Goal: Task Accomplishment & Management: Manage account settings

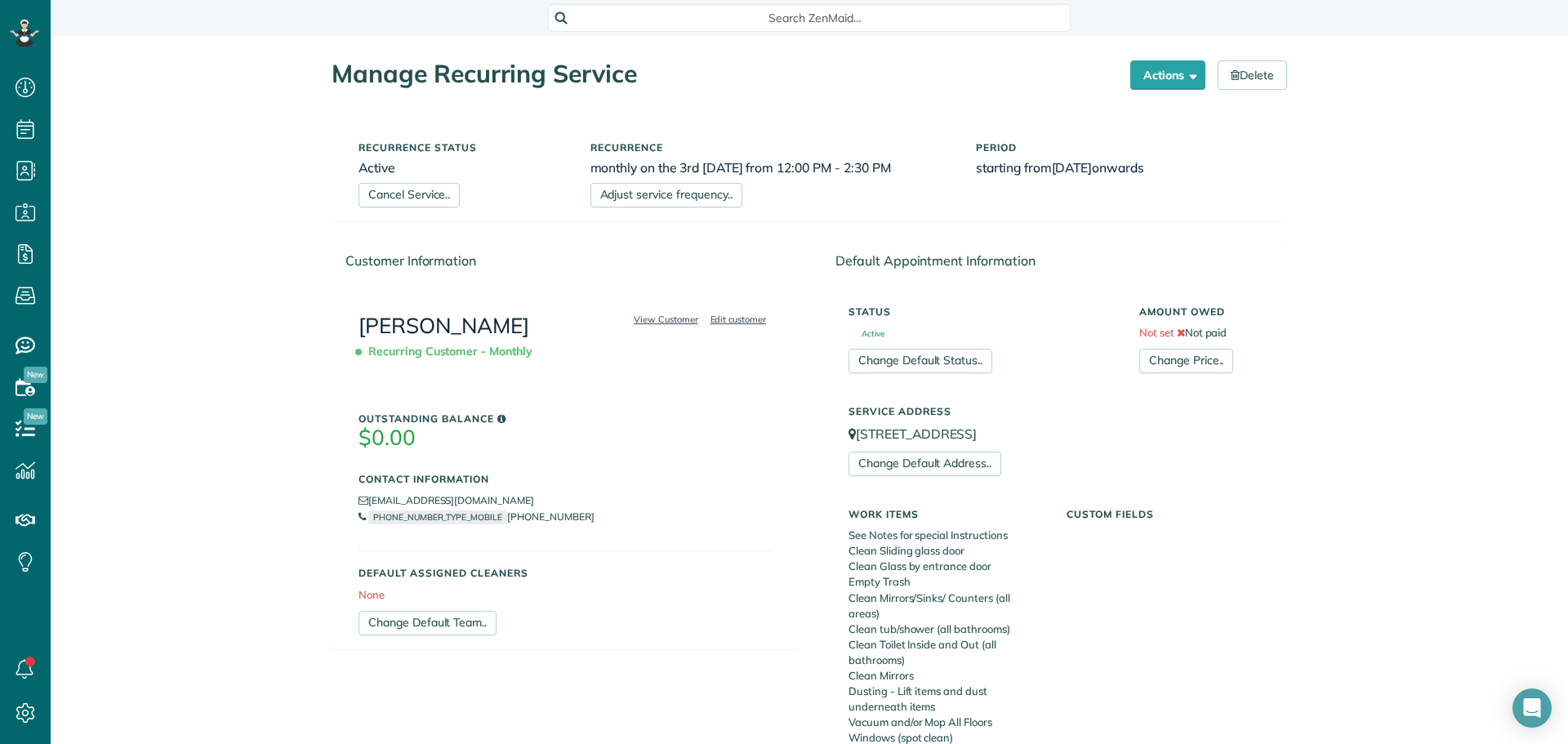
scroll to position [844, 0]
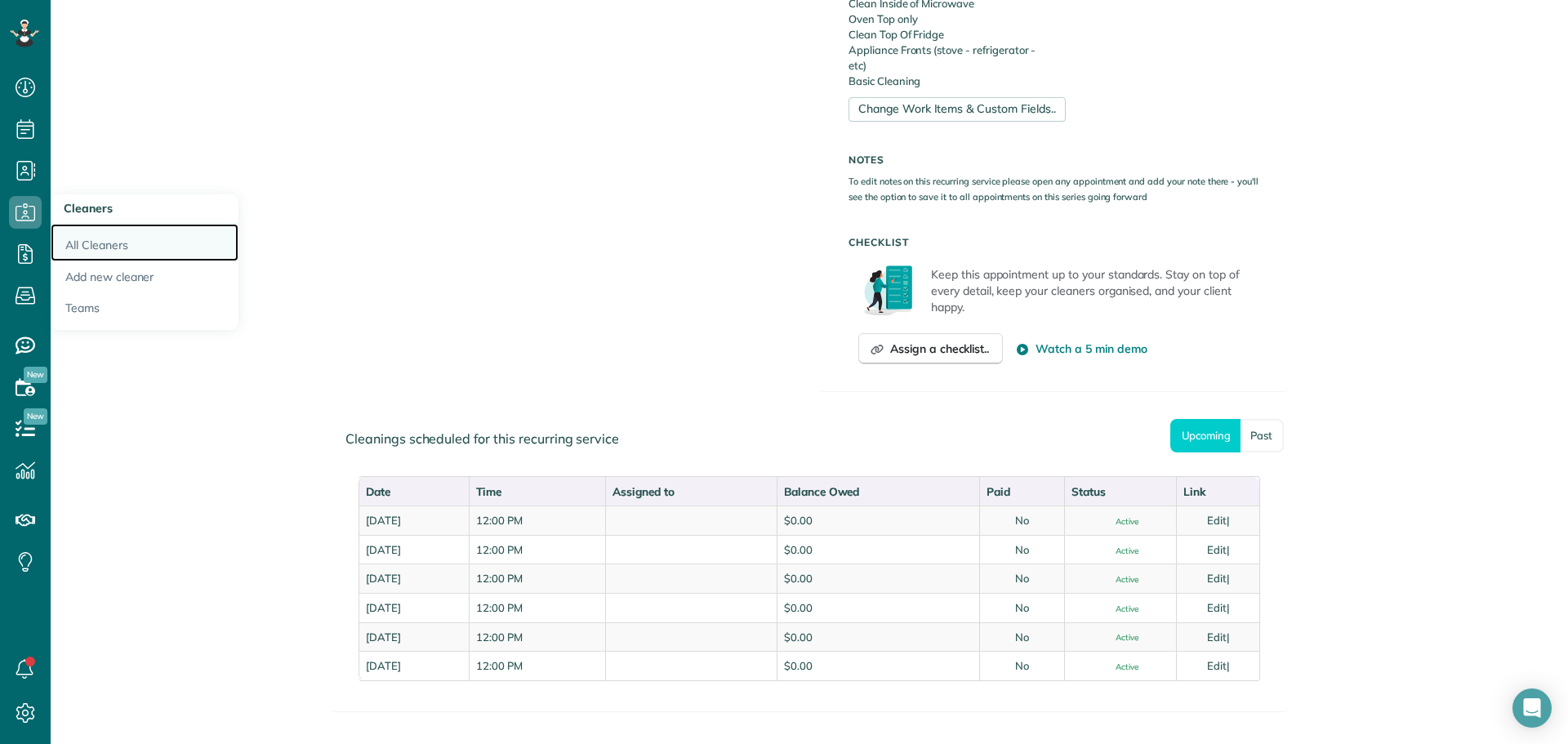
click at [87, 243] on link "All Cleaners" at bounding box center [144, 242] width 188 height 38
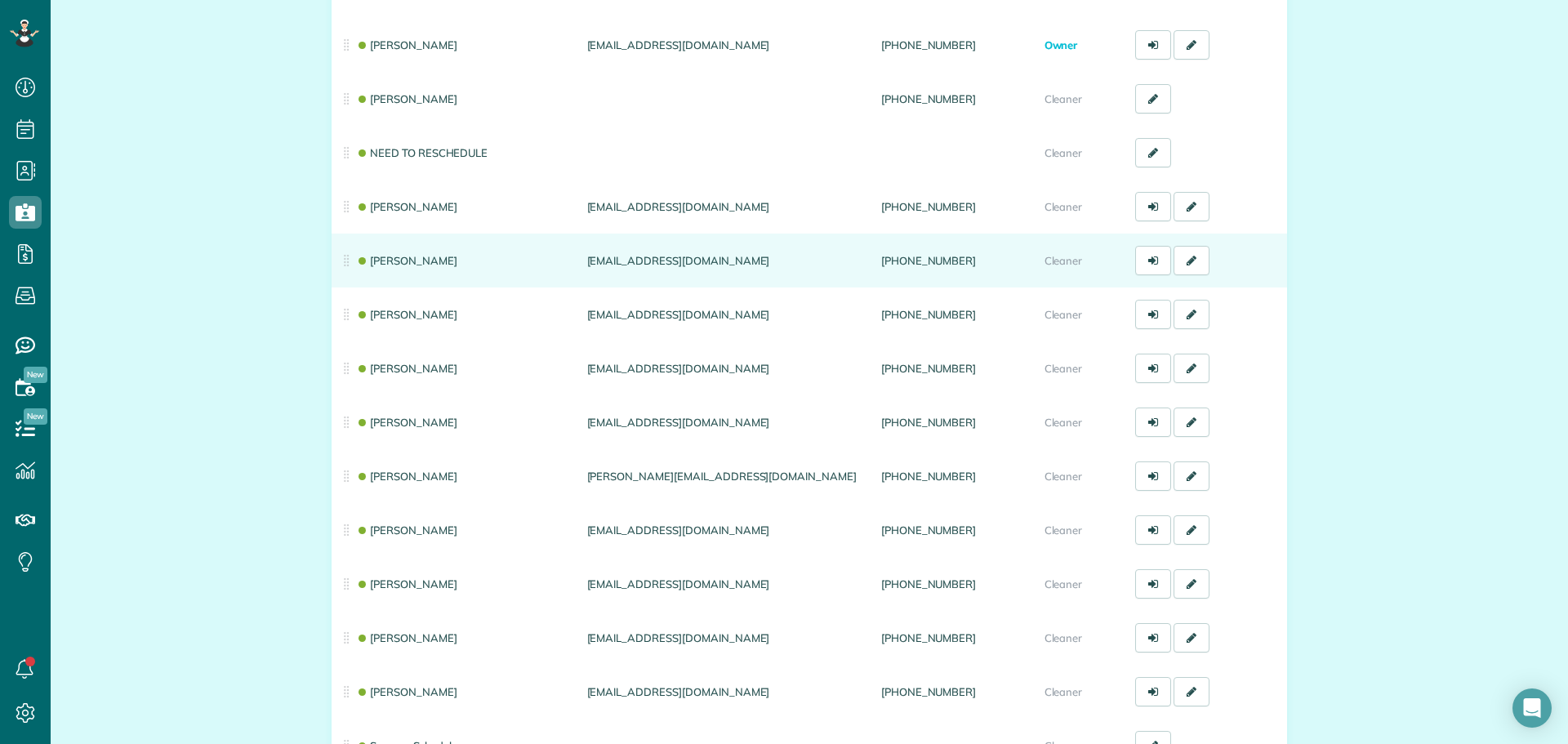
scroll to position [245, 0]
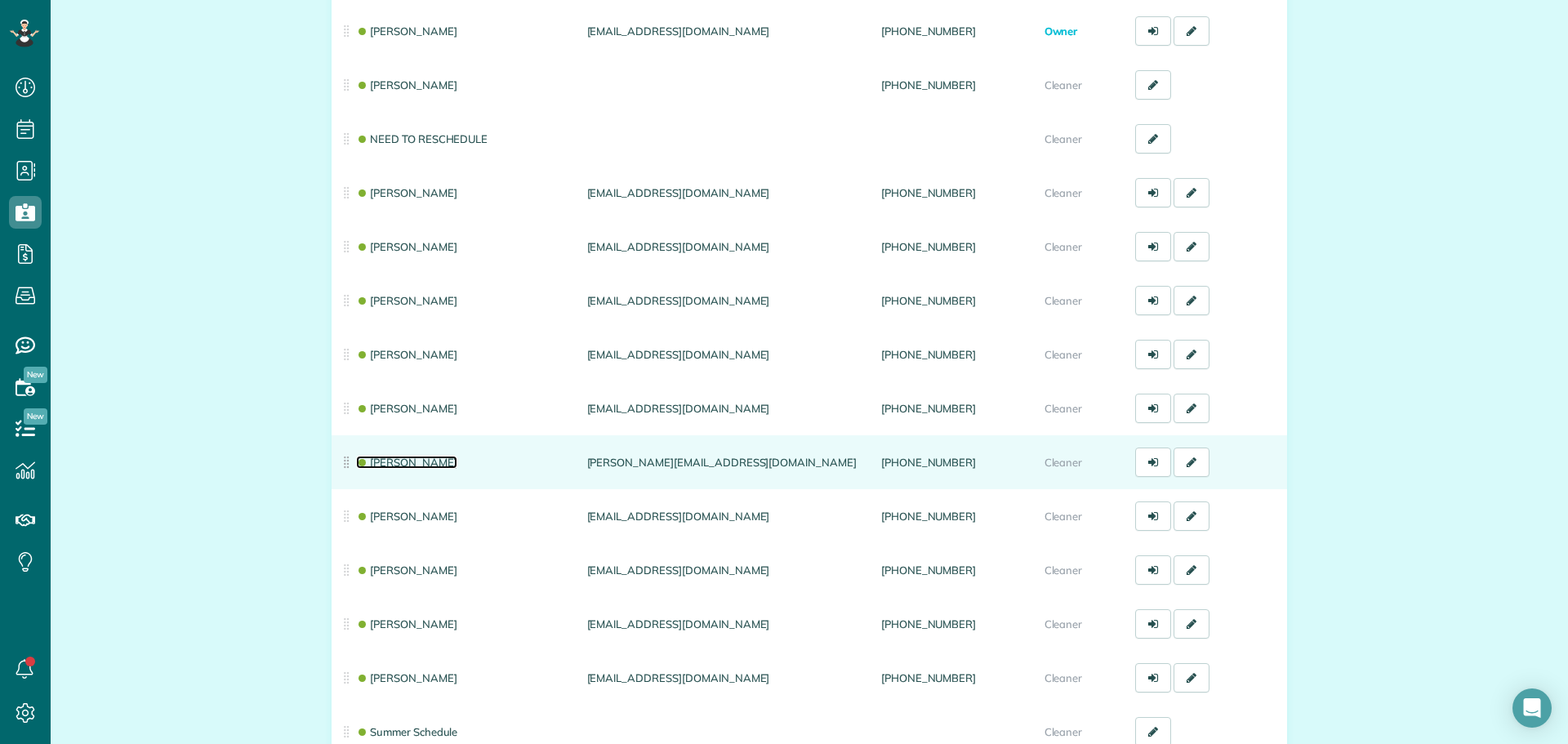
click at [384, 458] on link "[PERSON_NAME]" at bounding box center [407, 462] width 102 height 13
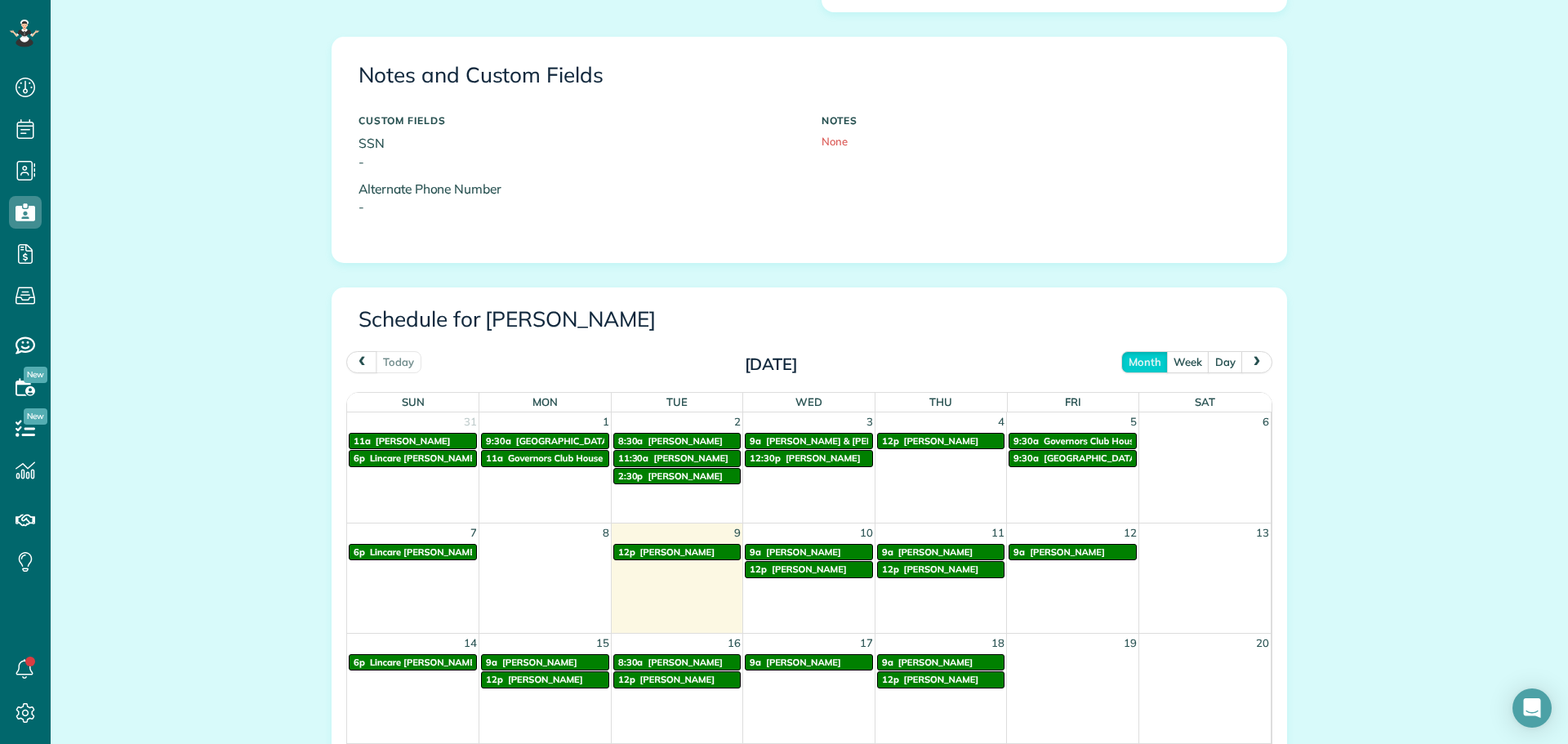
scroll to position [653, 0]
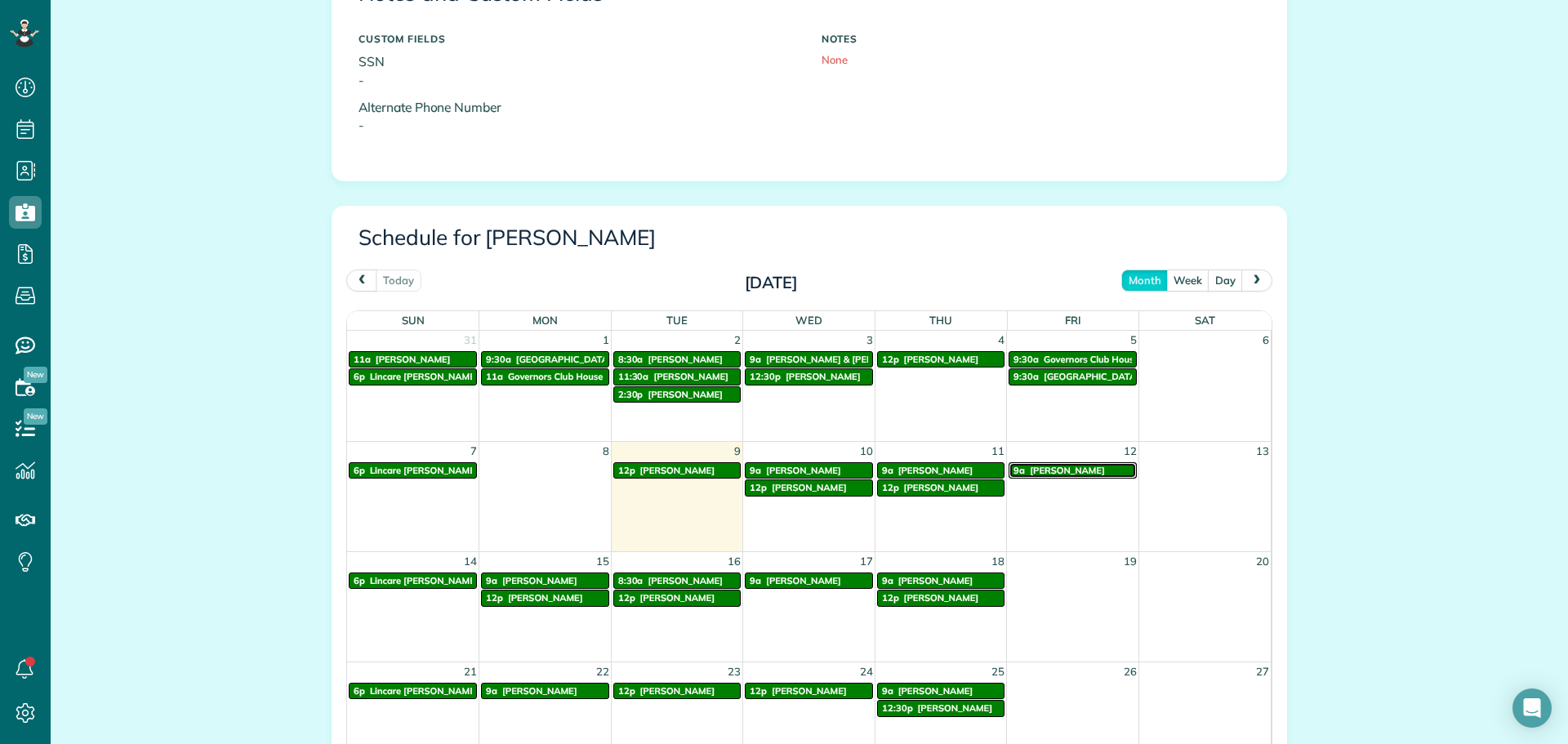
click at [1050, 471] on span "John Pelletier" at bounding box center [1067, 470] width 75 height 11
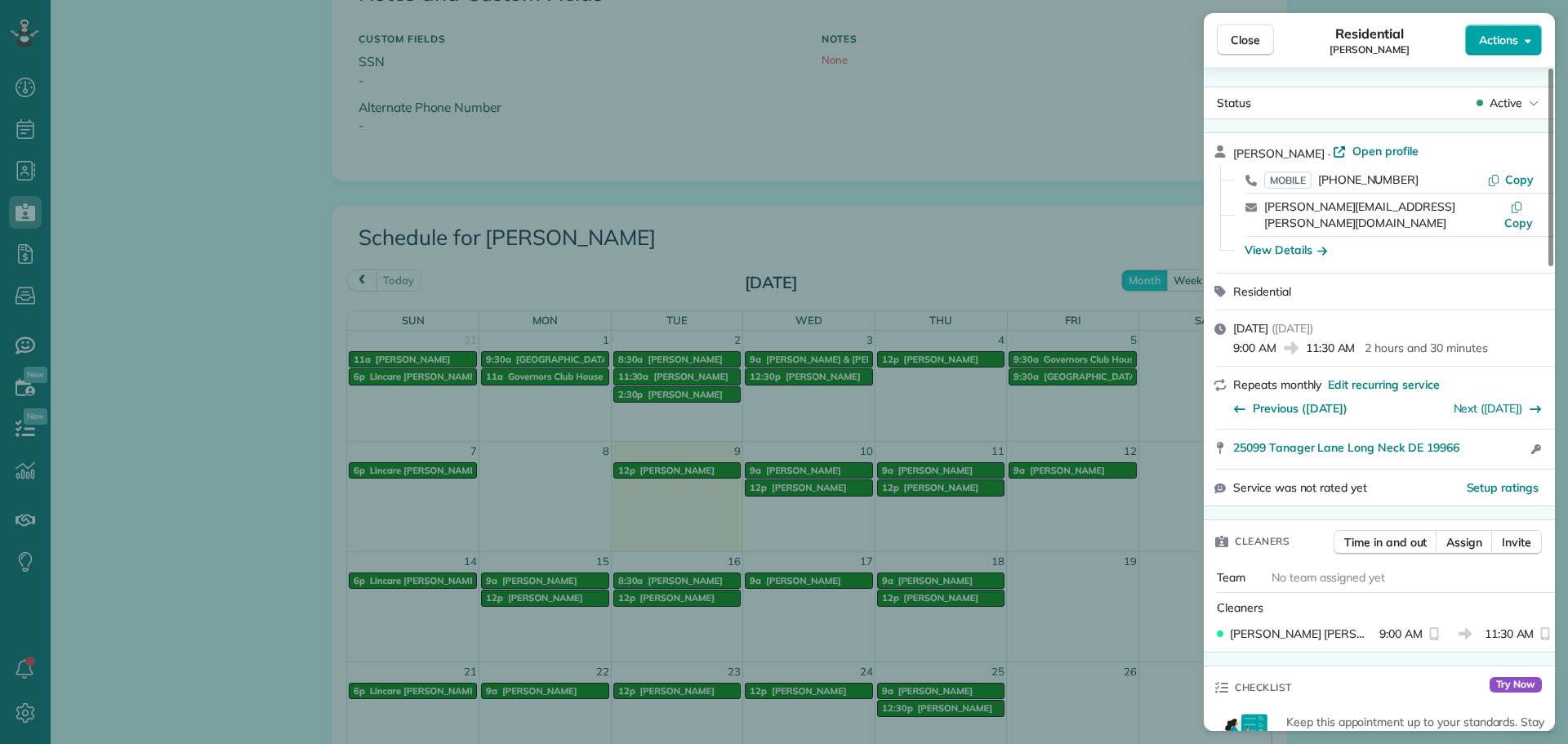
click at [1501, 46] on span "Actions" at bounding box center [1498, 39] width 39 height 17
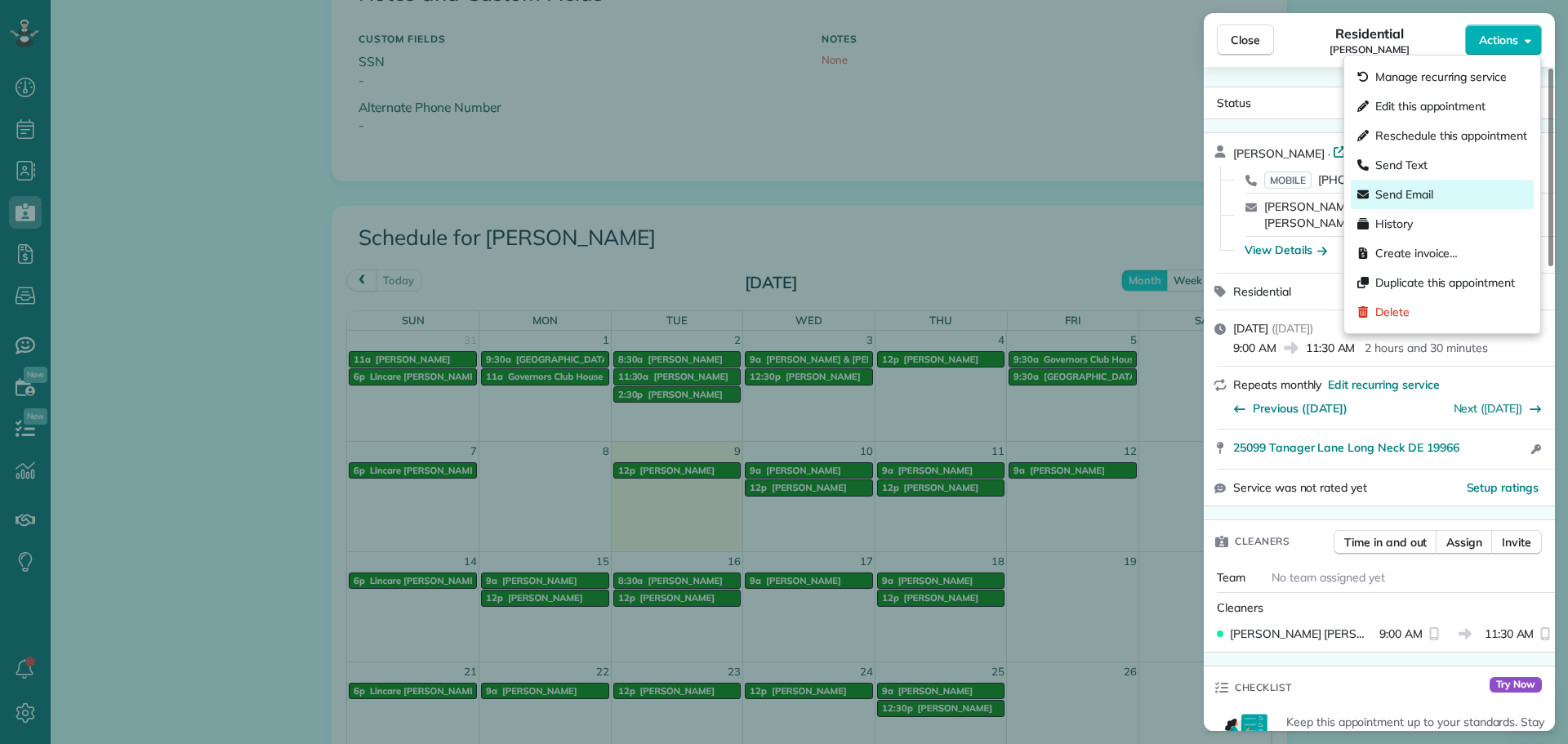
click at [1391, 199] on span "Send Email" at bounding box center [1404, 194] width 58 height 17
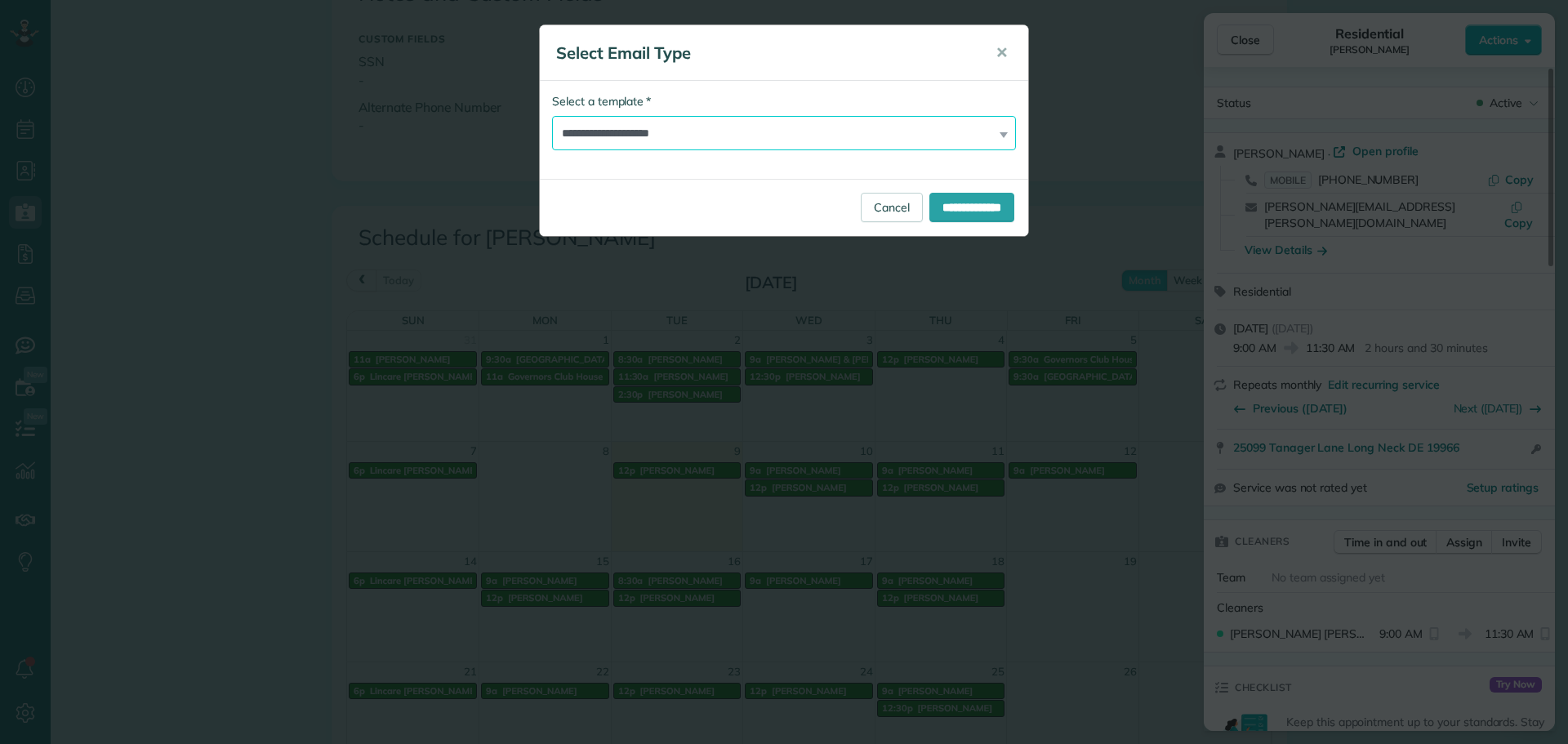
click at [577, 142] on select "**********" at bounding box center [784, 132] width 464 height 34
select select "****"
click at [552, 116] on select "**********" at bounding box center [784, 132] width 464 height 34
click at [960, 217] on input "**********" at bounding box center [972, 207] width 85 height 30
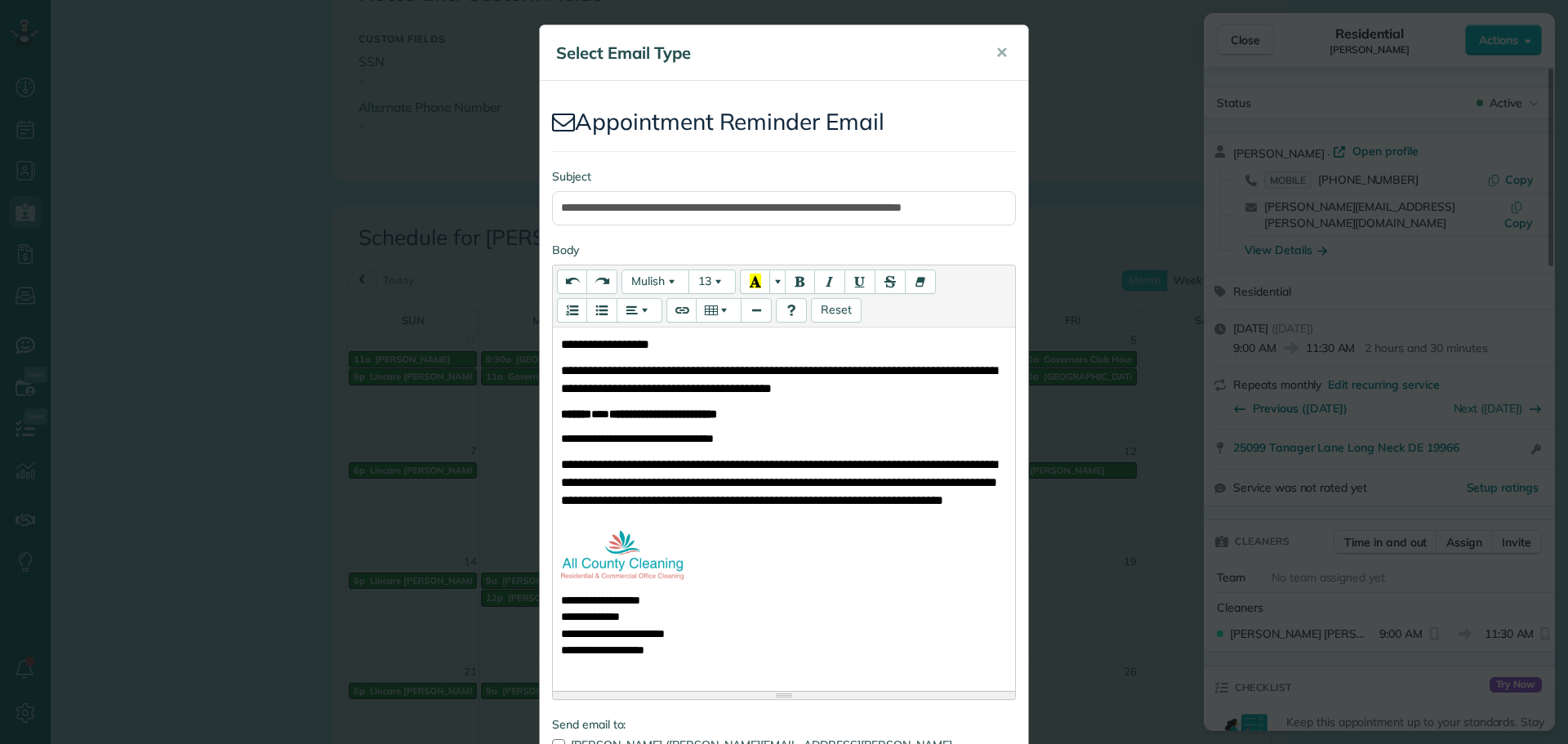
scroll to position [168, 0]
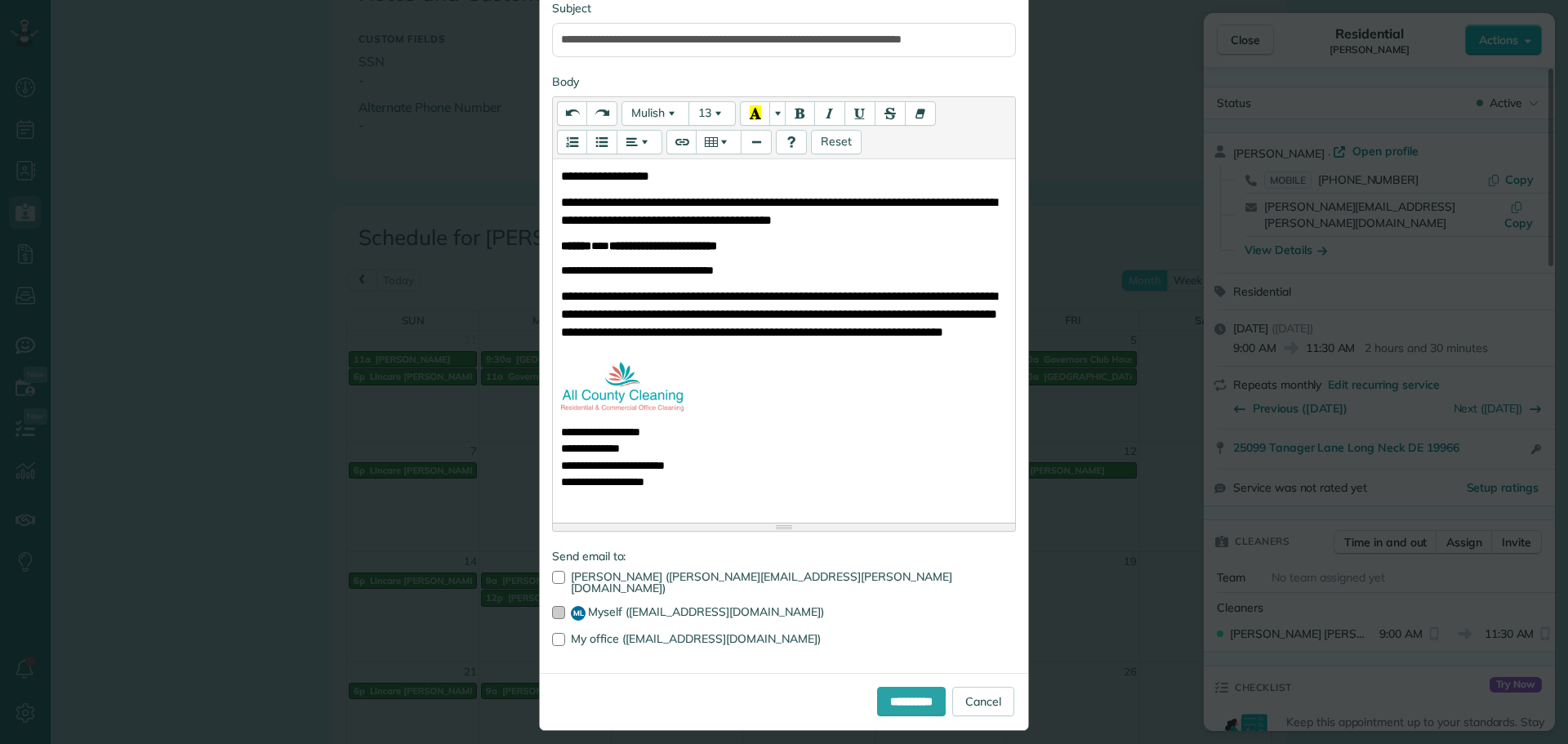
click at [559, 606] on label "ML Myself (info@allcountycleaning.org)" at bounding box center [784, 613] width 464 height 15
click at [877, 687] on input "**********" at bounding box center [911, 702] width 68 height 30
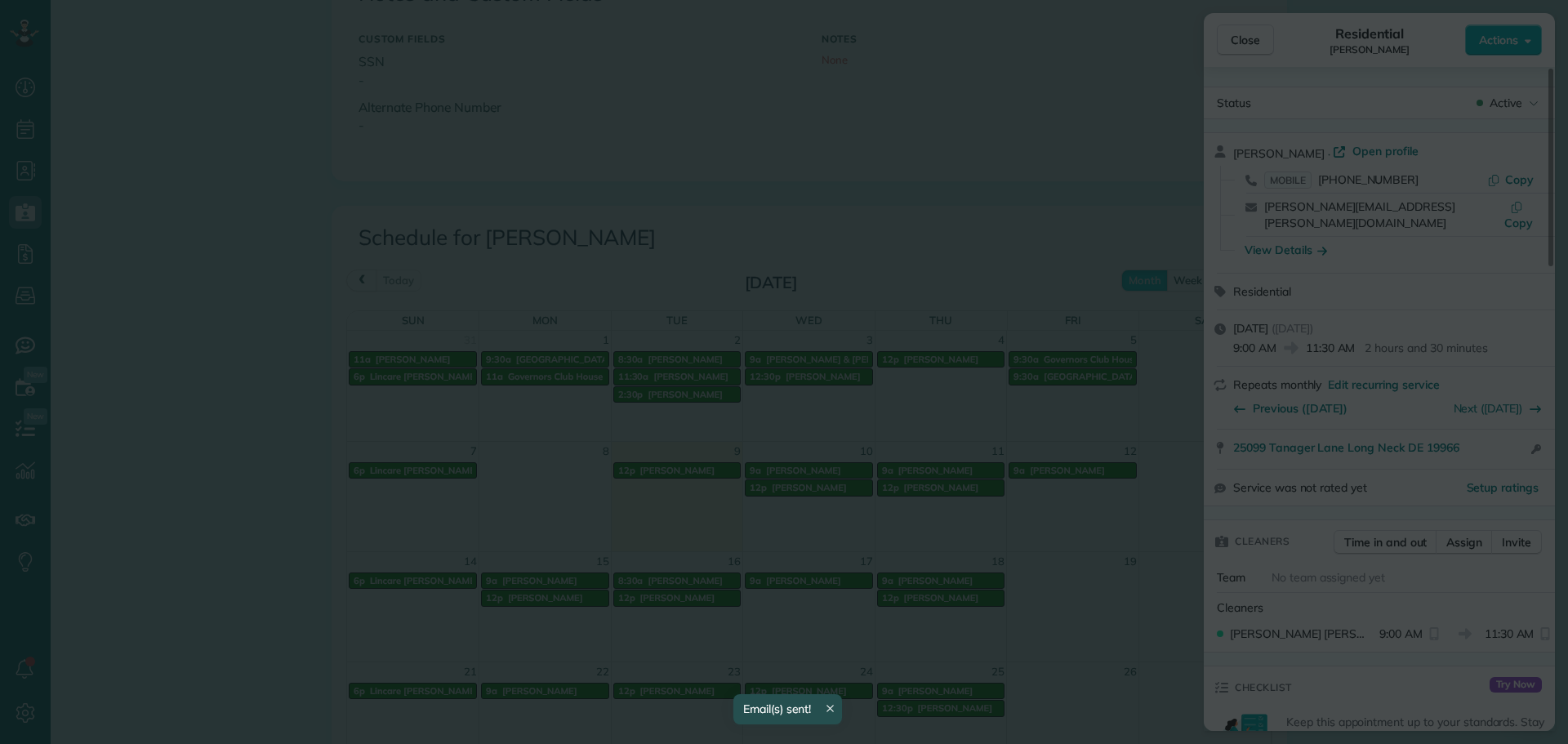
scroll to position [0, 0]
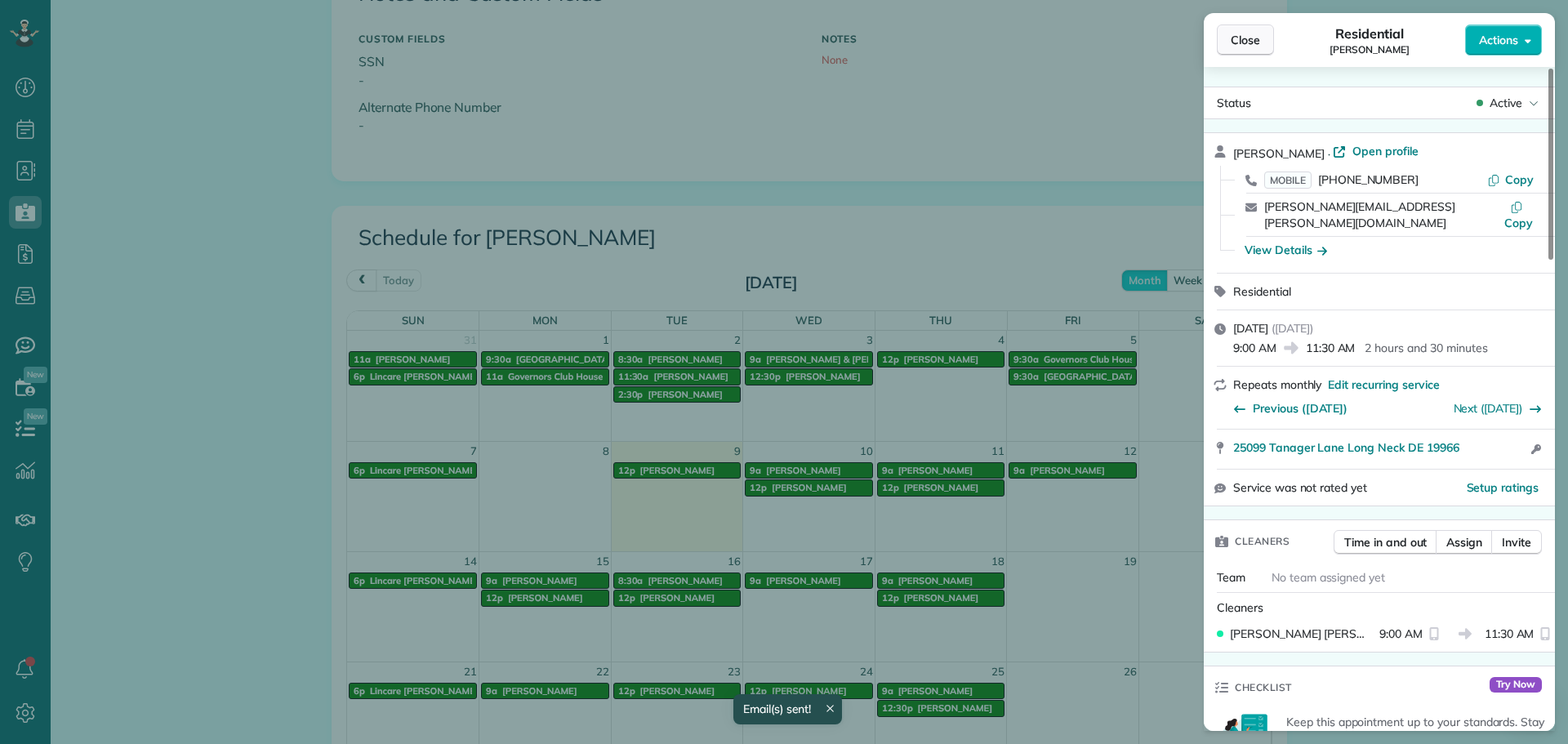
click at [1232, 43] on span "Close" at bounding box center [1246, 39] width 30 height 17
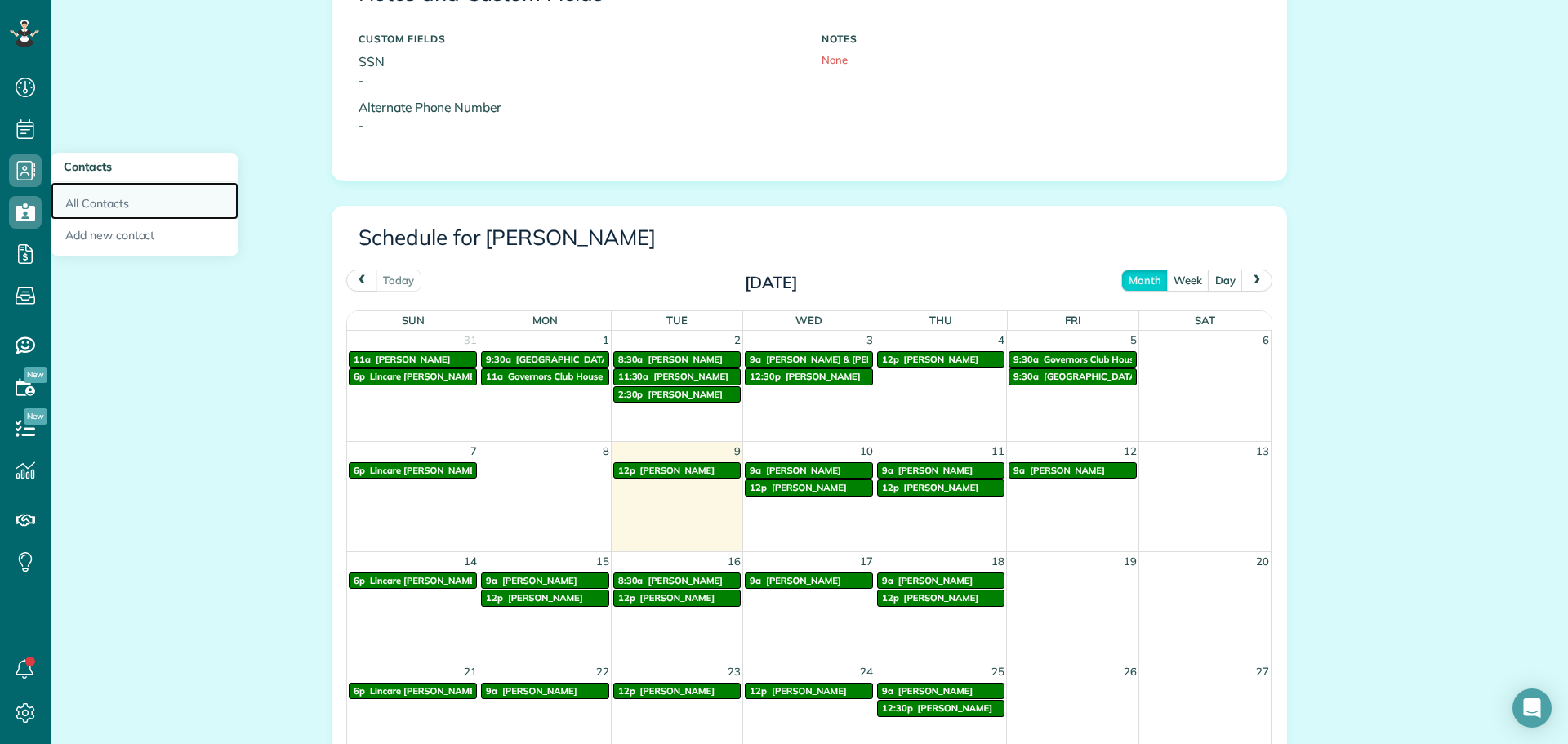
click at [67, 191] on link "All Contacts" at bounding box center [144, 200] width 188 height 38
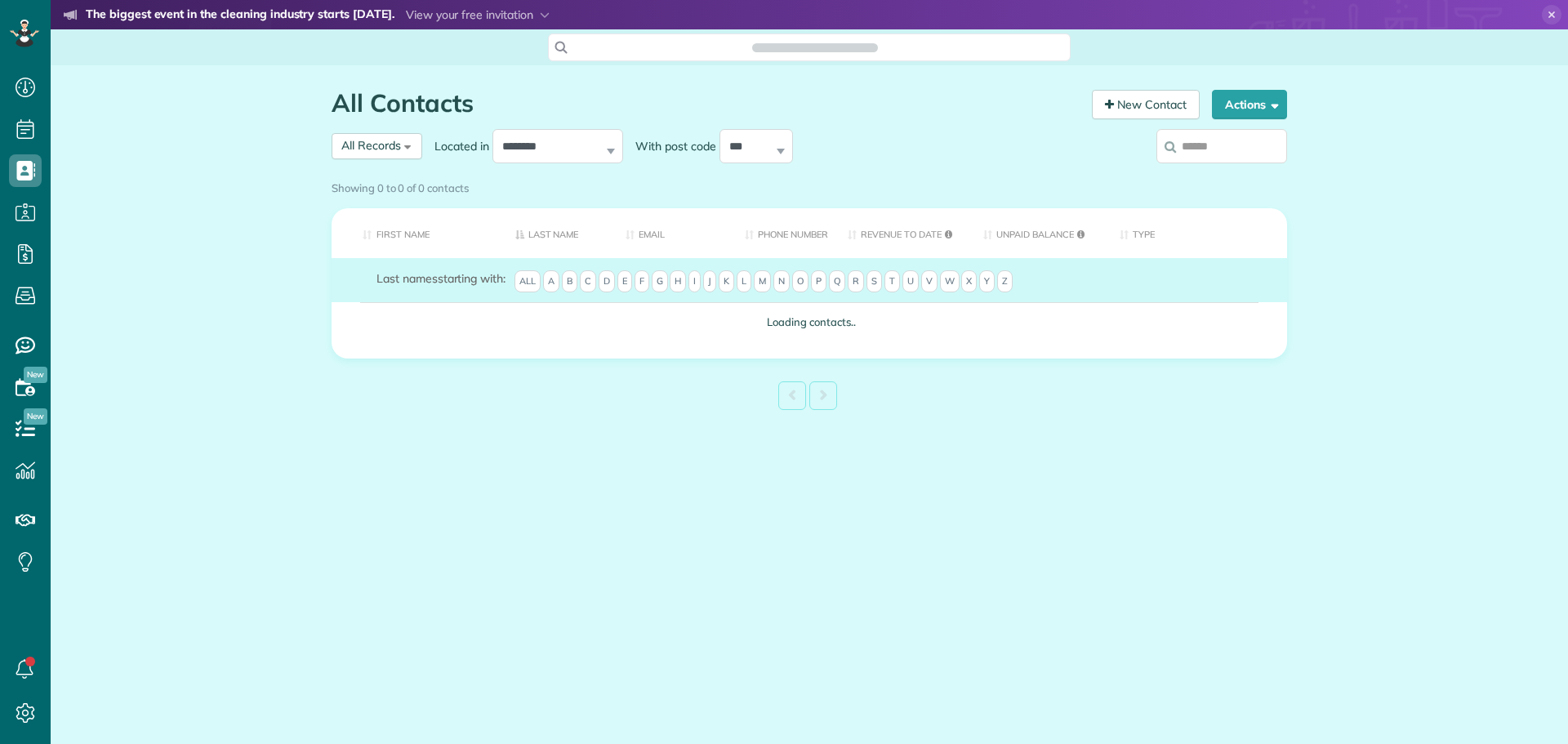
scroll to position [7, 7]
click at [1174, 151] on icon at bounding box center [1170, 146] width 11 height 12
click at [1174, 151] on input "search" at bounding box center [1221, 145] width 130 height 34
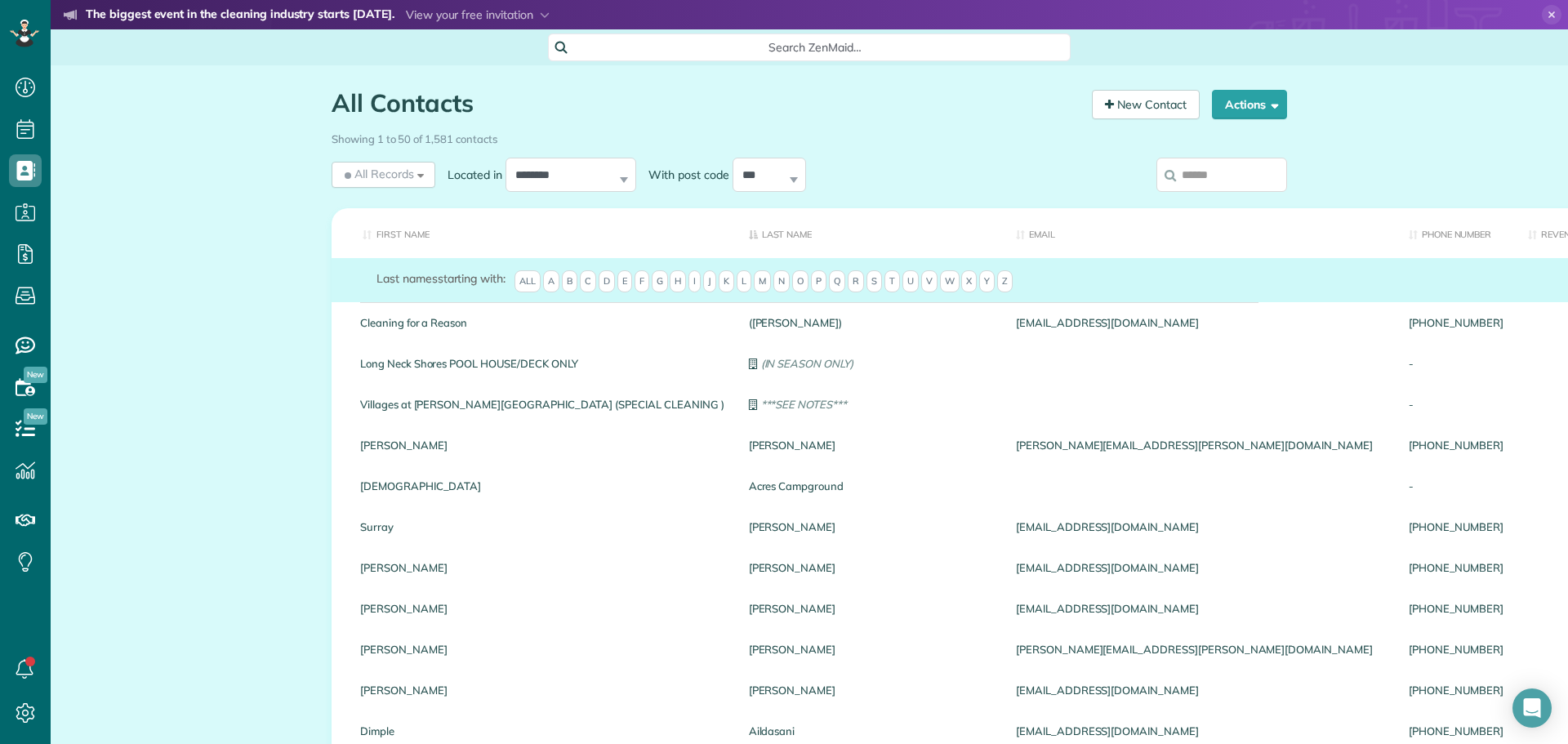
click at [1195, 173] on input "search" at bounding box center [1221, 174] width 130 height 34
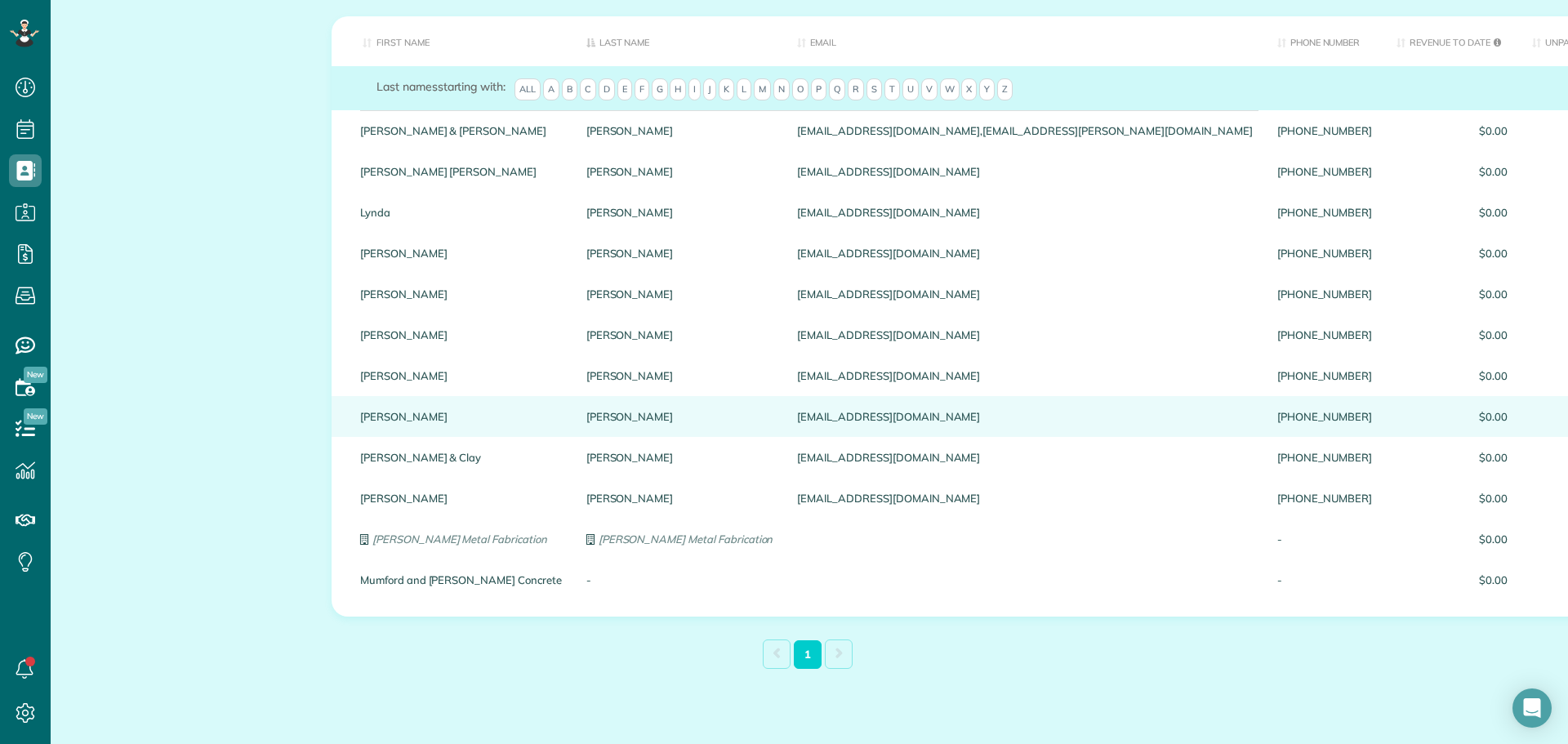
scroll to position [221, 0]
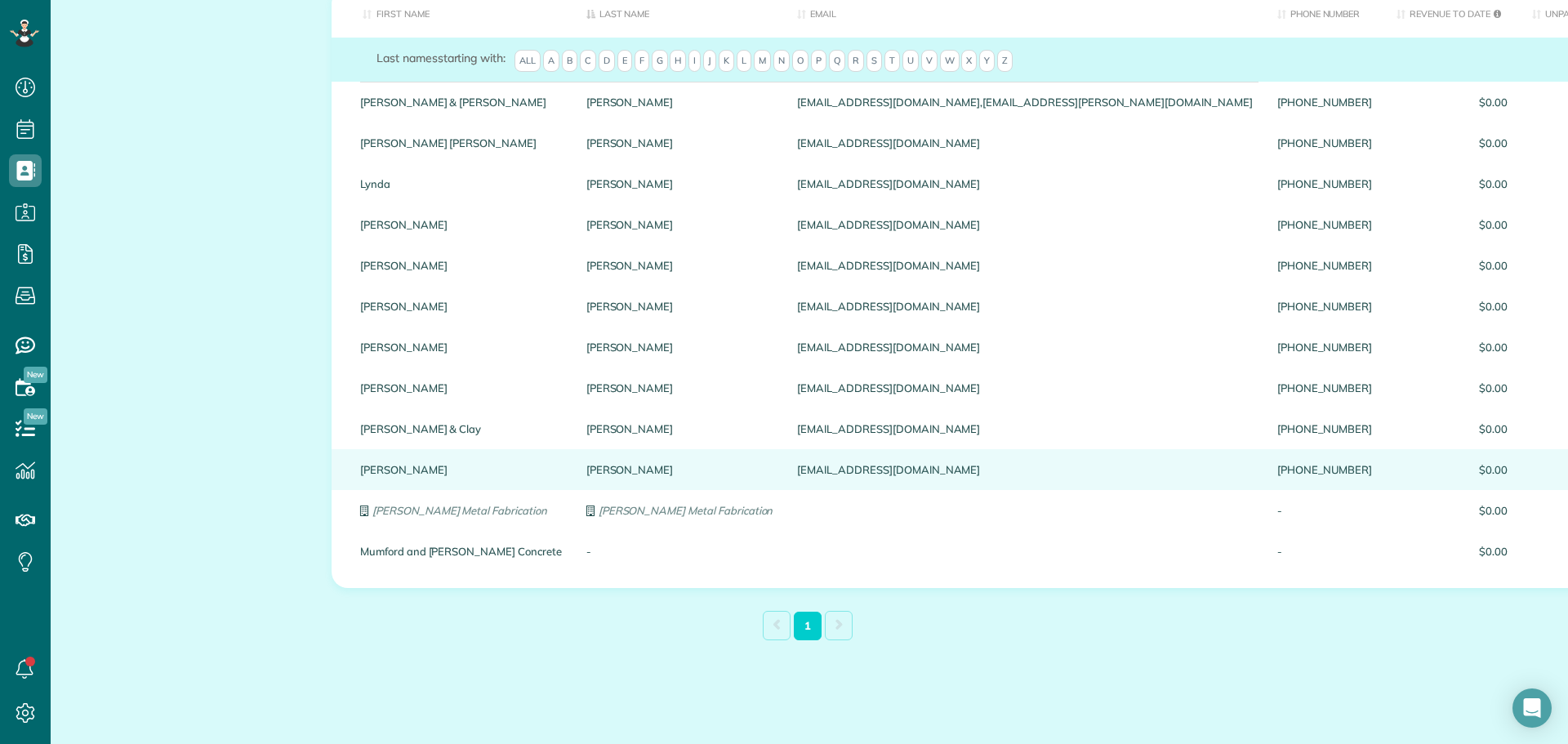
type input "******"
click at [360, 475] on link "Julie" at bounding box center [461, 469] width 201 height 11
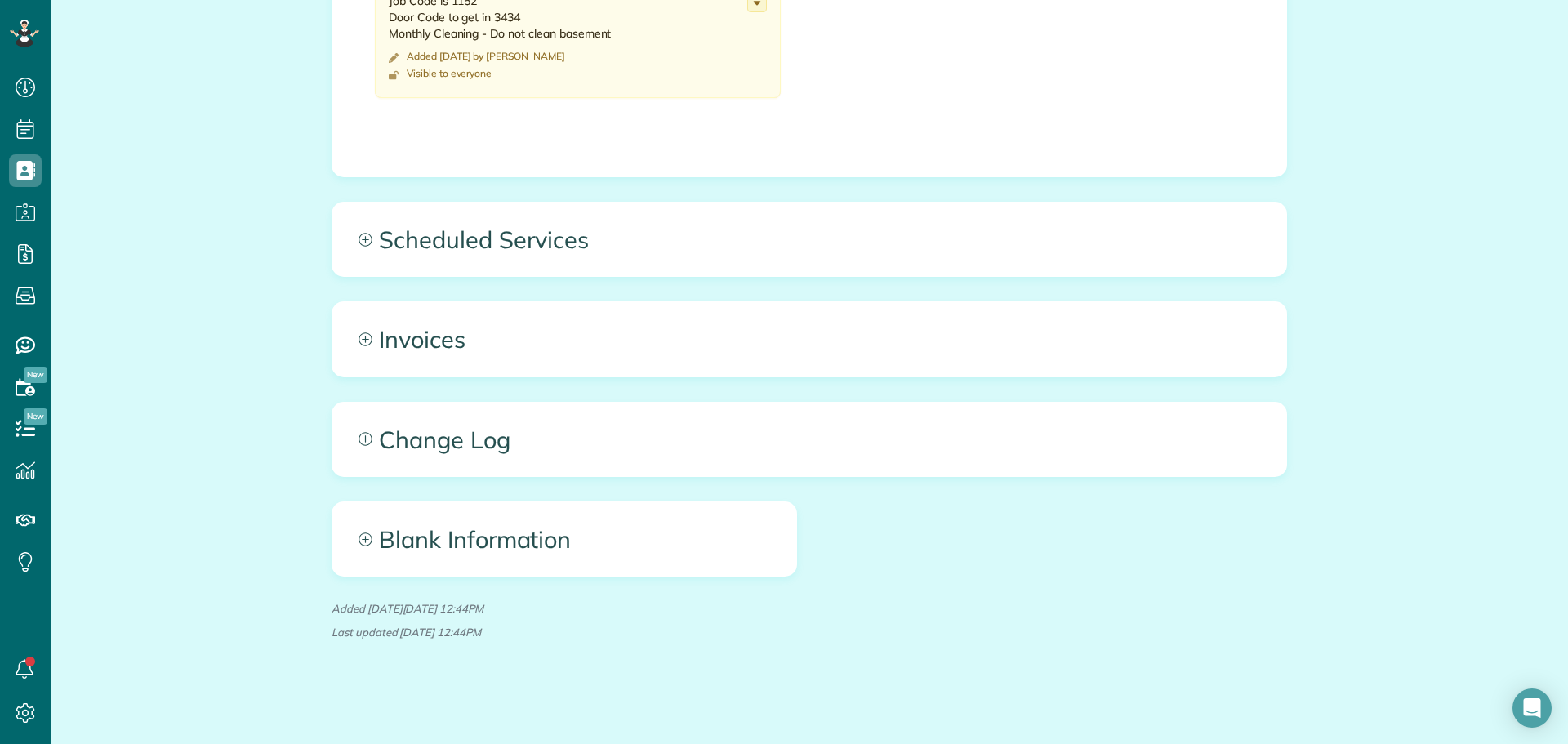
scroll to position [778, 0]
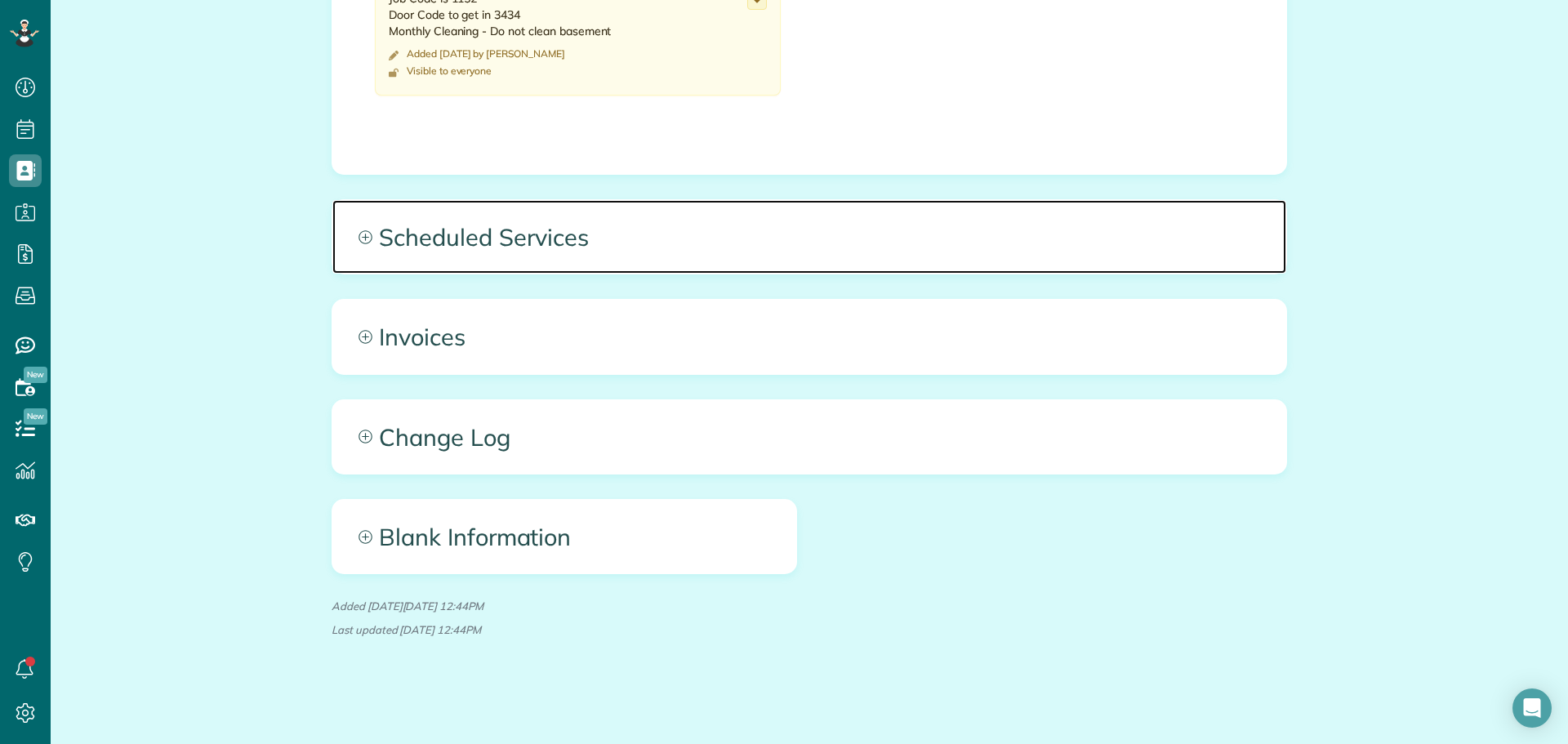
click at [504, 244] on span "Scheduled Services" at bounding box center [810, 237] width 954 height 74
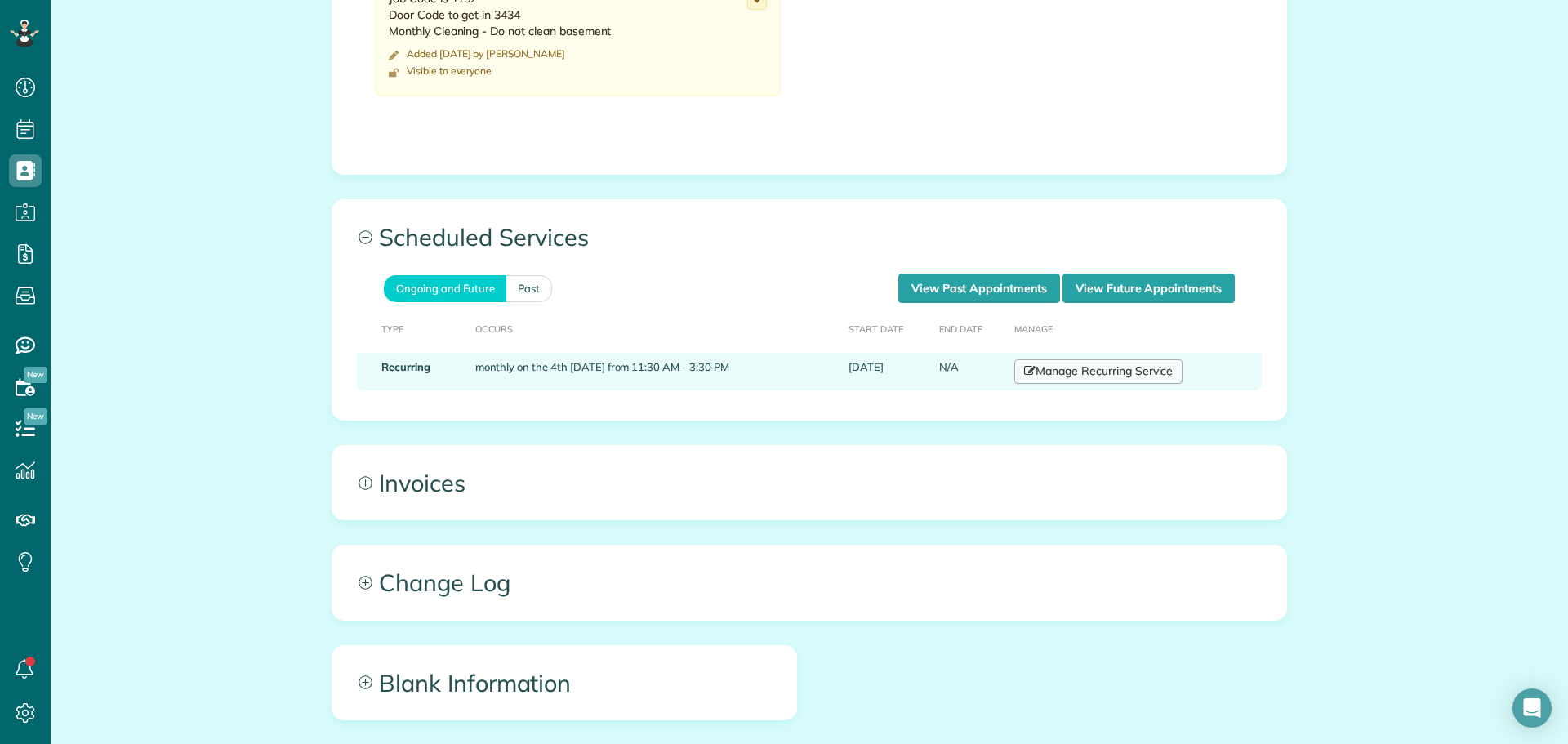
click at [1086, 368] on link "Manage Recurring Service" at bounding box center [1099, 371] width 168 height 25
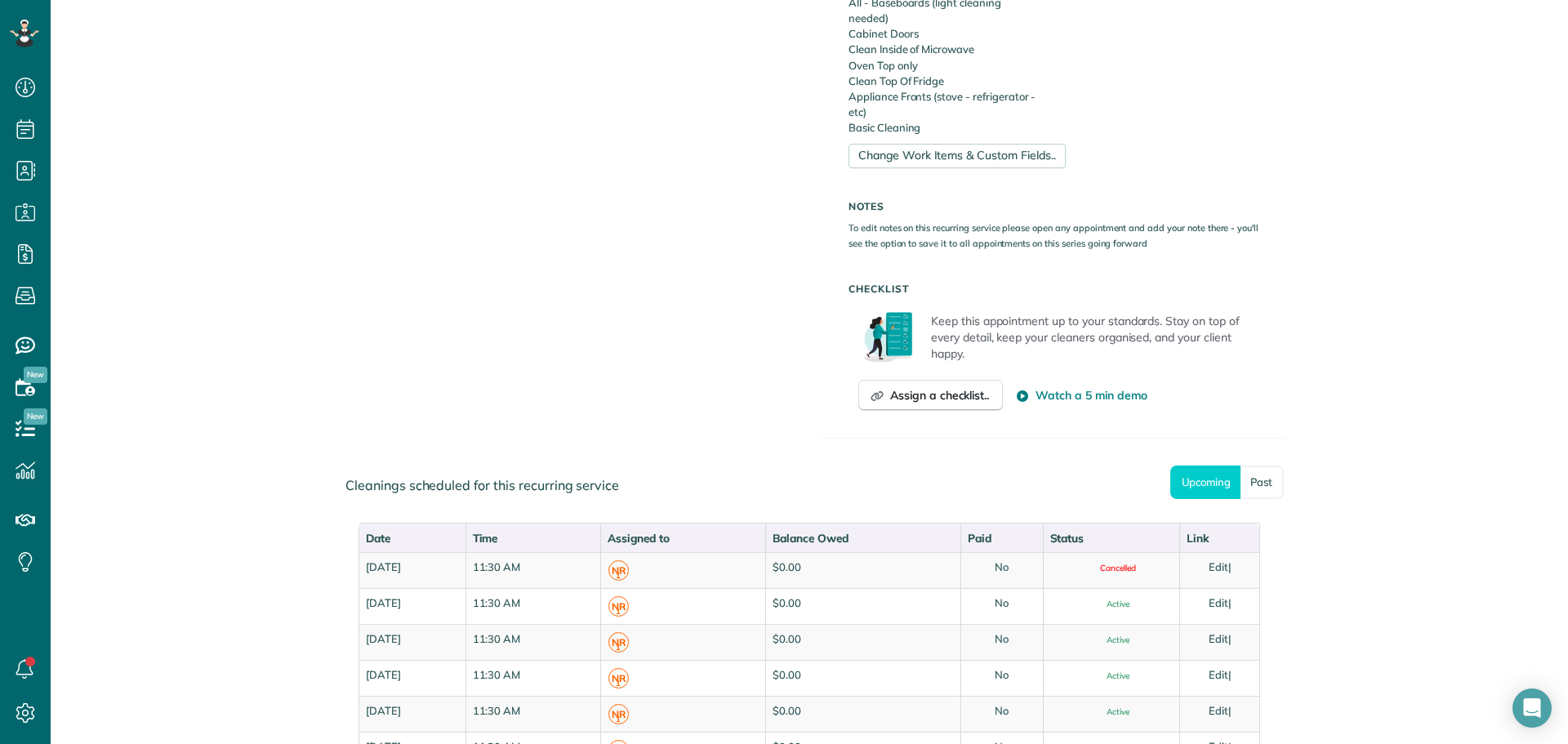
scroll to position [898, 0]
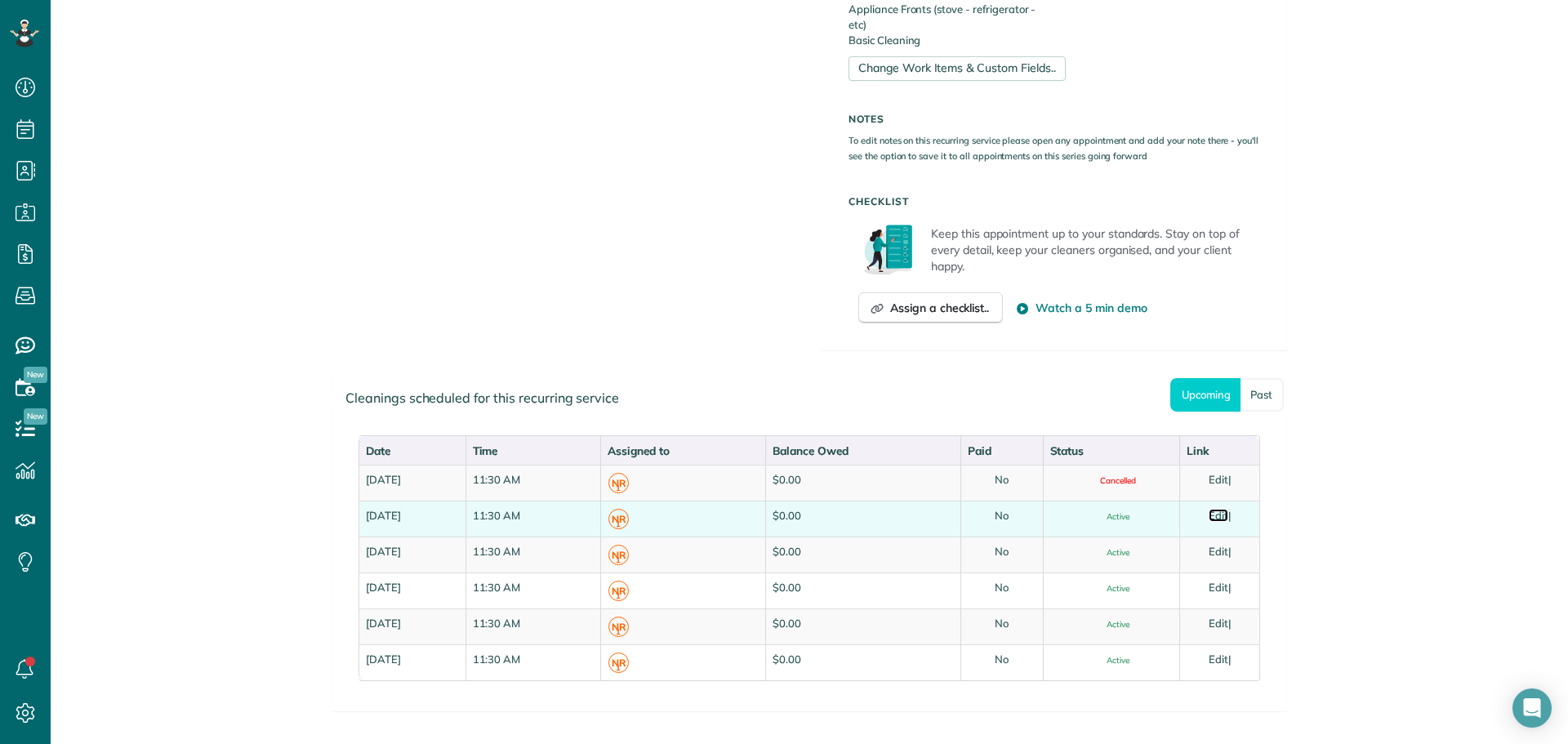
click at [1221, 520] on link "Edit" at bounding box center [1219, 515] width 19 height 13
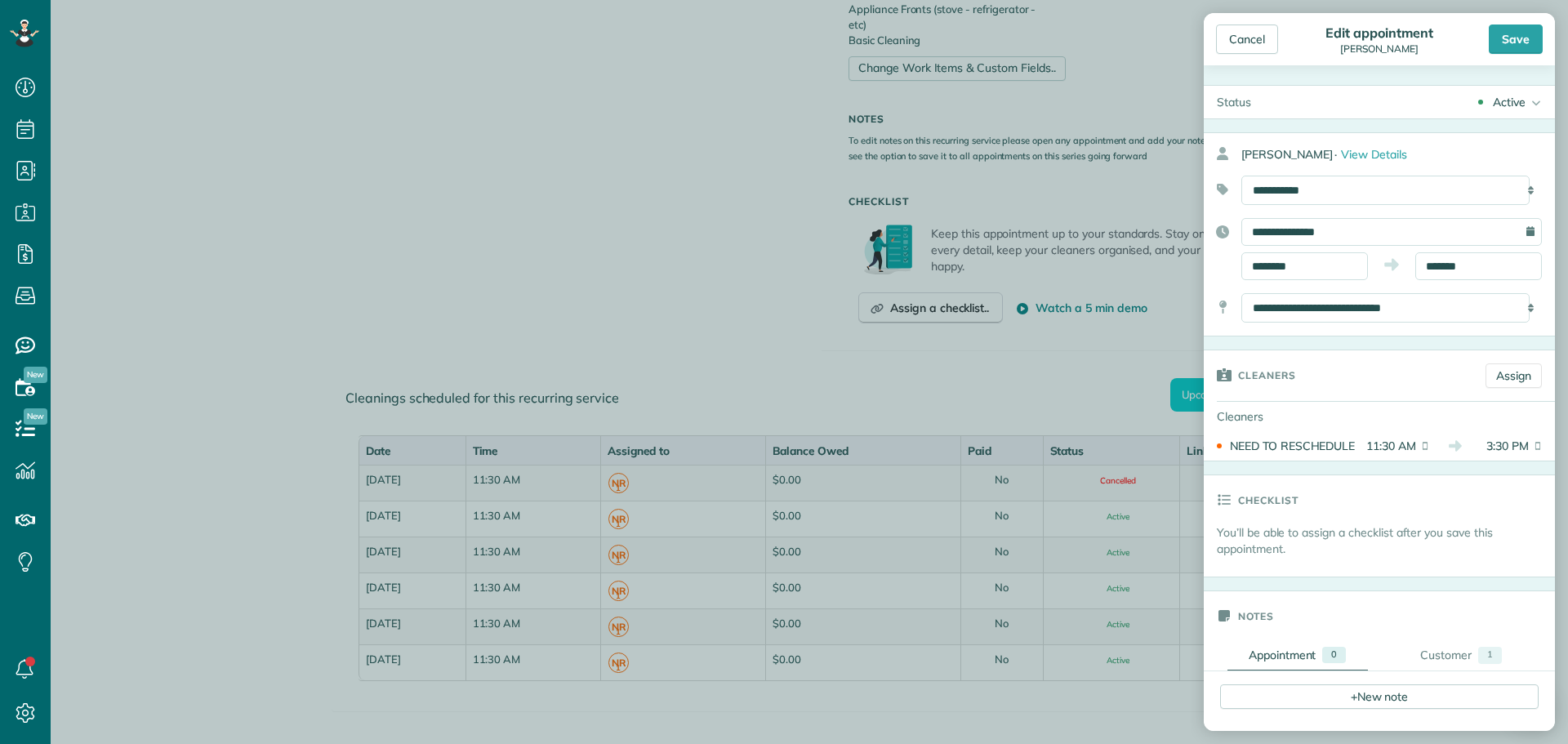
click at [1507, 97] on div "Active" at bounding box center [1508, 102] width 32 height 17
click at [1487, 177] on div "Cancelled" at bounding box center [1512, 182] width 52 height 11
click at [1506, 45] on div "Save" at bounding box center [1516, 39] width 54 height 30
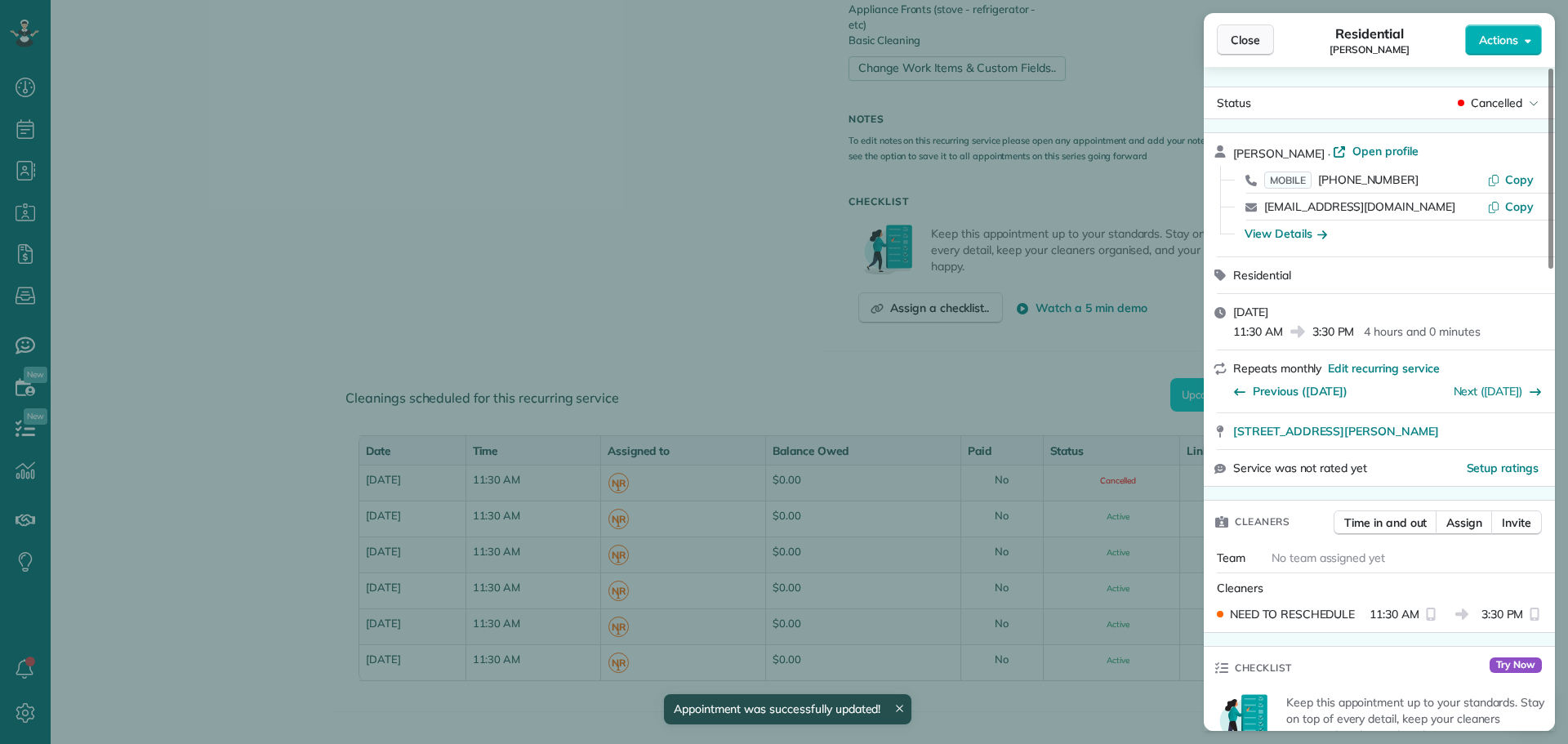
click at [1236, 36] on span "Close" at bounding box center [1246, 39] width 30 height 17
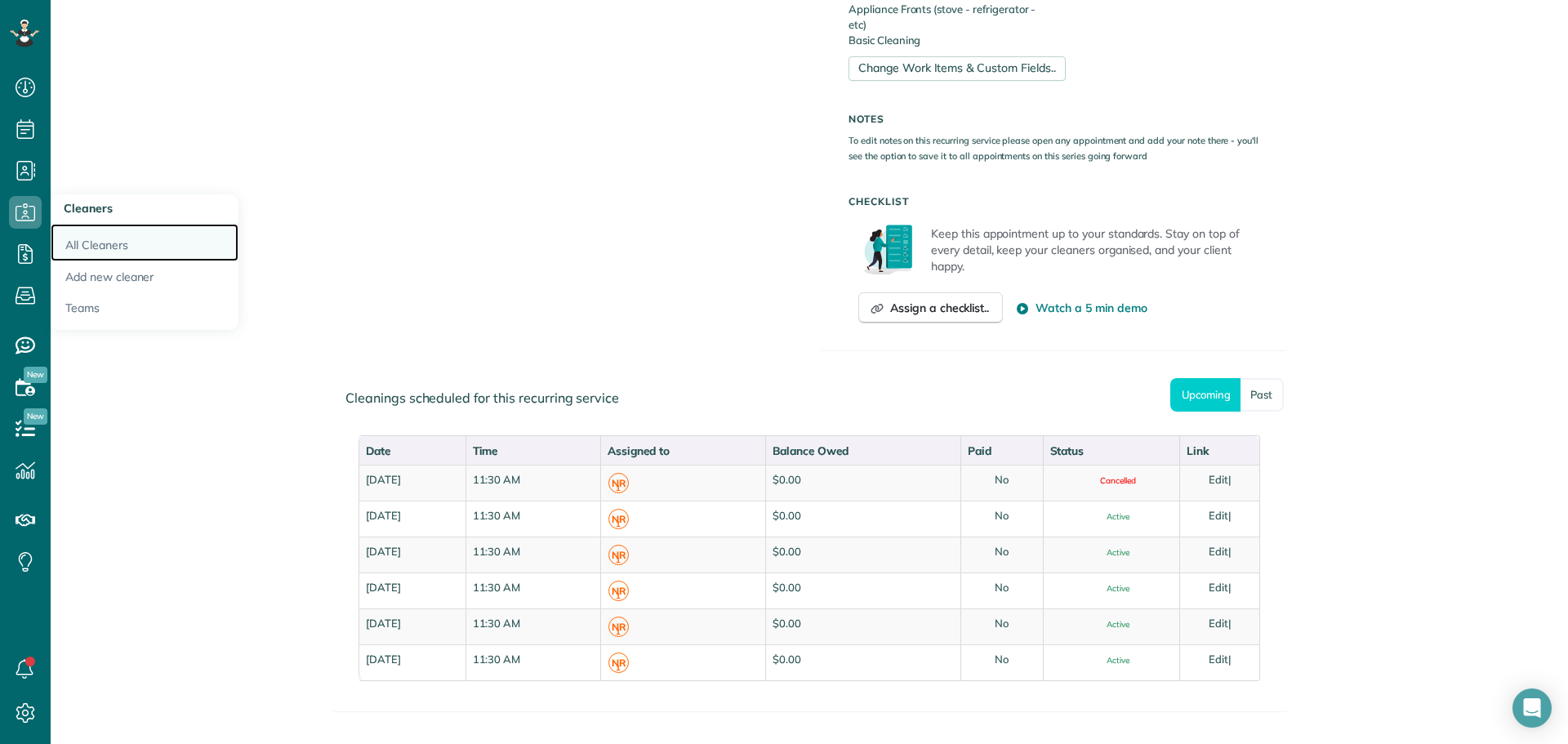
click at [87, 242] on link "All Cleaners" at bounding box center [144, 242] width 188 height 38
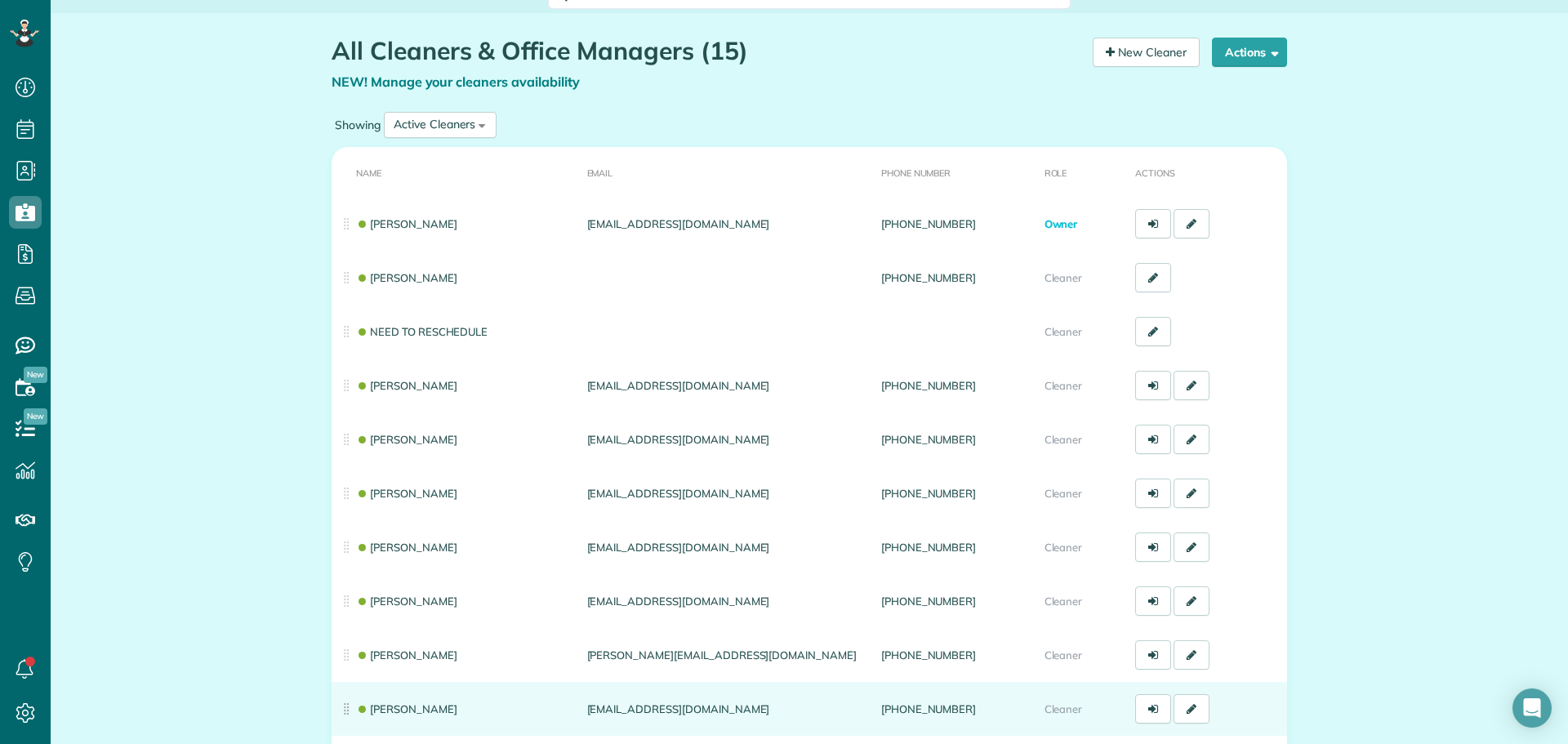
scroll to position [81, 0]
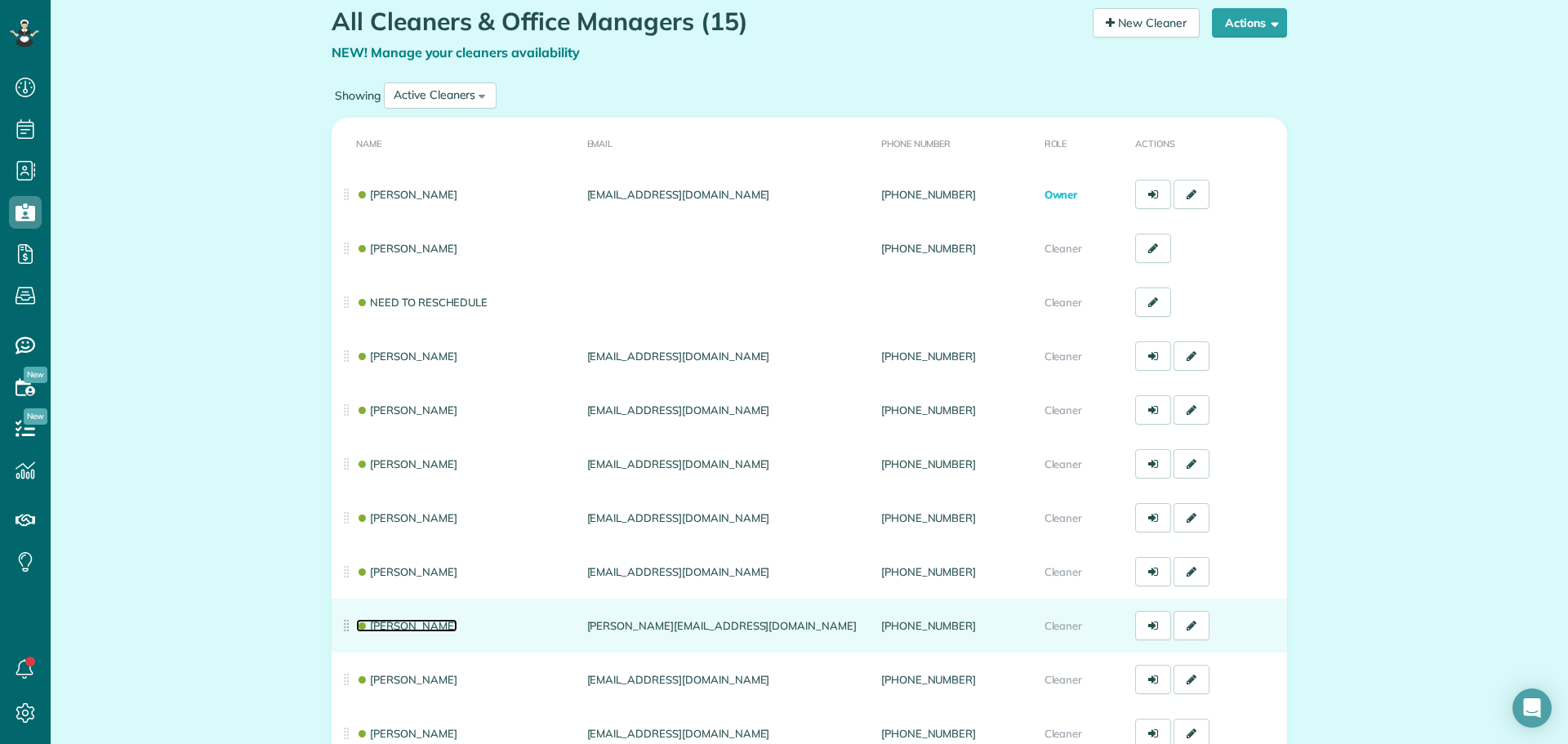
click at [391, 623] on link "[PERSON_NAME]" at bounding box center [407, 625] width 102 height 13
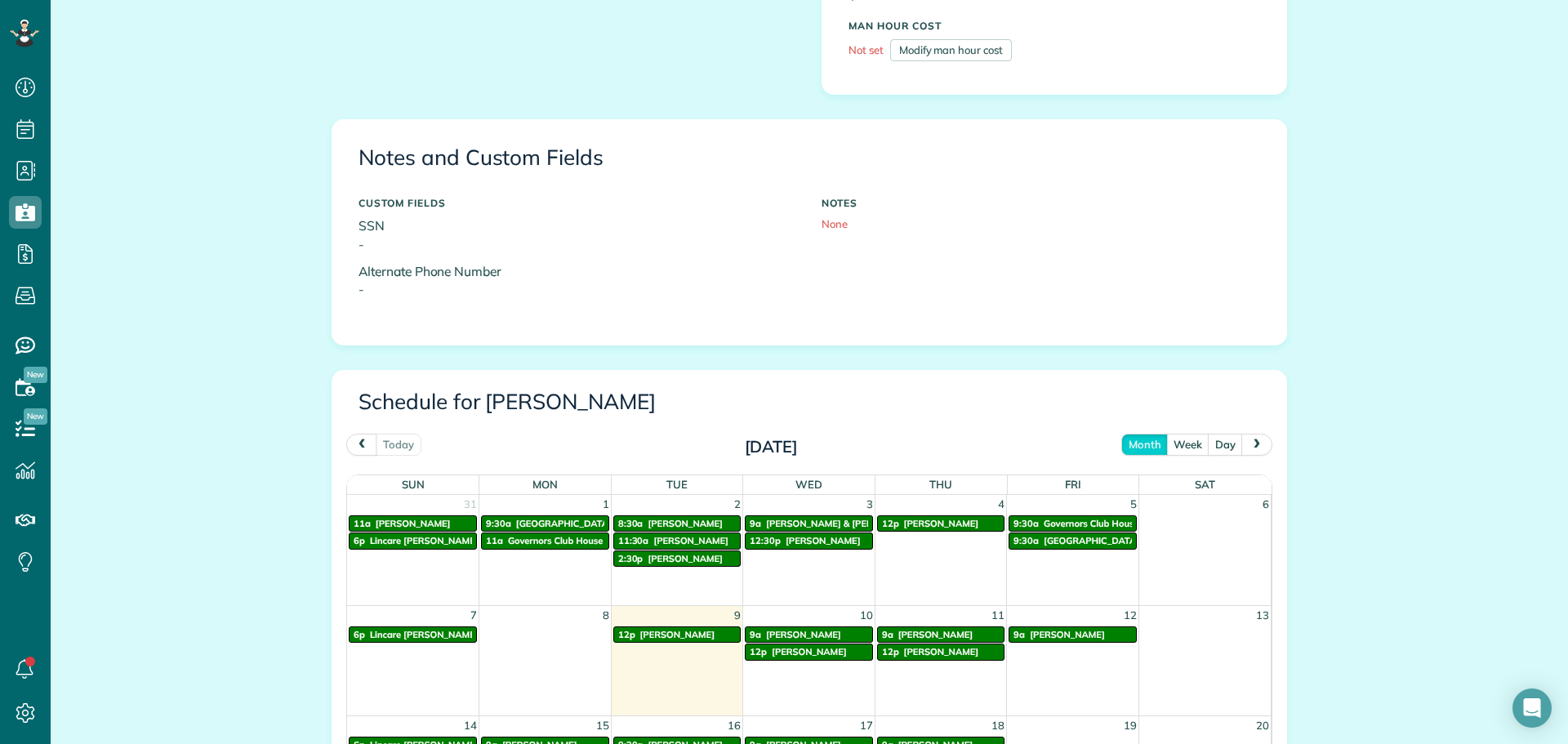
scroll to position [490, 0]
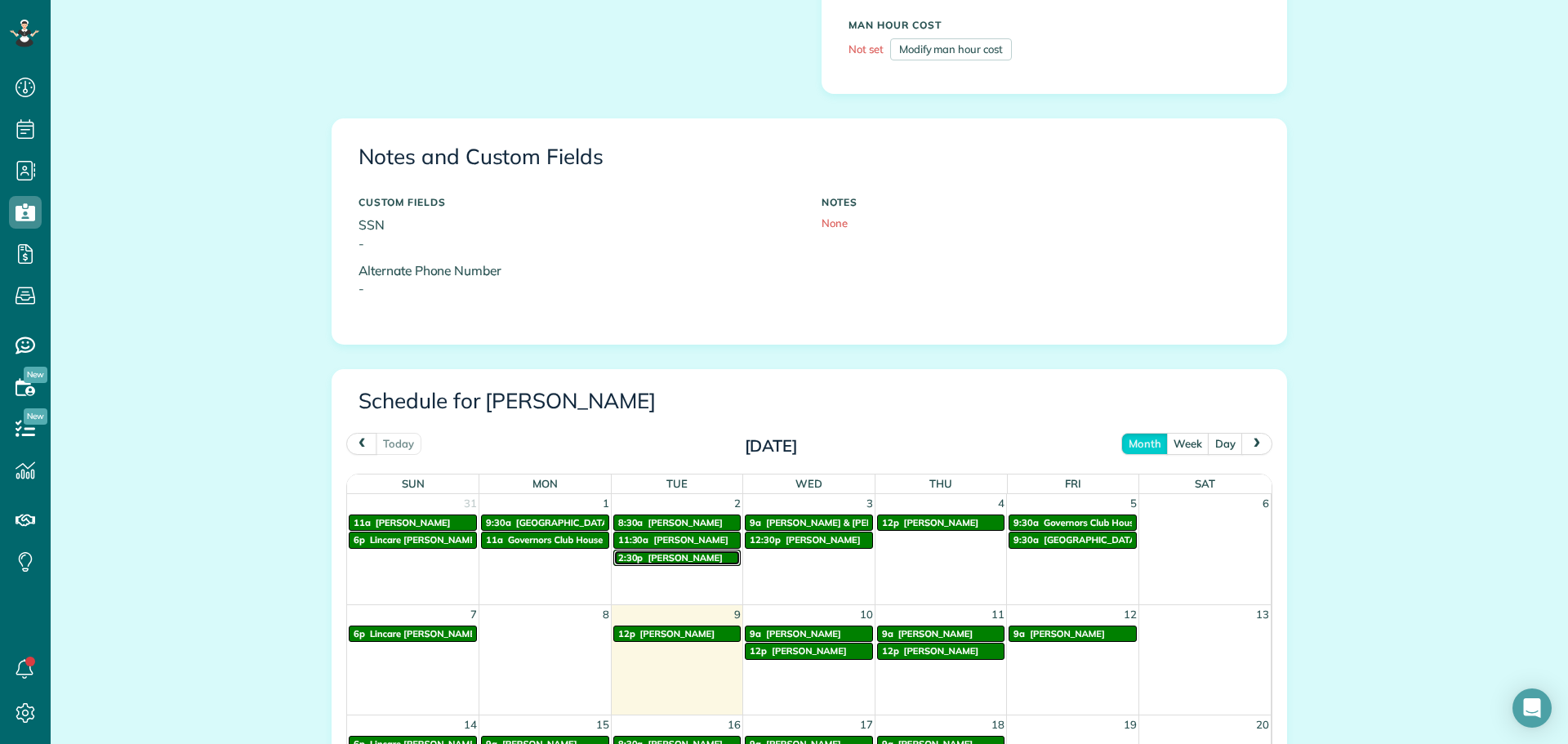
click at [622, 554] on span "2:30p" at bounding box center [630, 558] width 25 height 11
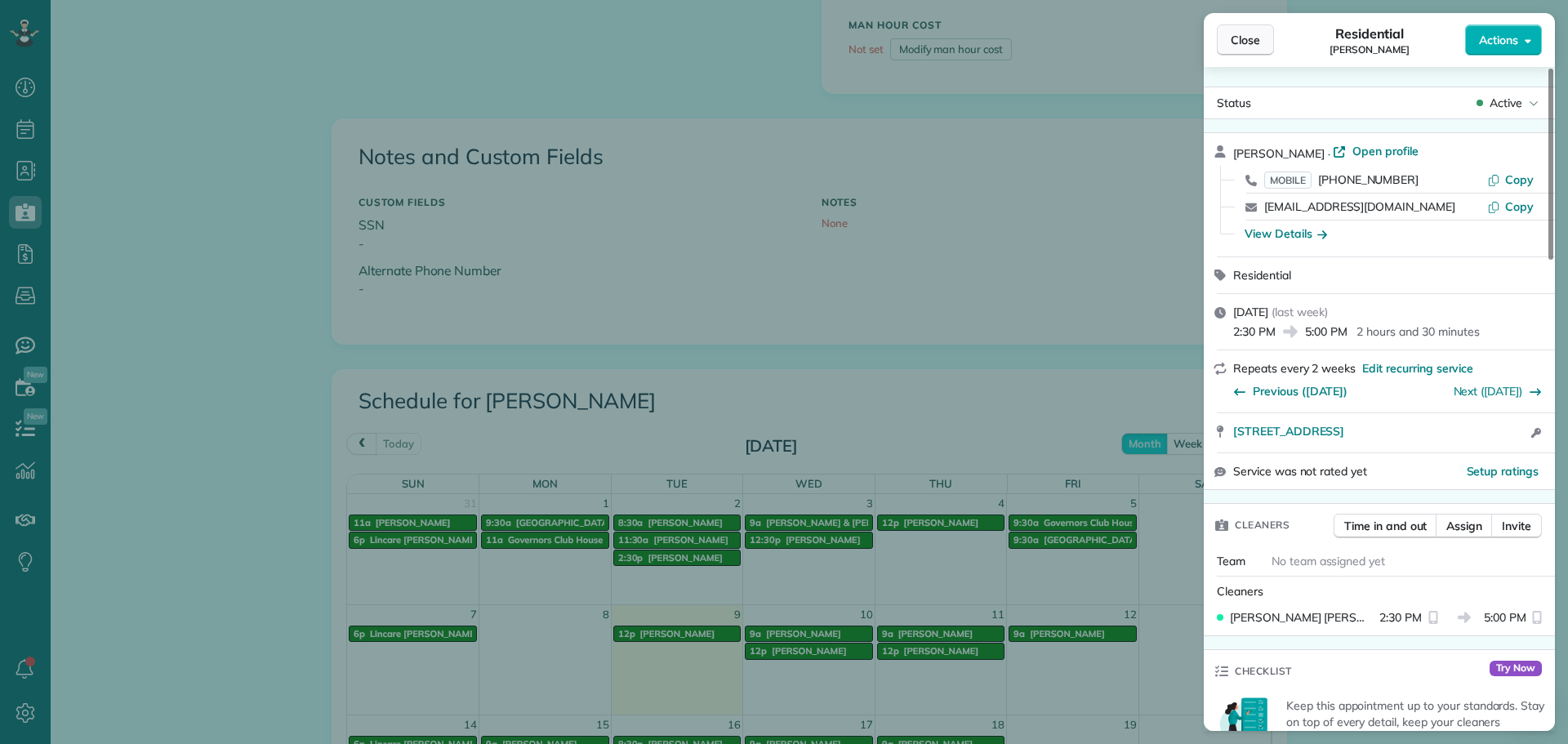
click at [1241, 30] on button "Close" at bounding box center [1245, 39] width 57 height 31
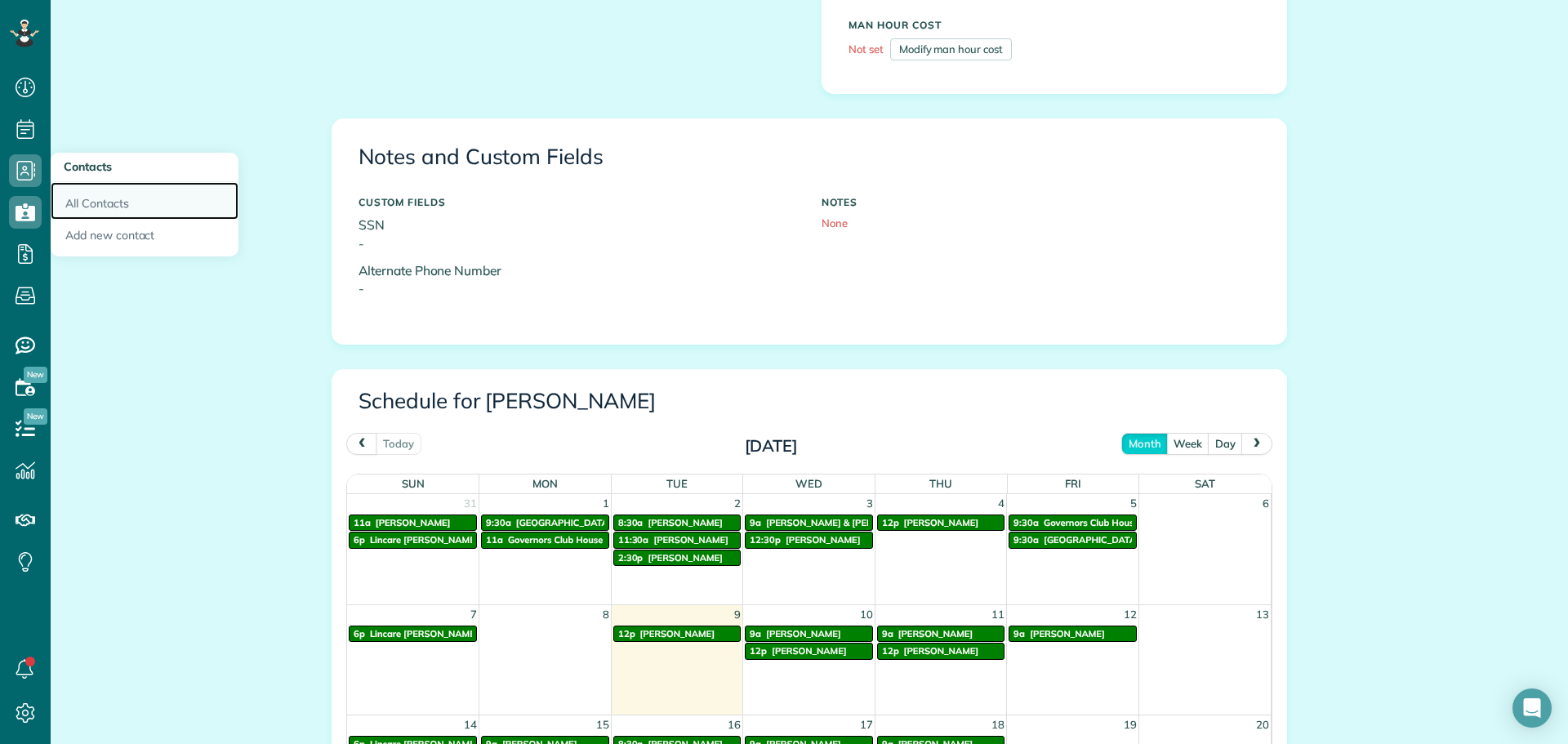
click at [71, 194] on link "All Contacts" at bounding box center [144, 200] width 188 height 38
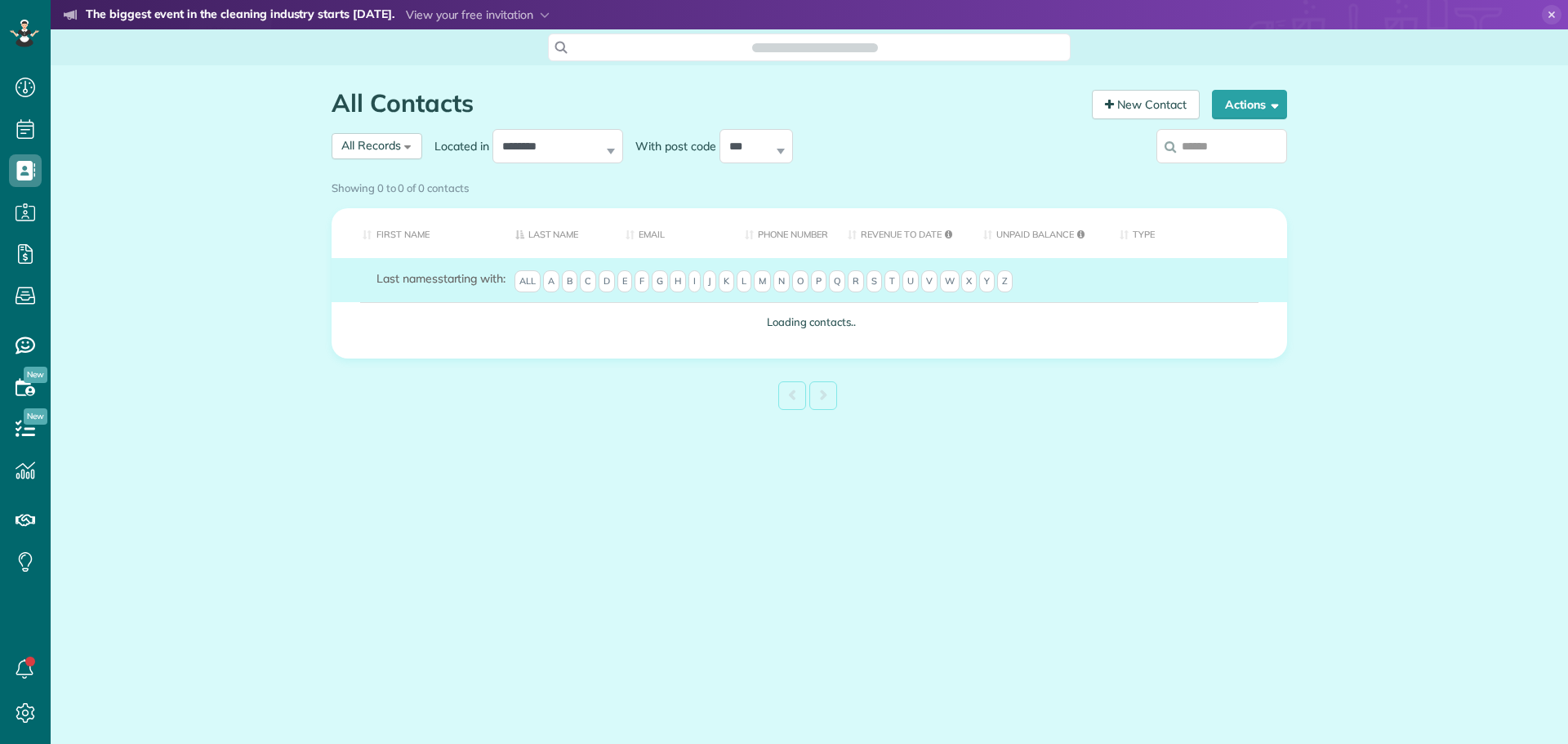
scroll to position [7, 7]
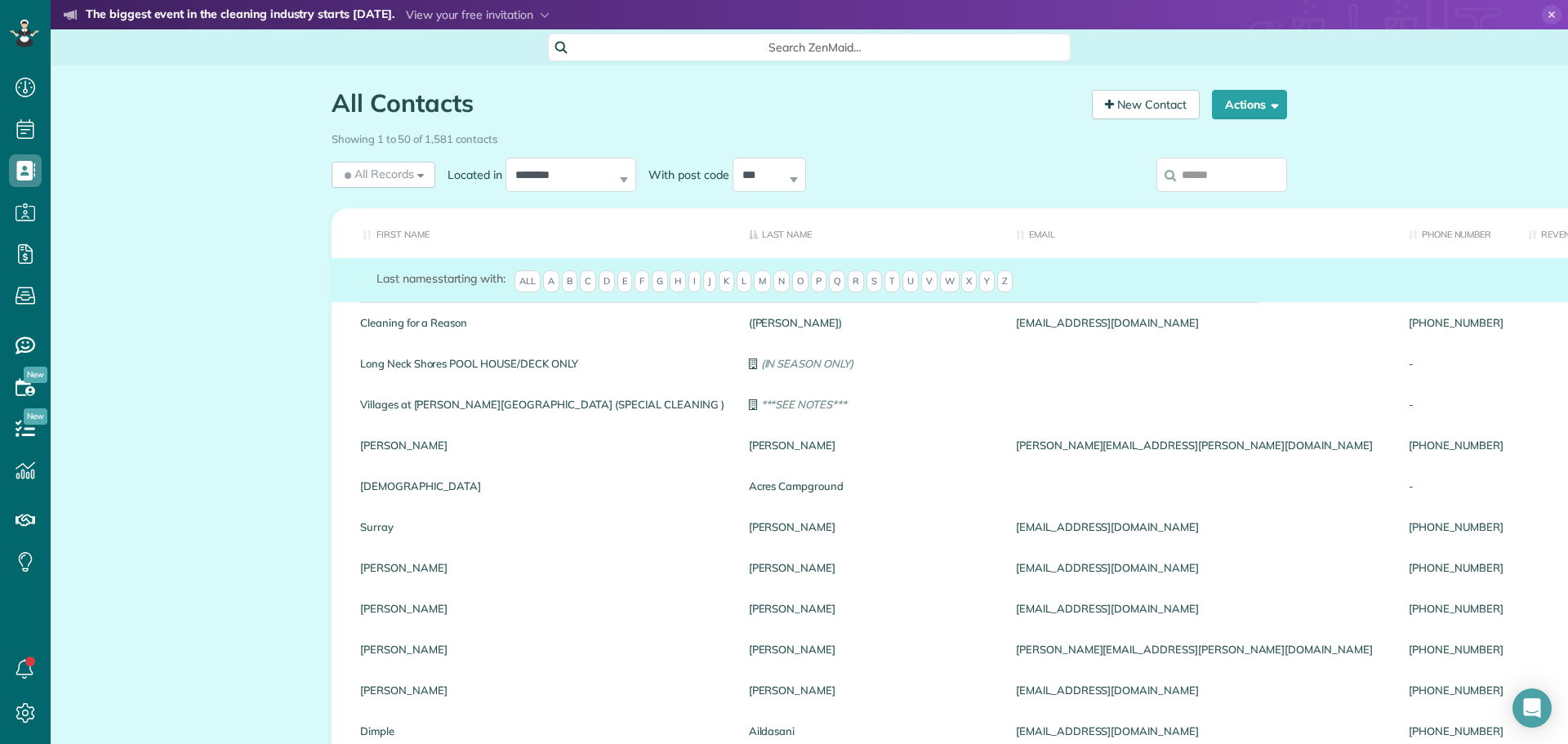
click at [1219, 179] on input "search" at bounding box center [1221, 174] width 130 height 34
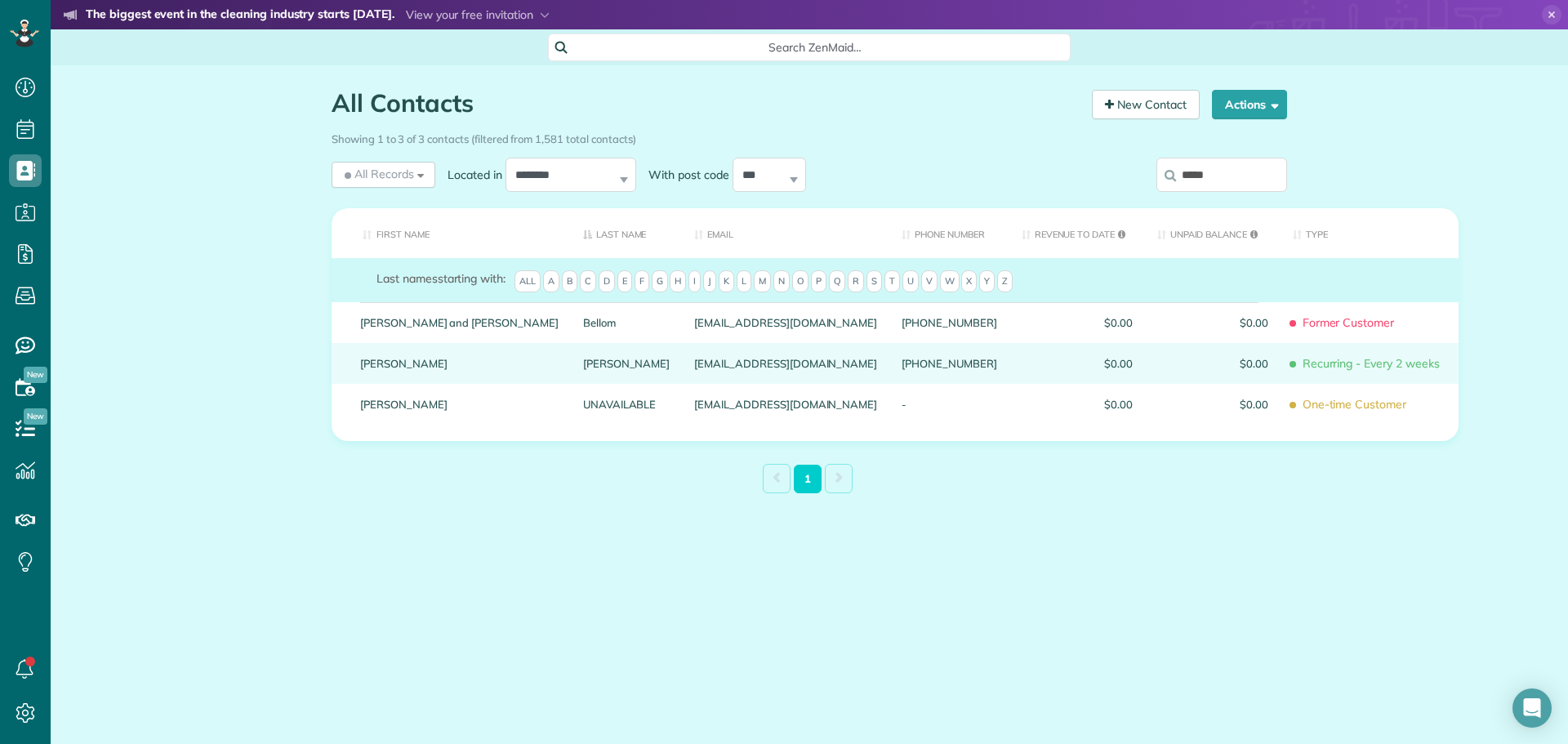
type input "*****"
click at [395, 366] on link "Patty Kelly" at bounding box center [459, 363] width 199 height 11
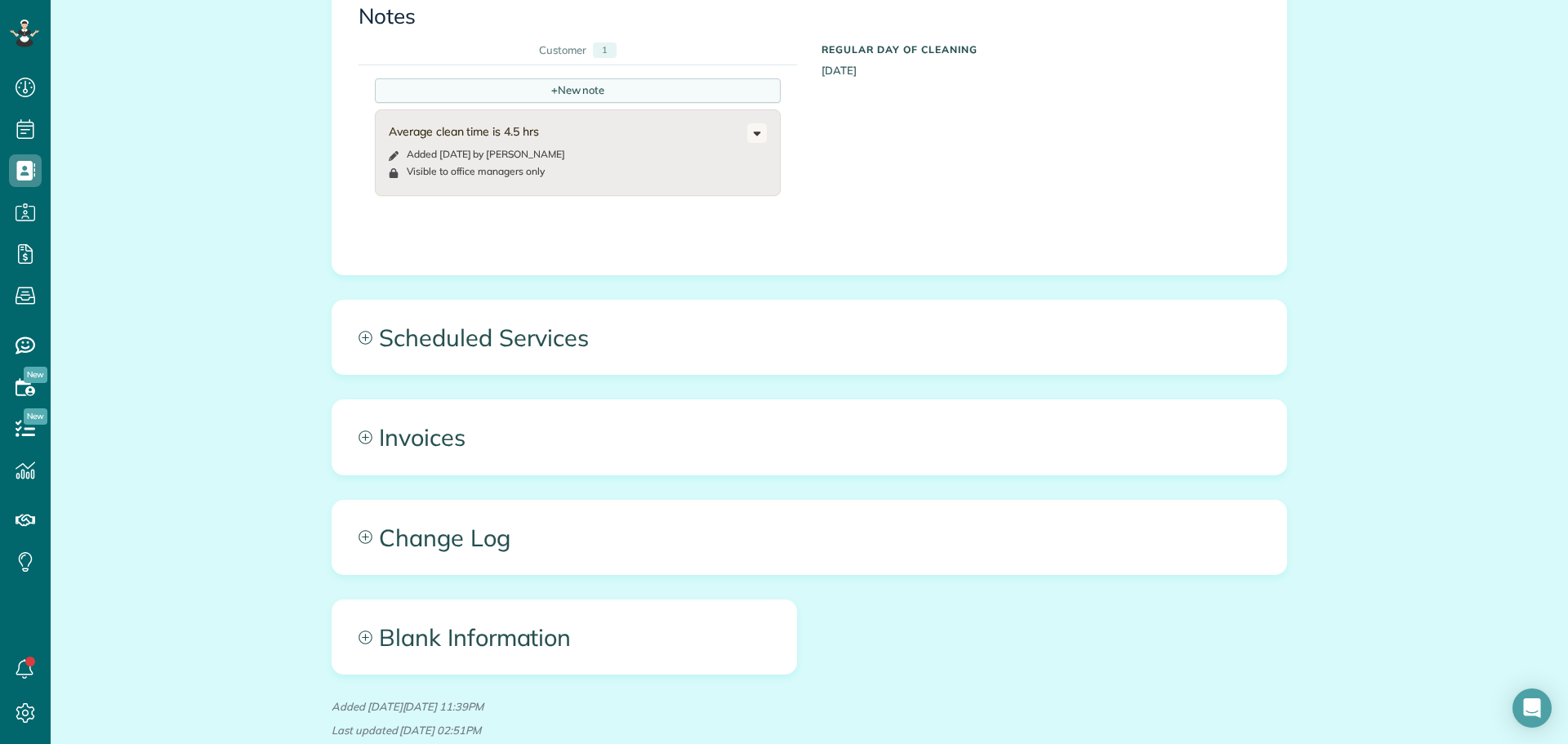
scroll to position [653, 0]
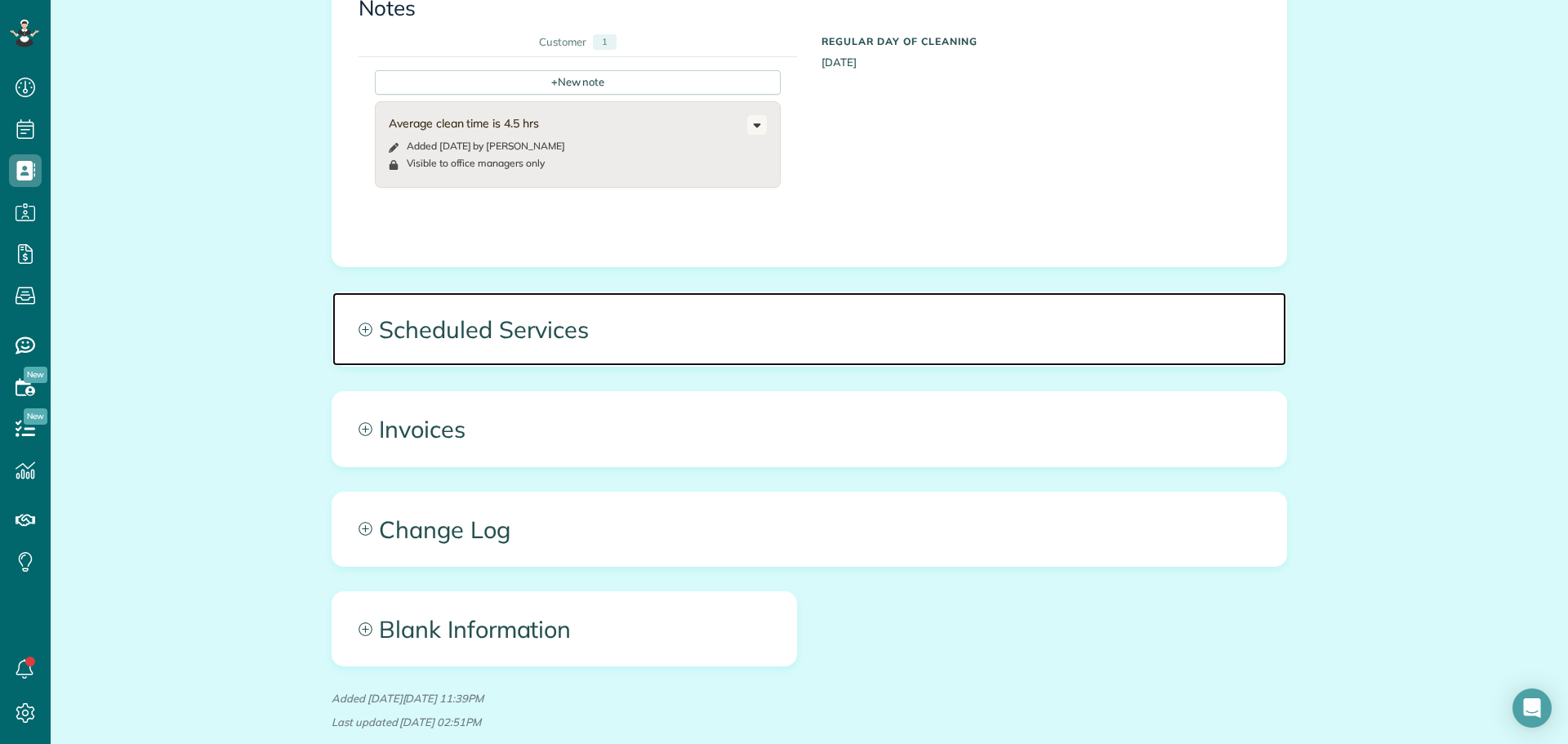
click at [456, 337] on span "Scheduled Services" at bounding box center [810, 329] width 954 height 74
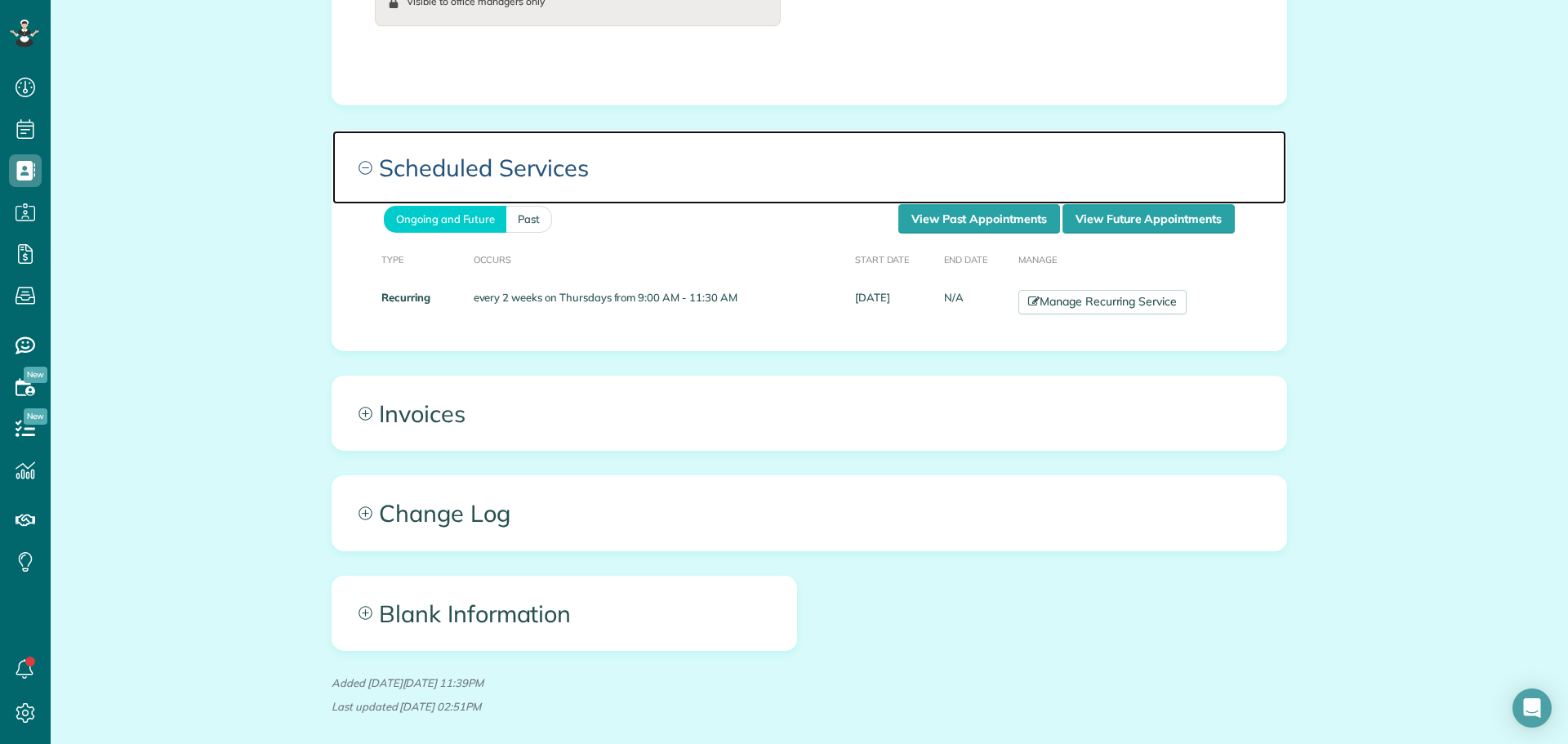
scroll to position [817, 0]
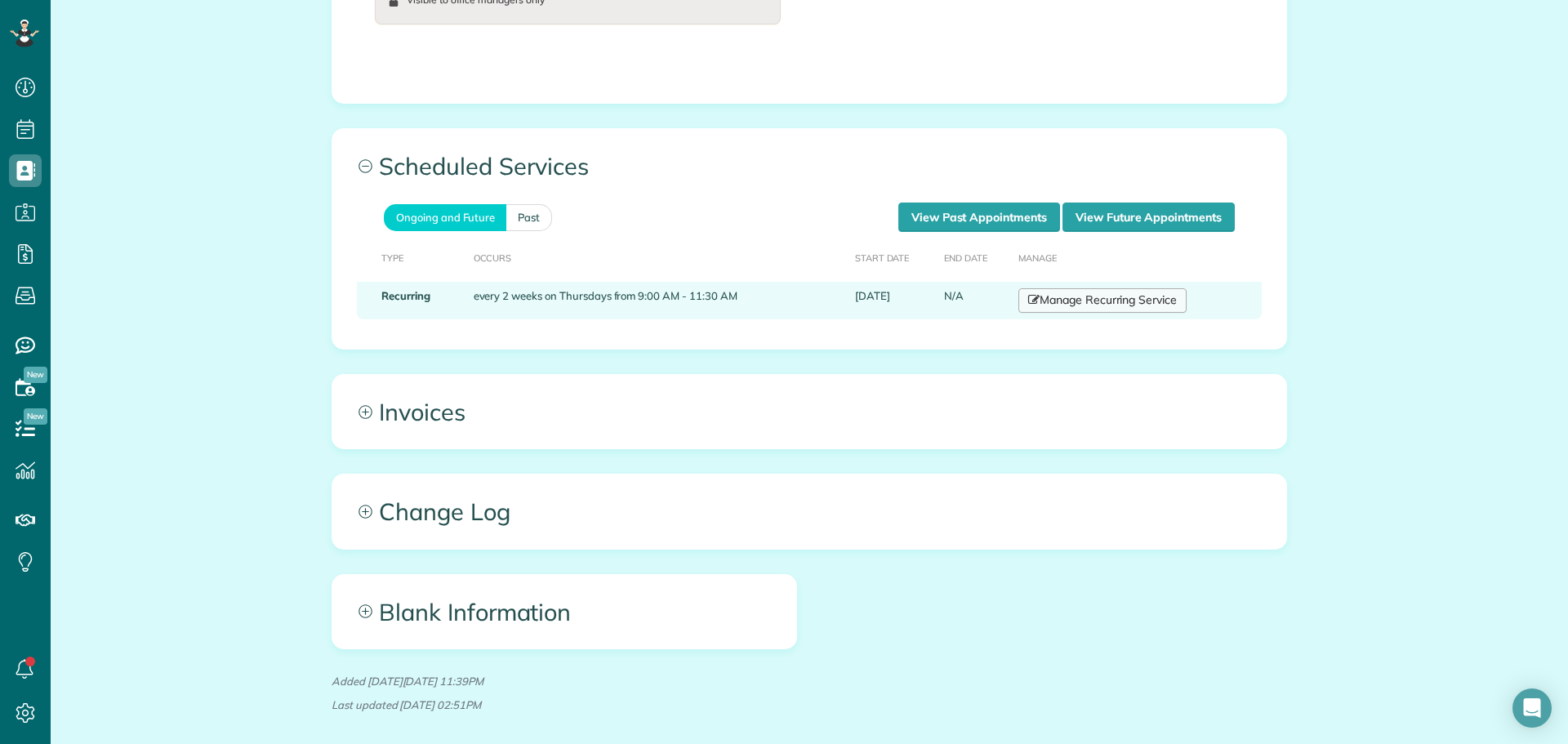
click at [1085, 310] on link "Manage Recurring Service" at bounding box center [1102, 300] width 168 height 25
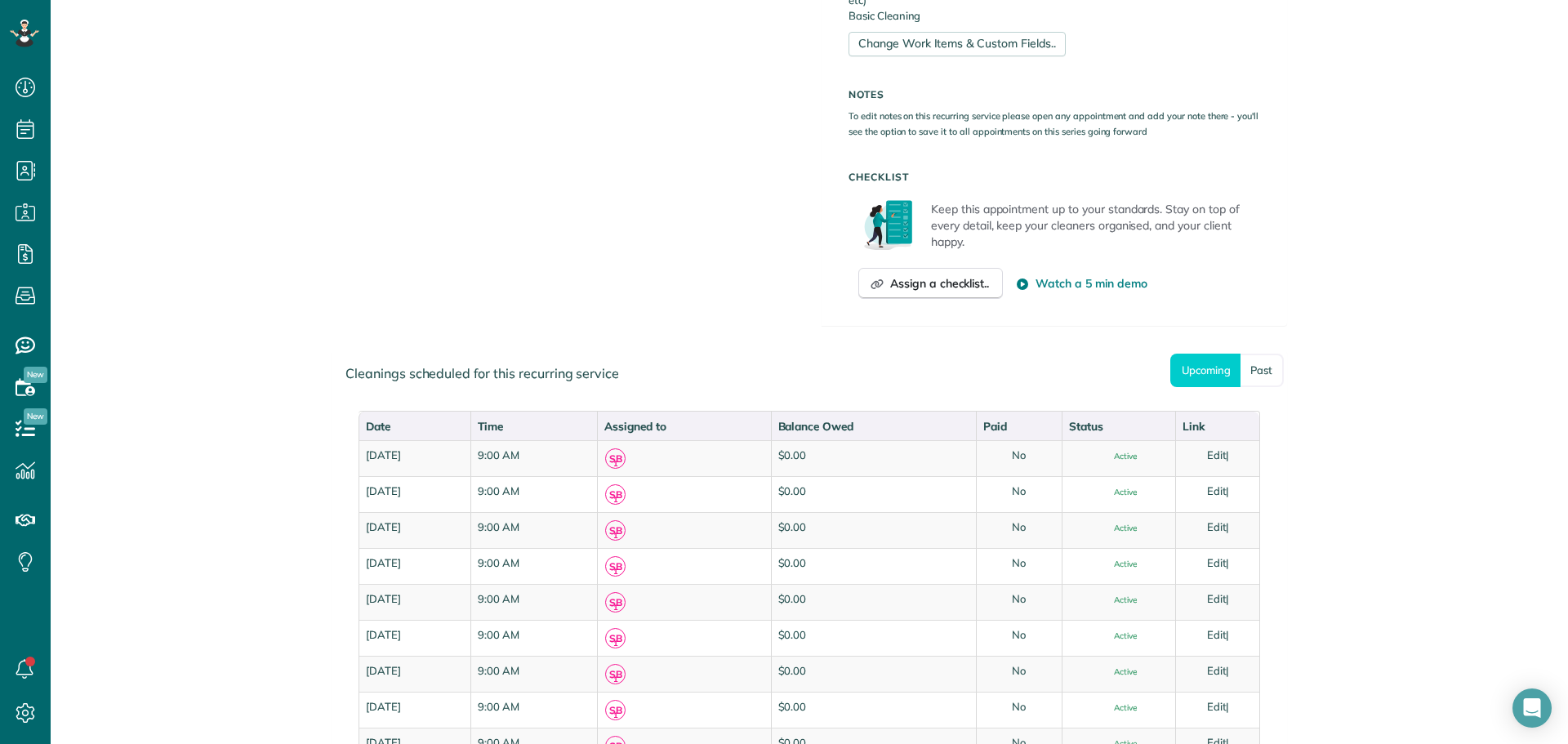
scroll to position [898, 0]
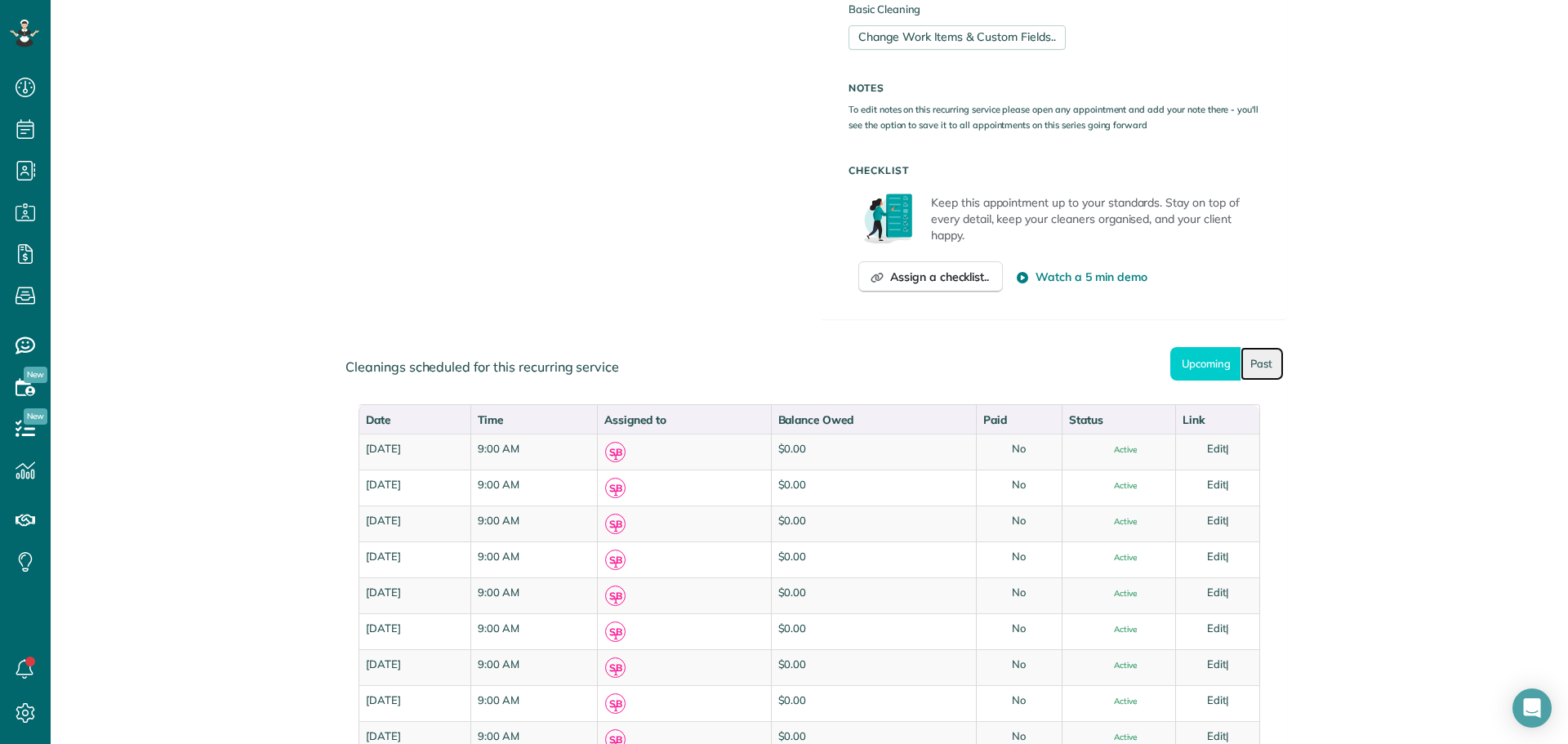
click at [1248, 365] on link "Past" at bounding box center [1262, 363] width 43 height 33
click at [1171, 356] on link "Upcoming" at bounding box center [1206, 363] width 70 height 33
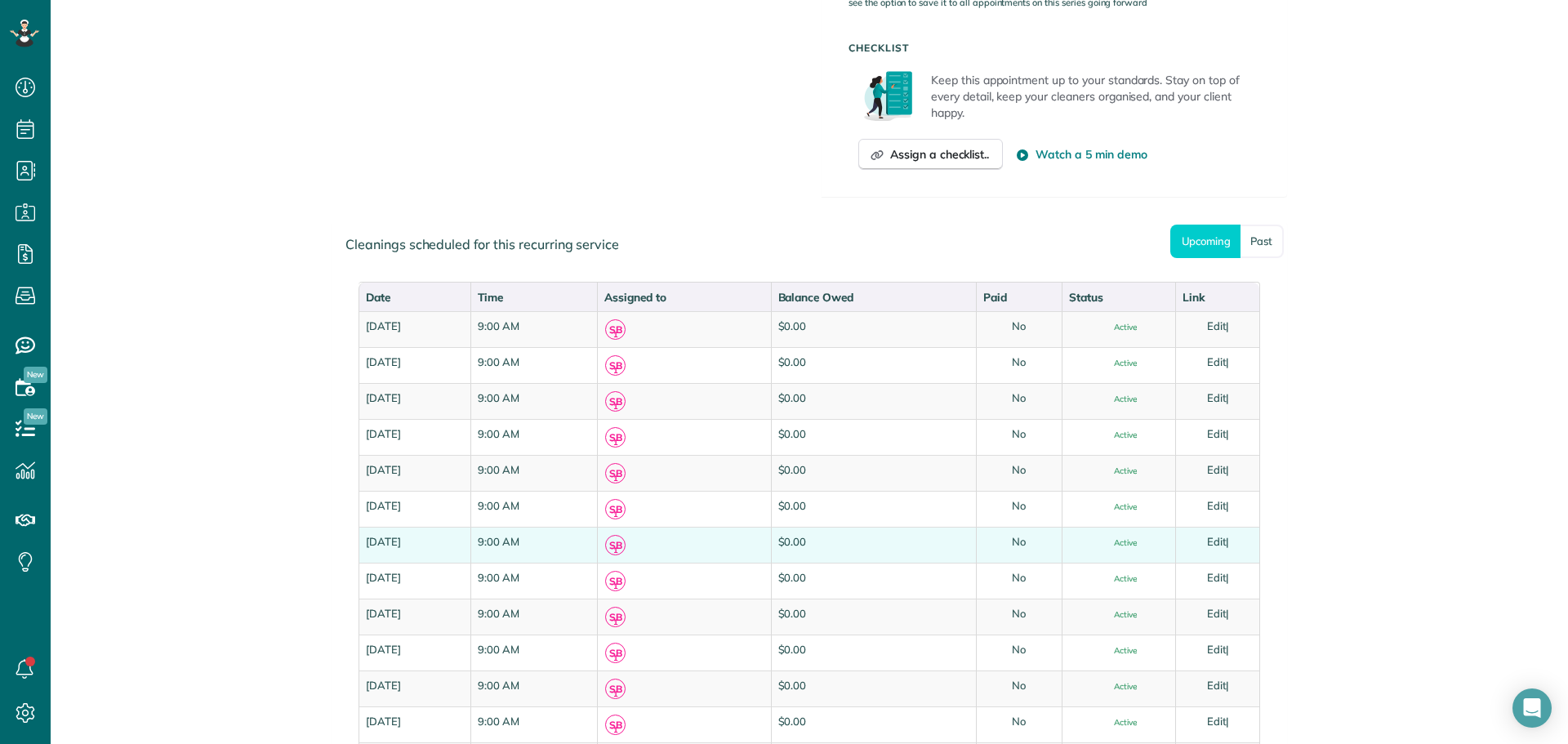
scroll to position [1062, 0]
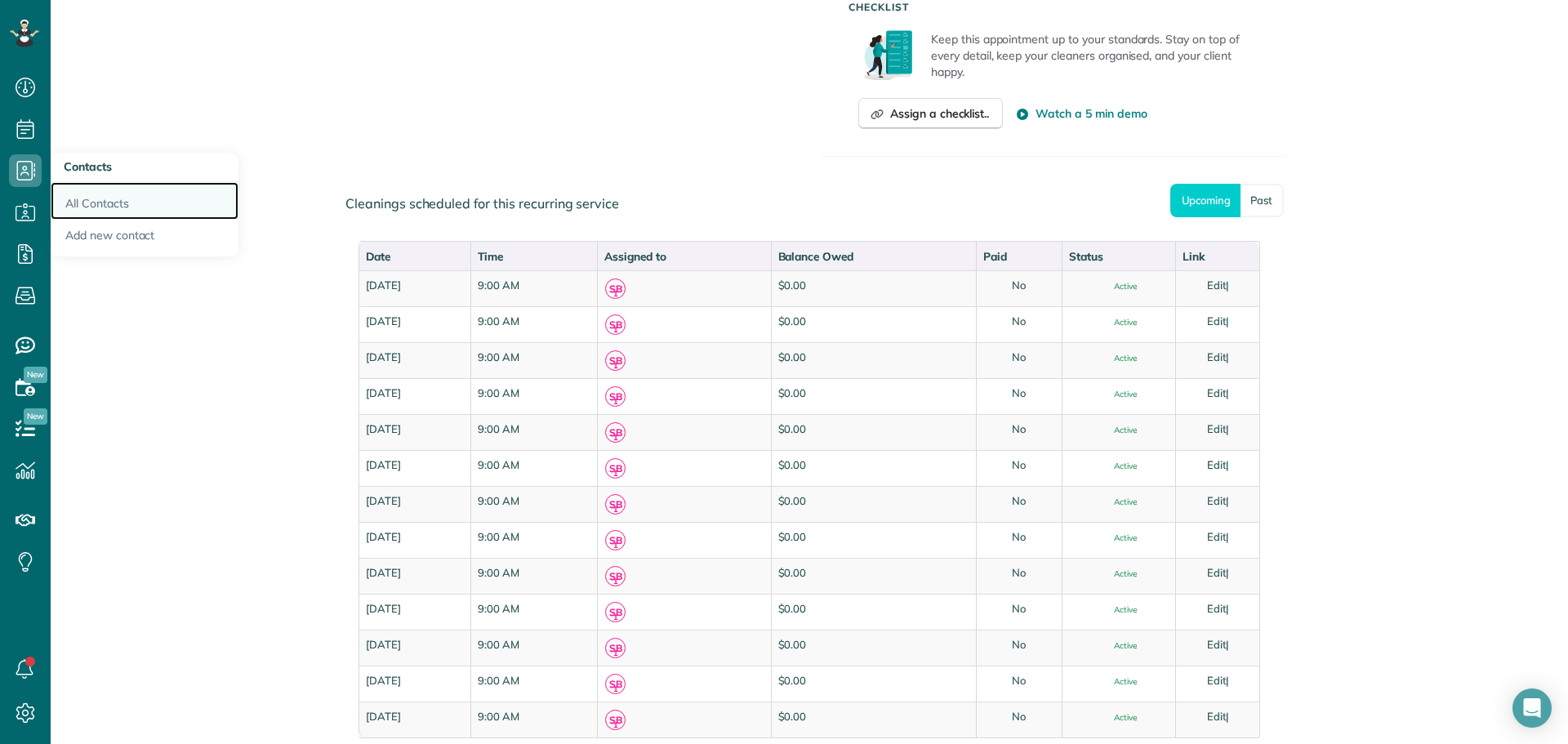
click at [95, 191] on link "All Contacts" at bounding box center [144, 200] width 188 height 38
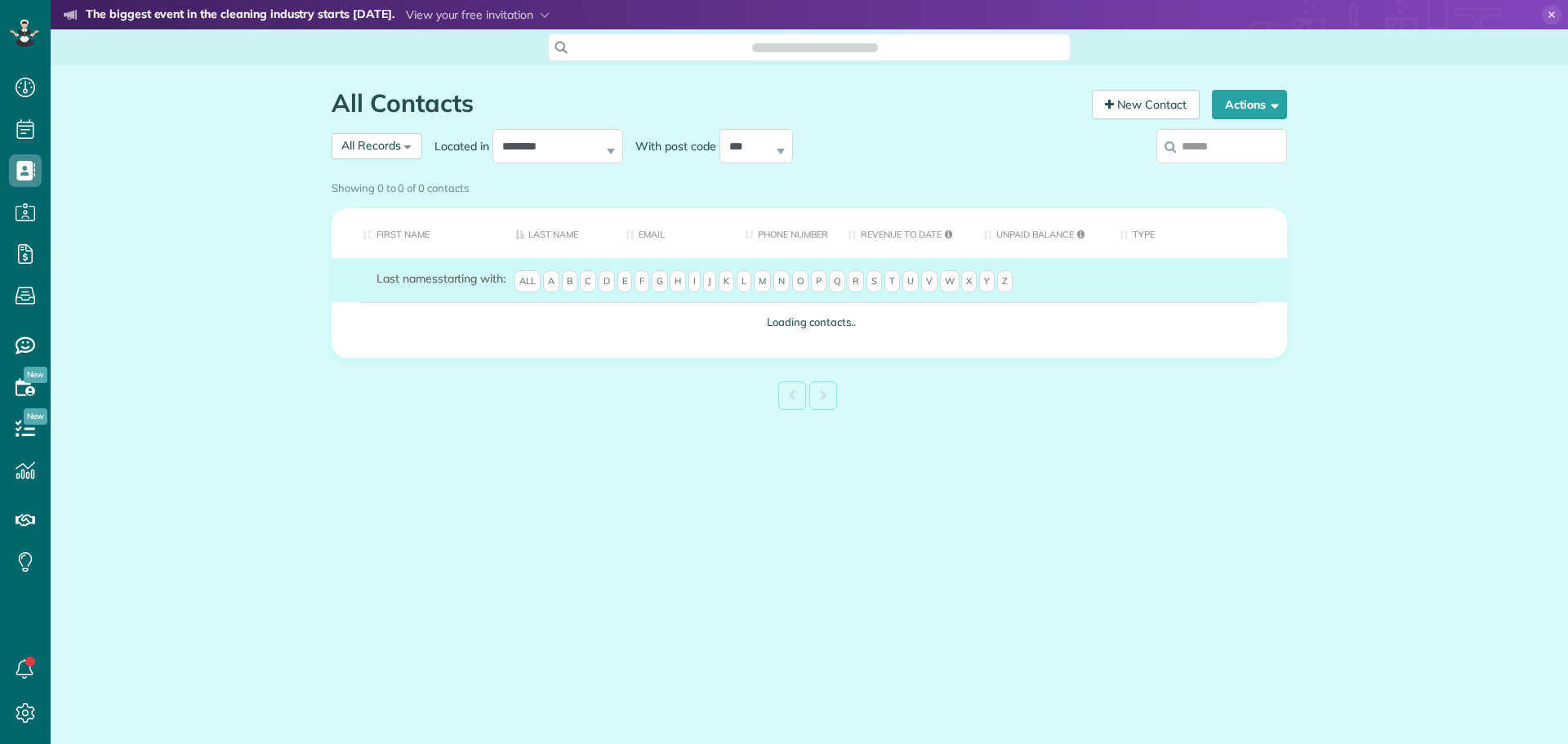
scroll to position [7, 7]
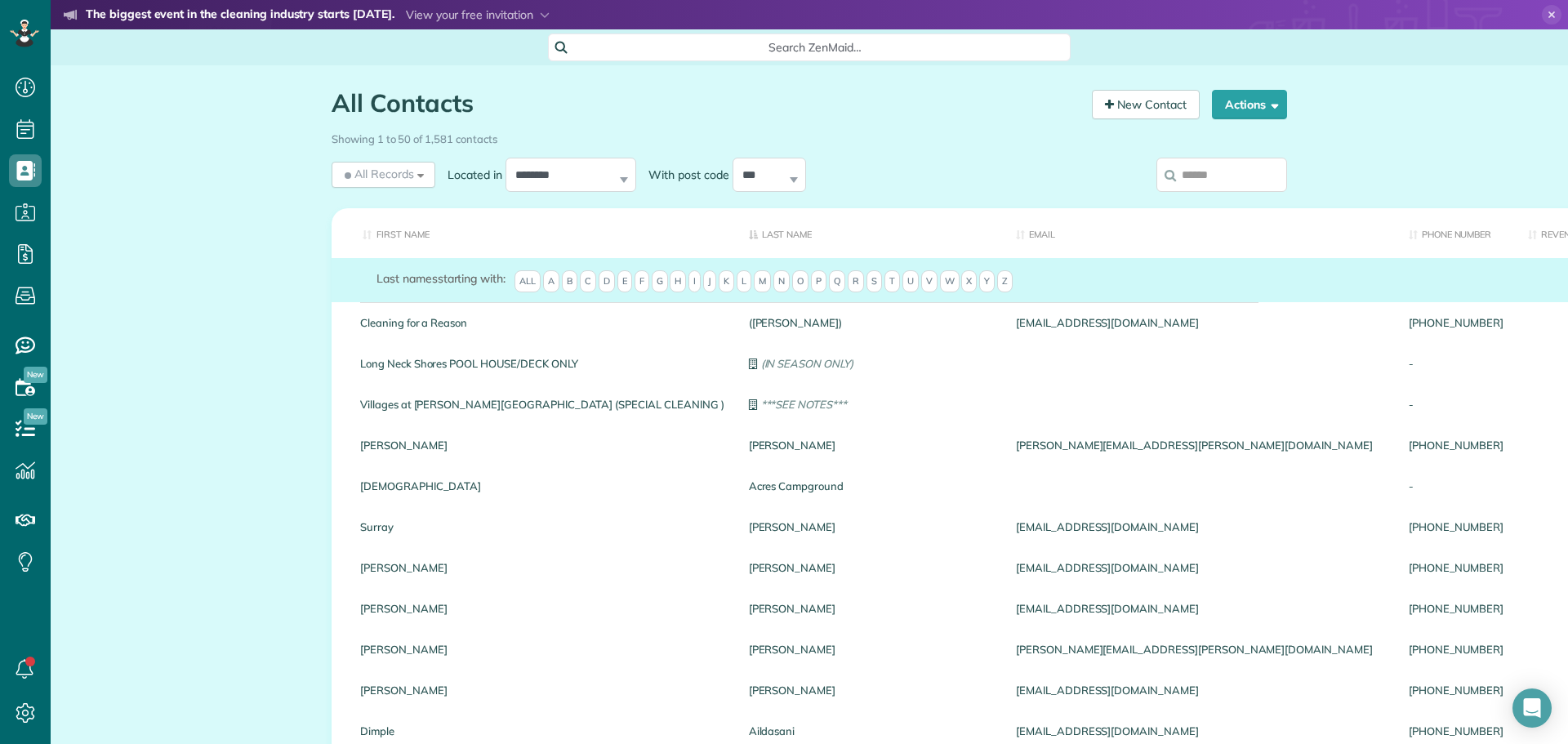
click at [1199, 169] on input "search" at bounding box center [1221, 174] width 130 height 34
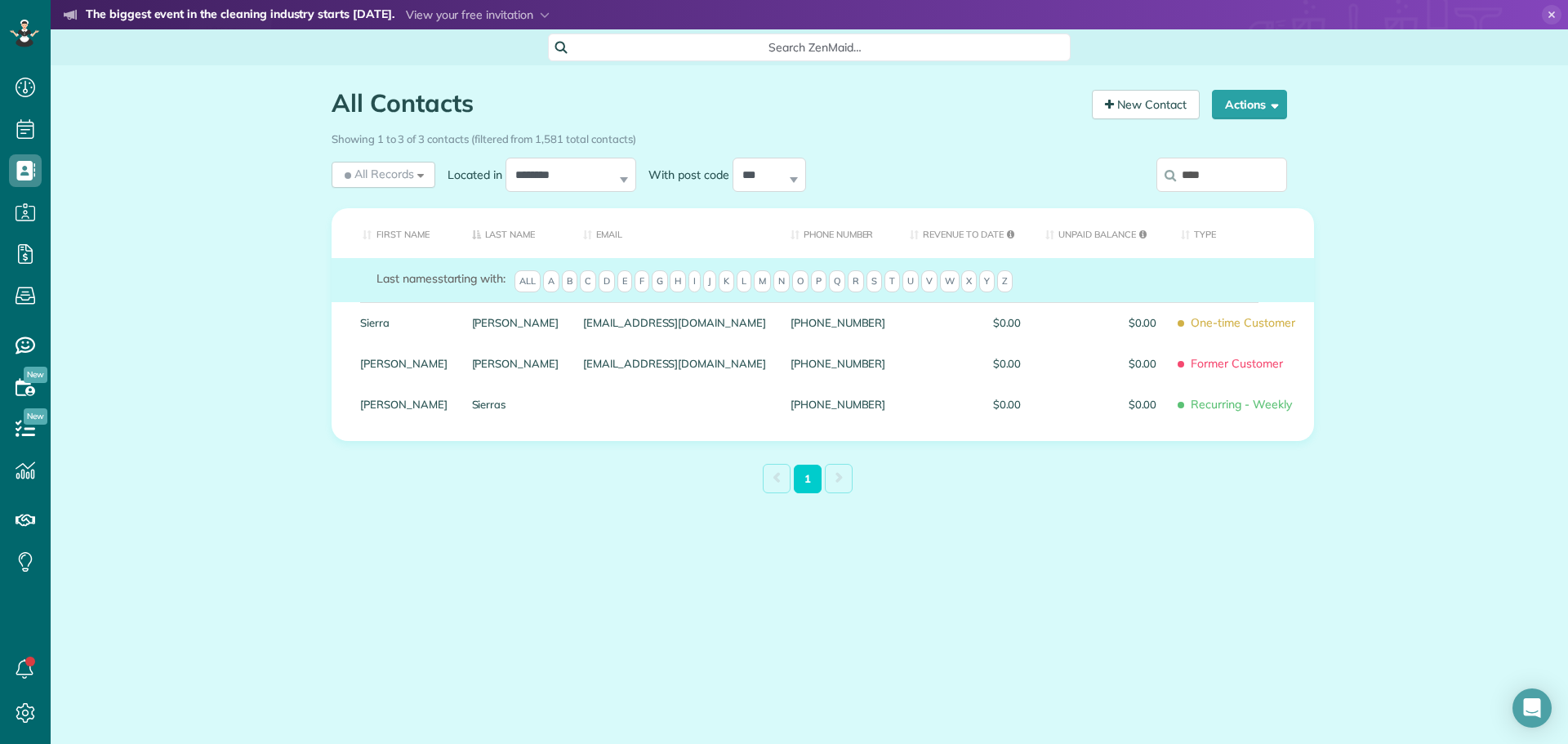
click at [1211, 171] on input "****" at bounding box center [1221, 174] width 130 height 34
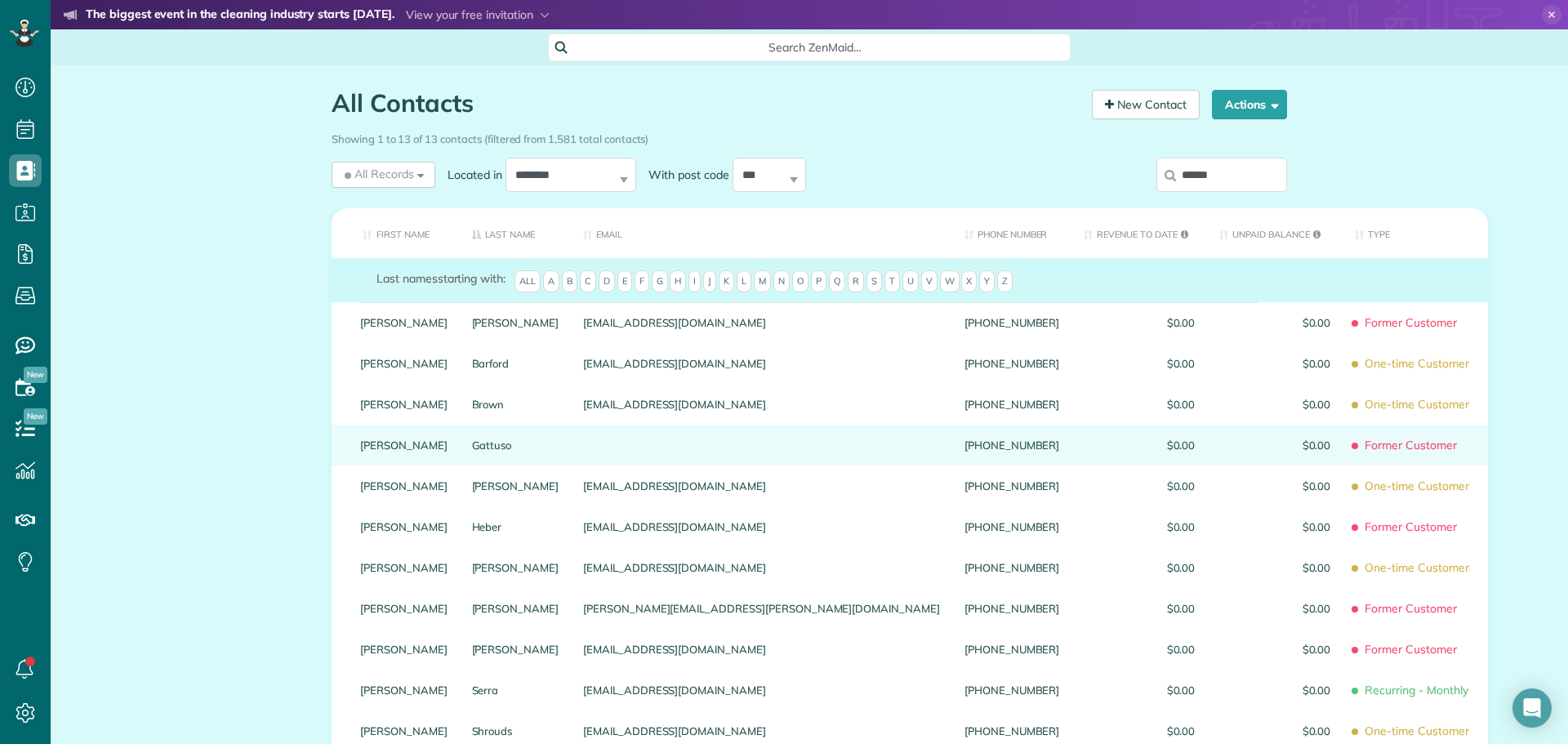
scroll to position [81, 0]
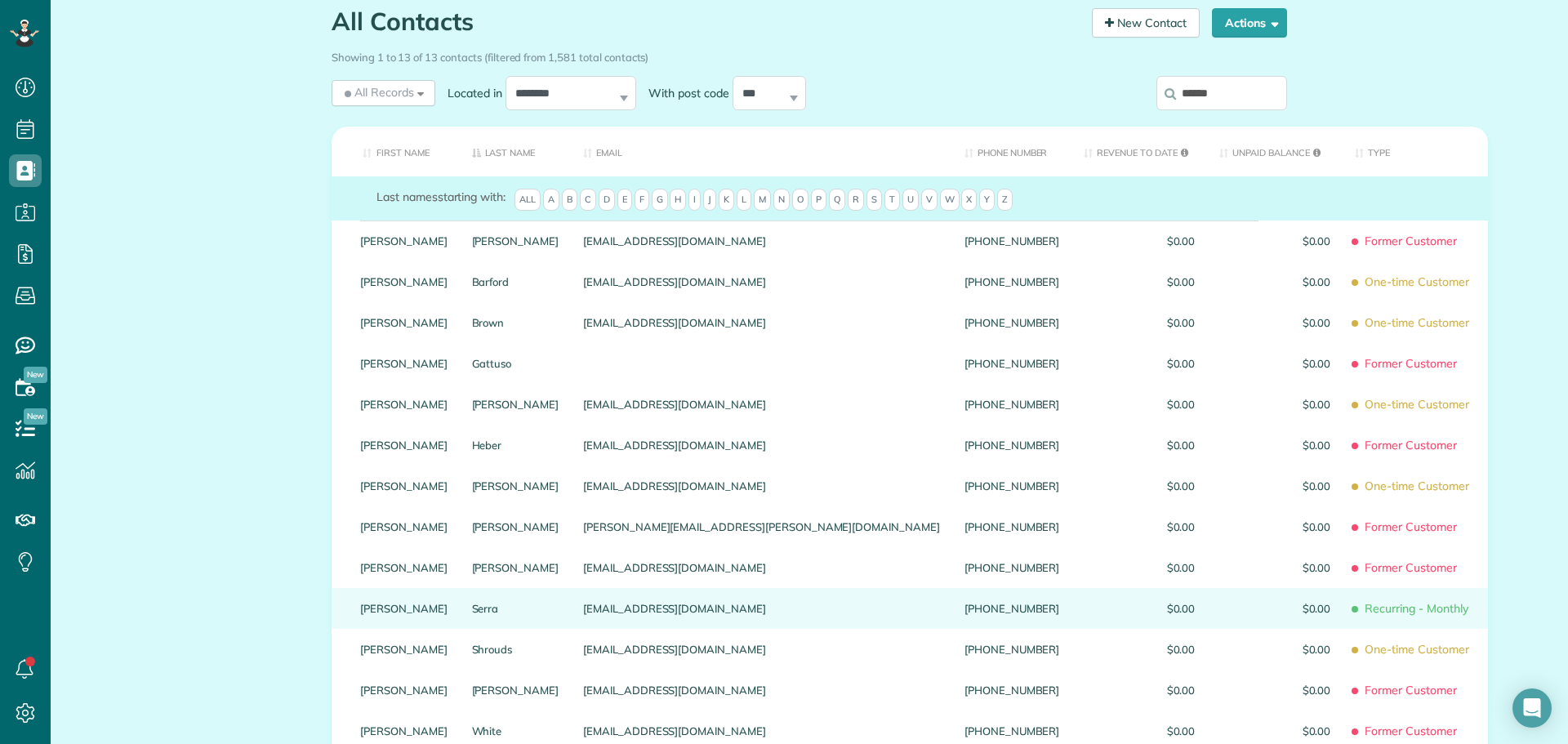
type input "******"
click at [374, 614] on link "Barbara" at bounding box center [404, 607] width 88 height 11
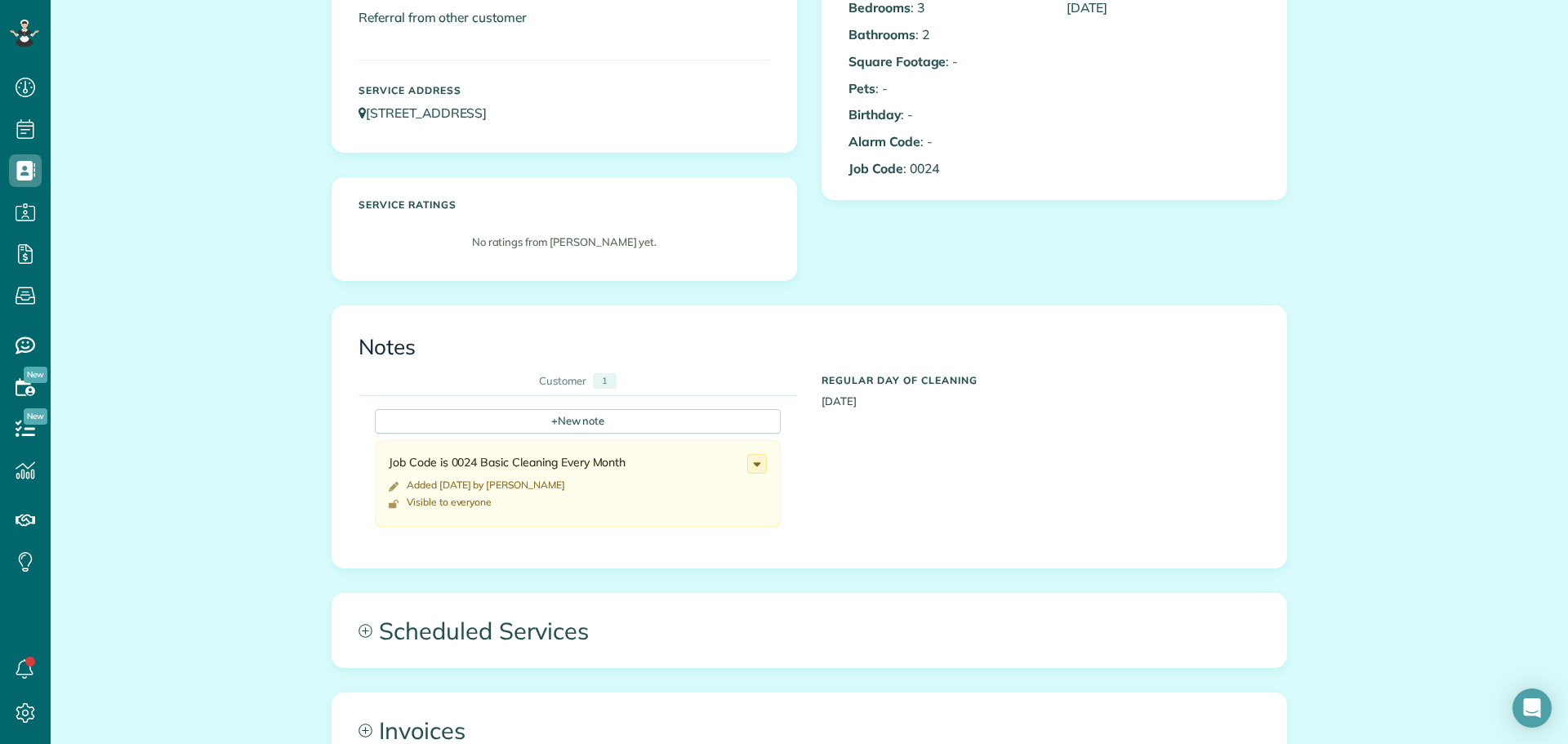
scroll to position [408, 0]
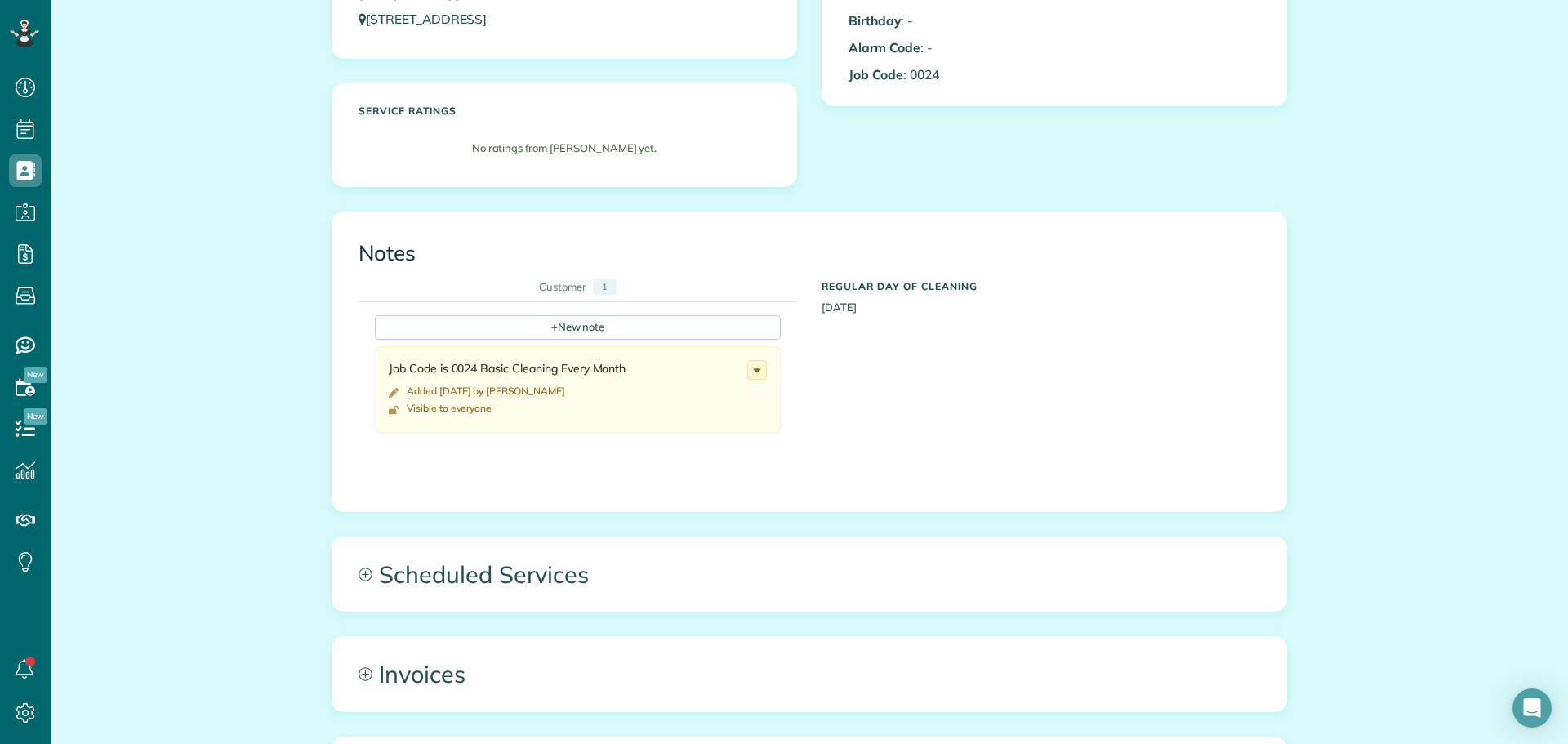
click at [507, 529] on div "All Contacts Actions Edit Add Appointment Recent Activity Send Email Show Past …" at bounding box center [809, 368] width 980 height 1424
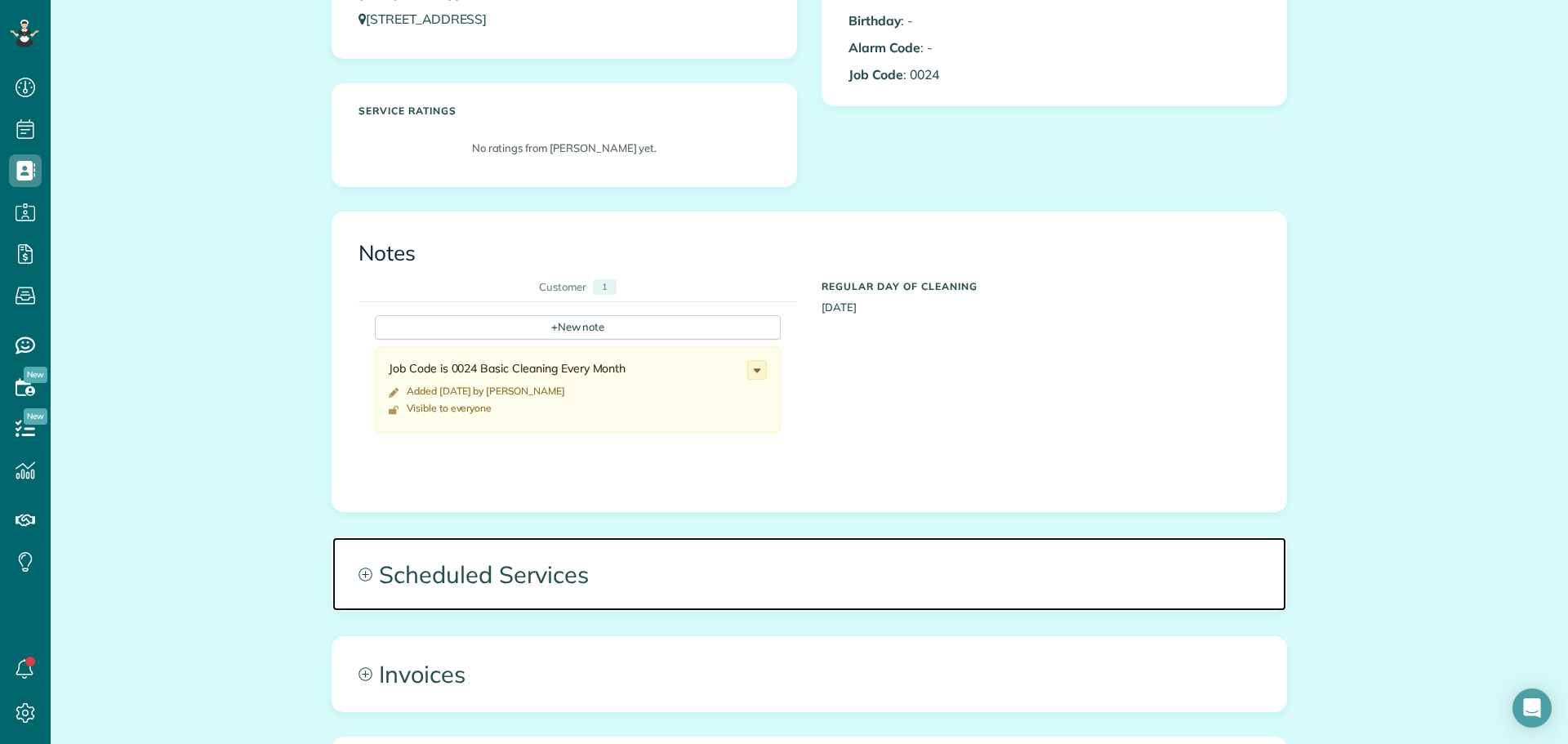
click at [488, 578] on span "Scheduled Services" at bounding box center [810, 574] width 954 height 74
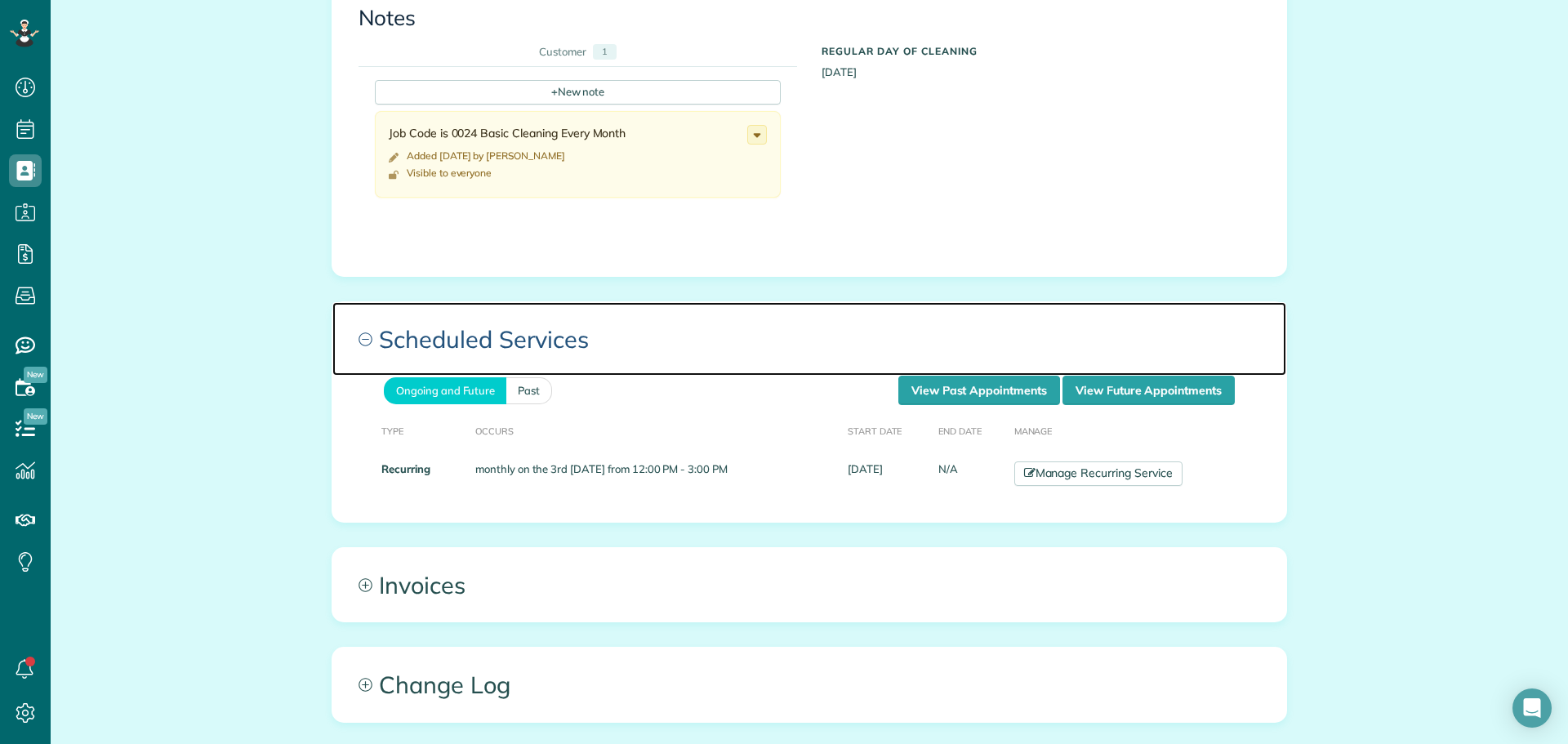
scroll to position [653, 0]
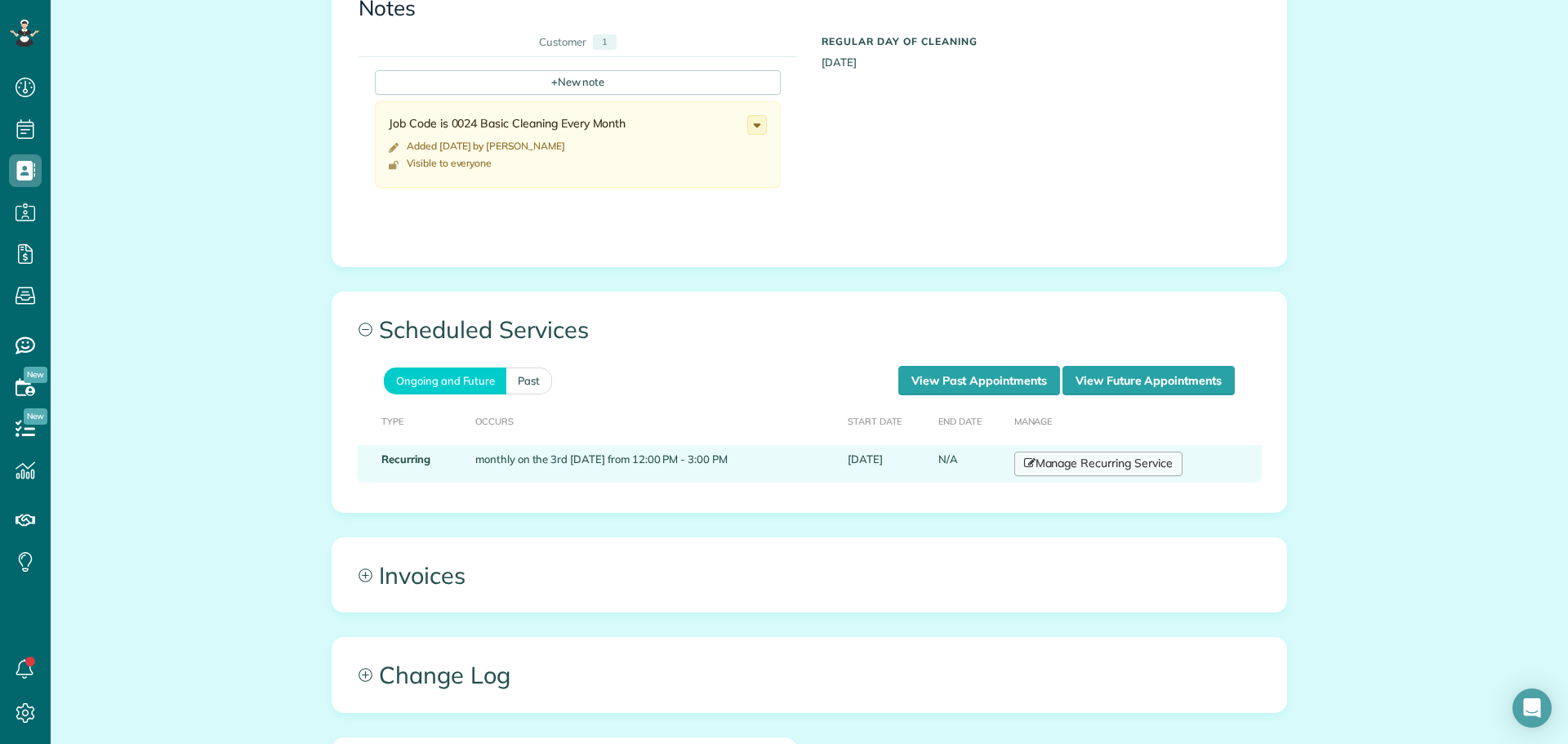
click at [1115, 467] on link "Manage Recurring Service" at bounding box center [1099, 464] width 168 height 25
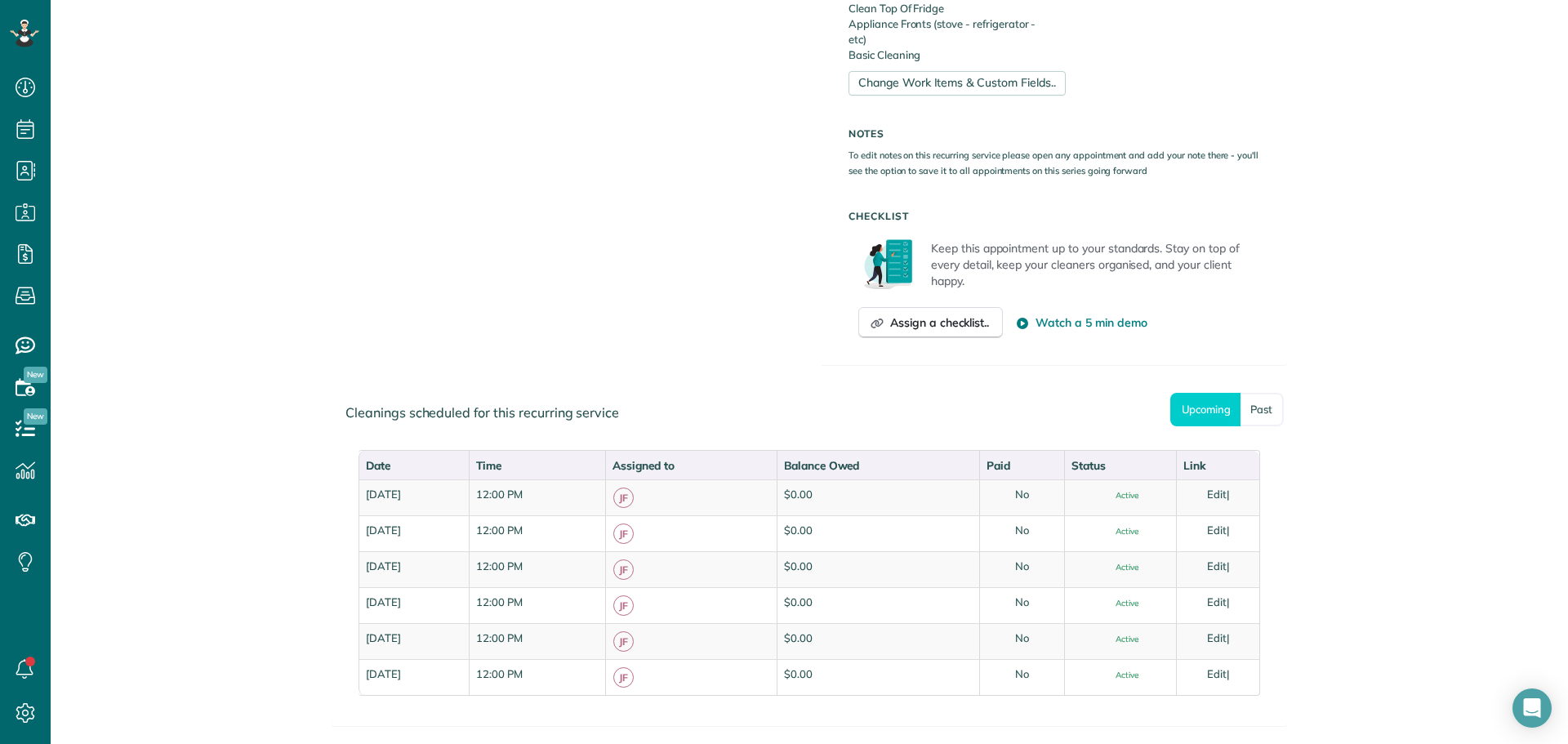
scroll to position [898, 0]
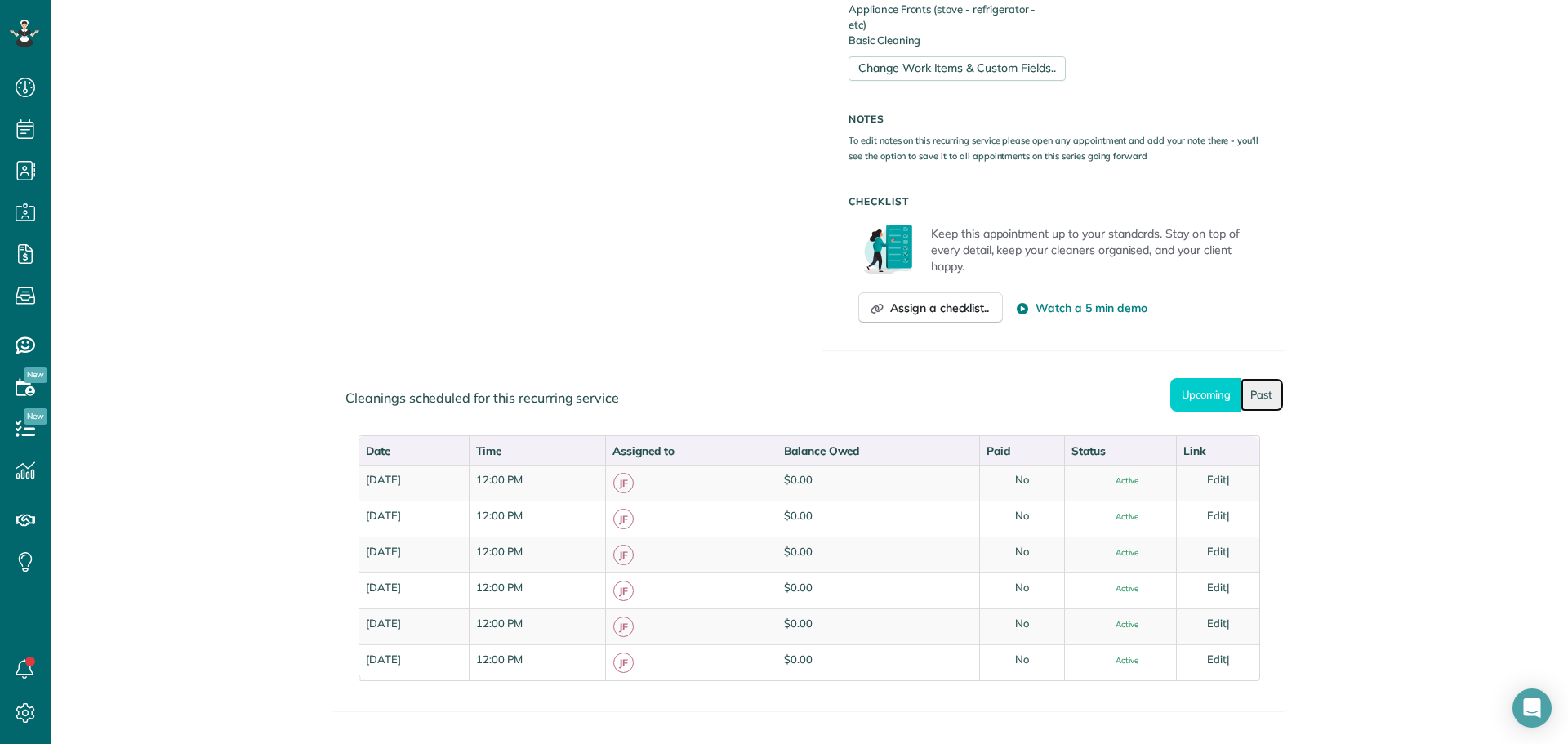
click at [1260, 406] on link "Past" at bounding box center [1262, 395] width 43 height 33
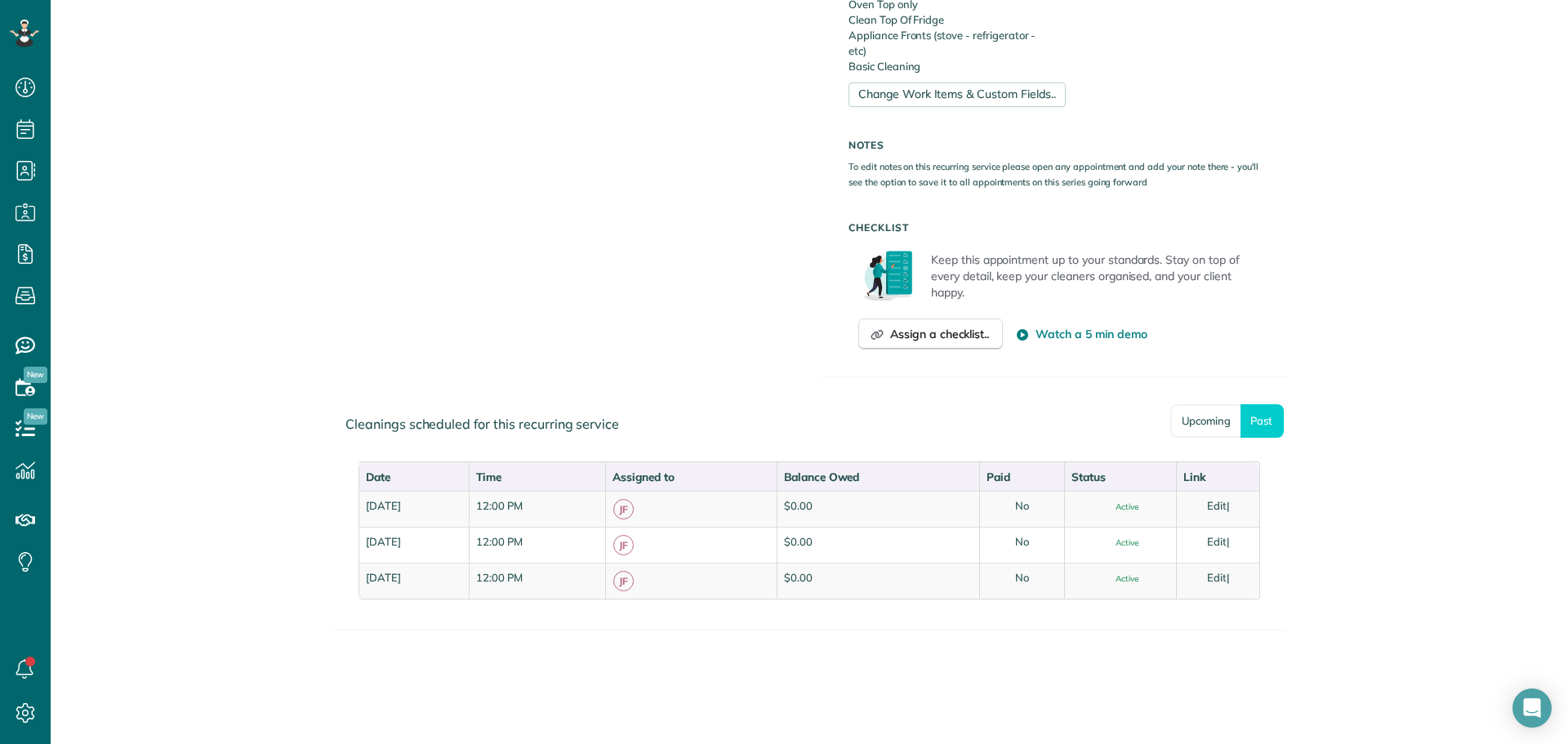
click at [1181, 412] on link "Upcoming" at bounding box center [1206, 421] width 70 height 33
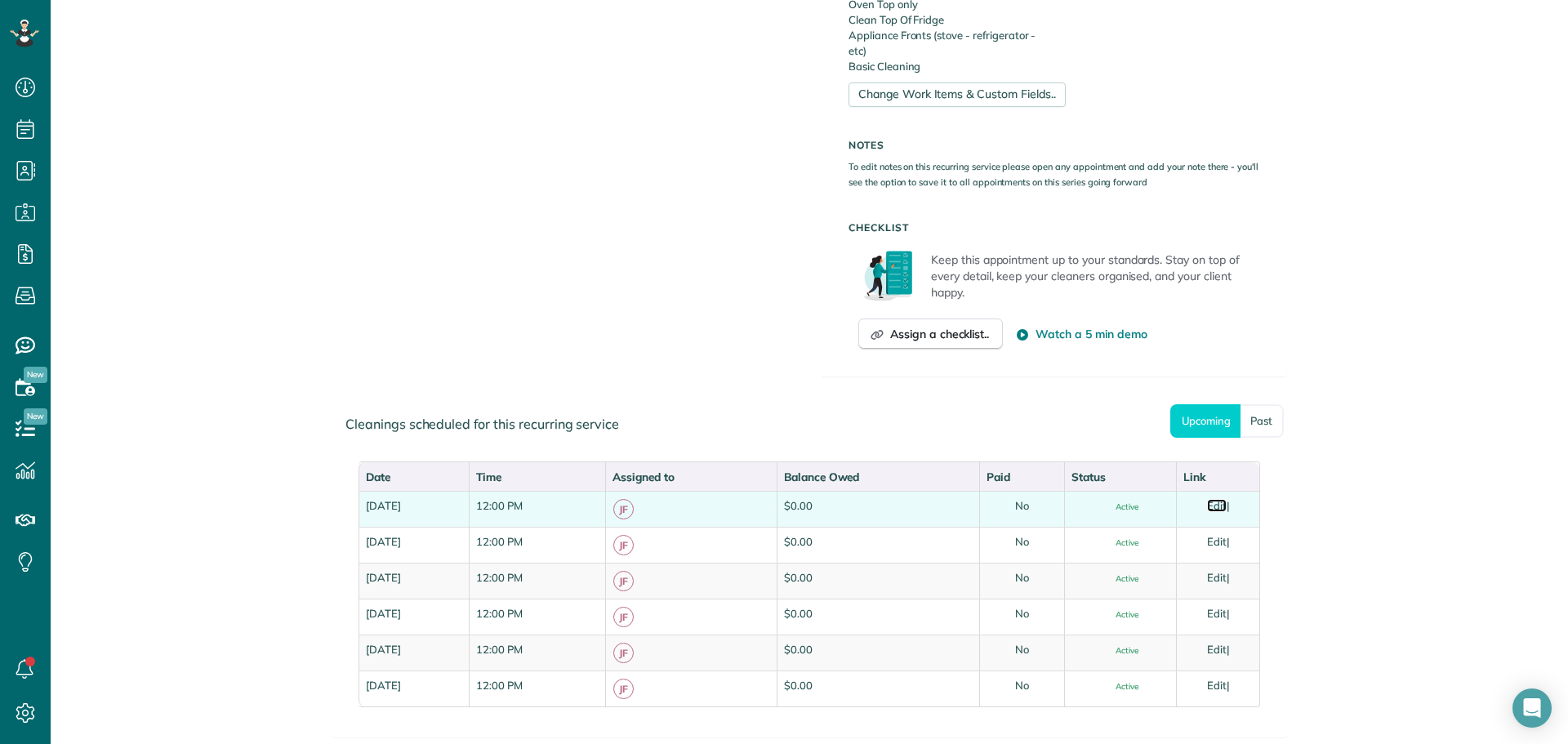
click at [1214, 500] on link "Edit" at bounding box center [1217, 505] width 19 height 13
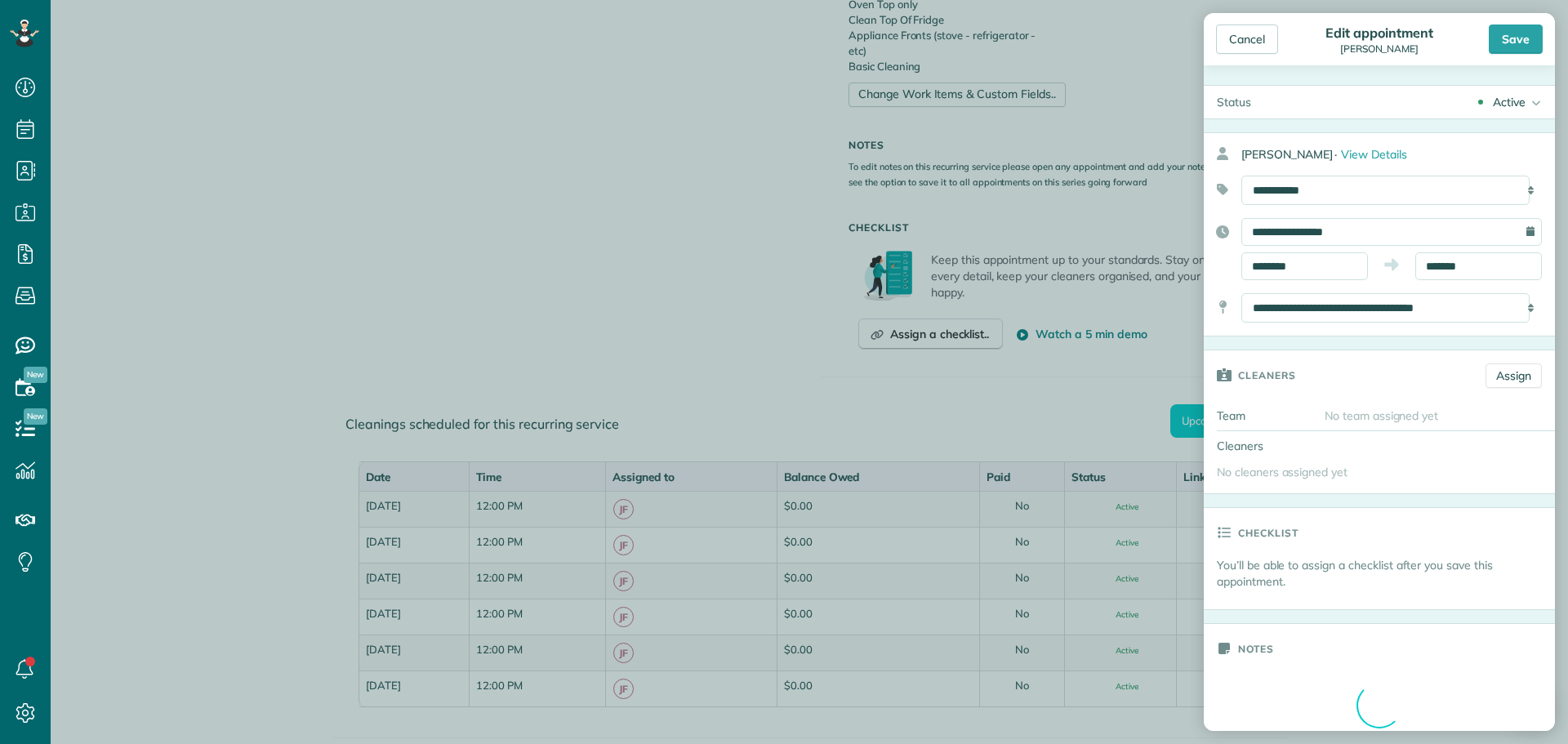
click at [1501, 102] on div "Active" at bounding box center [1508, 102] width 32 height 17
click at [1487, 177] on div "Cancelled" at bounding box center [1512, 182] width 52 height 11
click at [1500, 28] on div "Save" at bounding box center [1516, 39] width 54 height 30
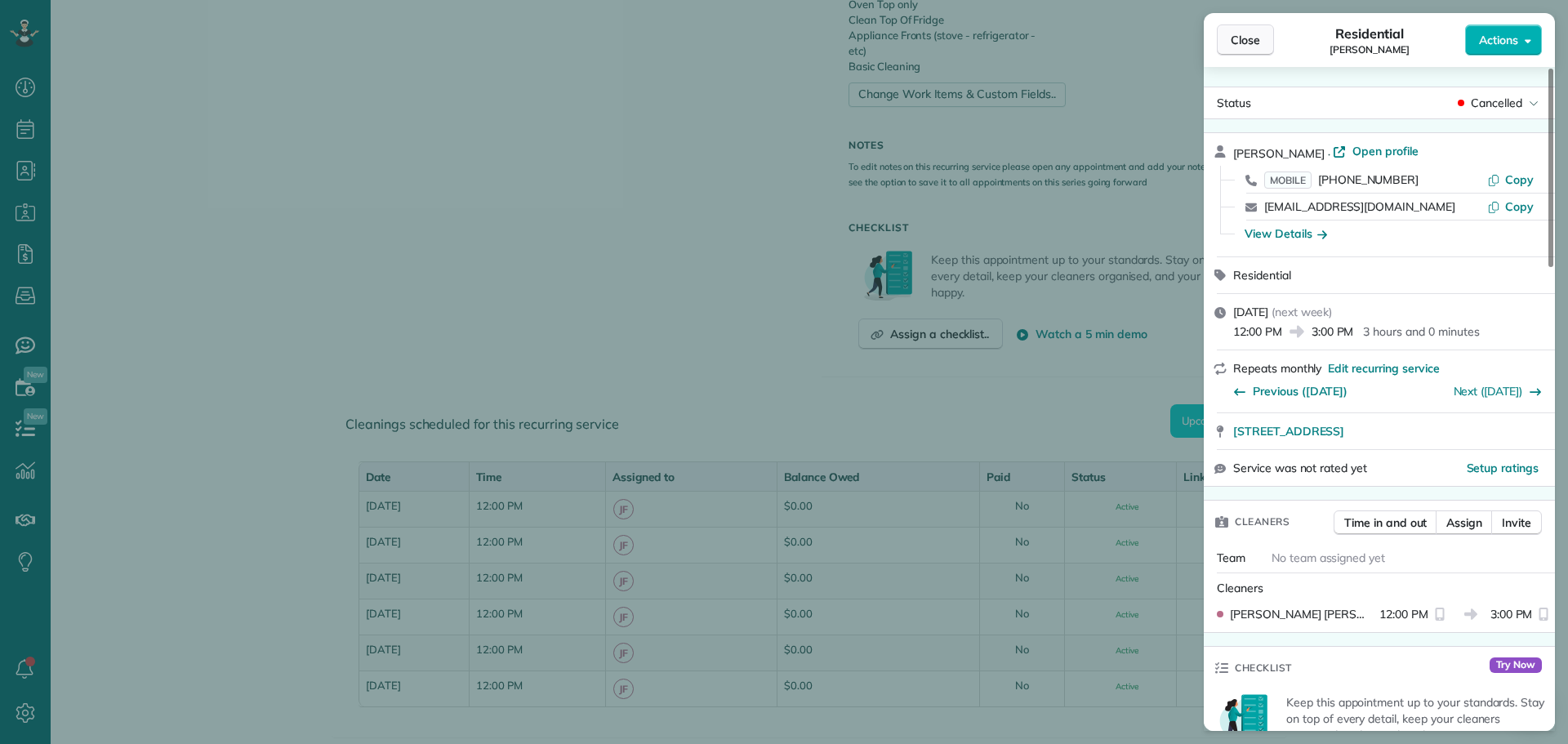
drag, startPoint x: 1252, startPoint y: 32, endPoint x: 1242, endPoint y: 34, distance: 10.2
click at [1252, 32] on span "Close" at bounding box center [1246, 39] width 30 height 17
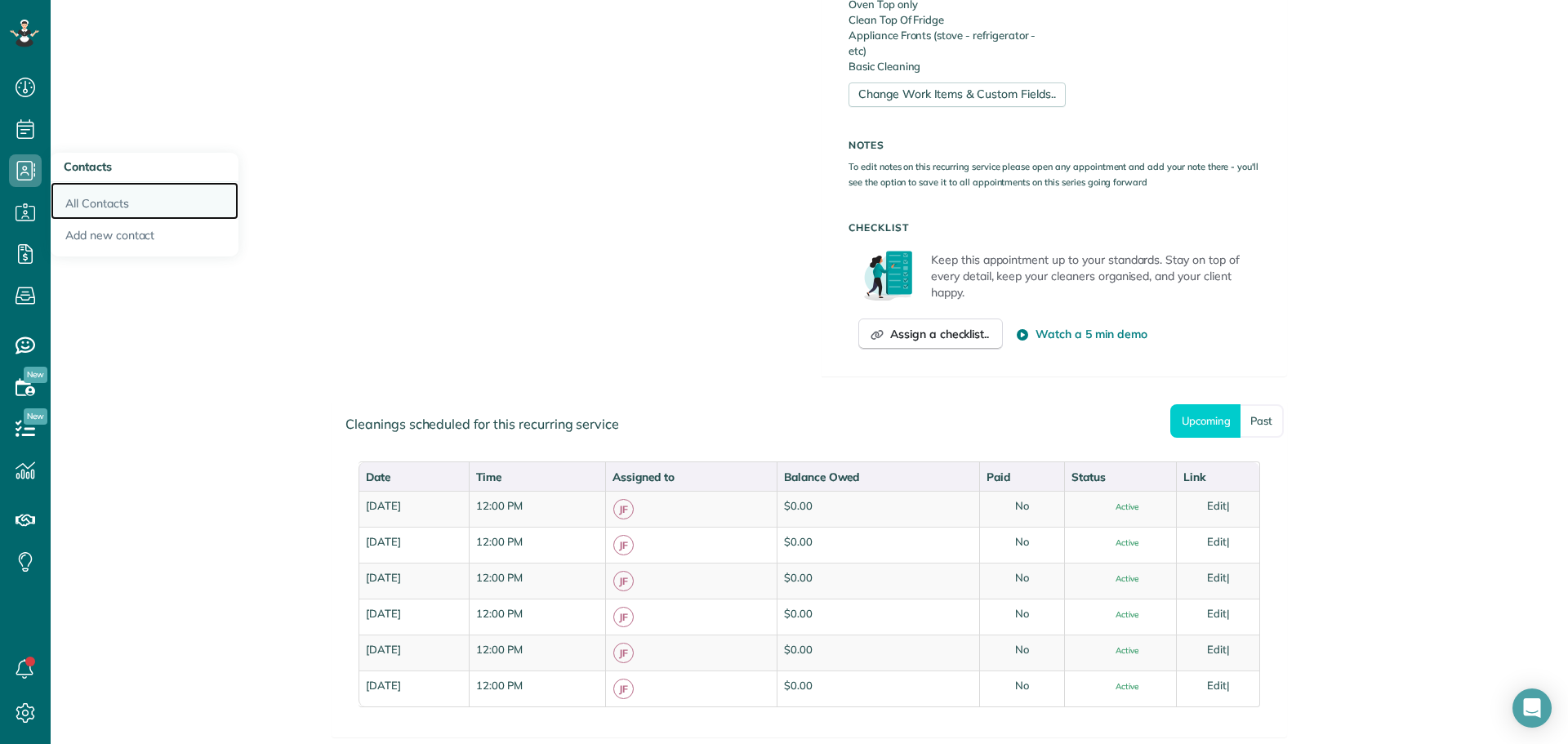
click at [81, 209] on link "All Contacts" at bounding box center [144, 200] width 188 height 38
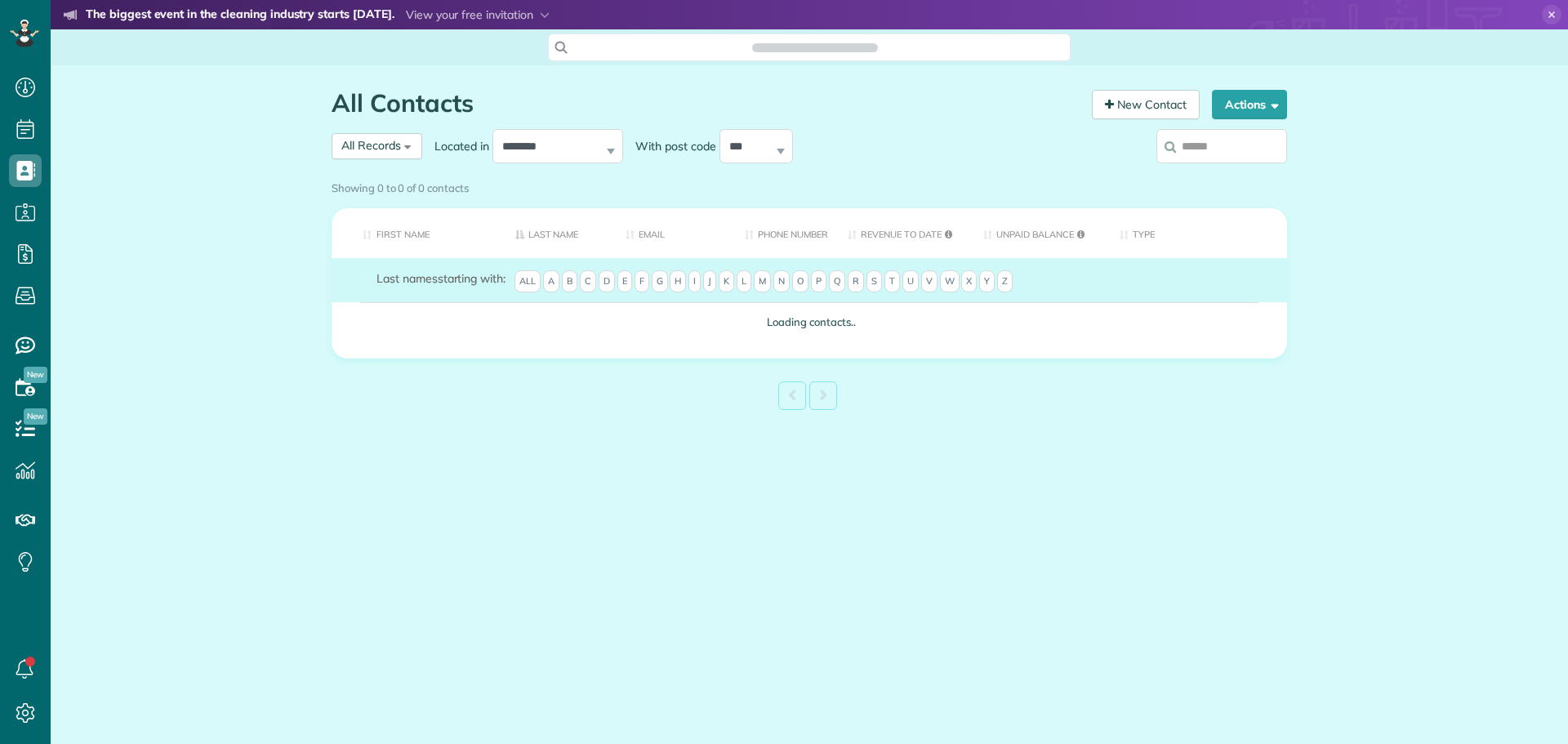
scroll to position [7, 7]
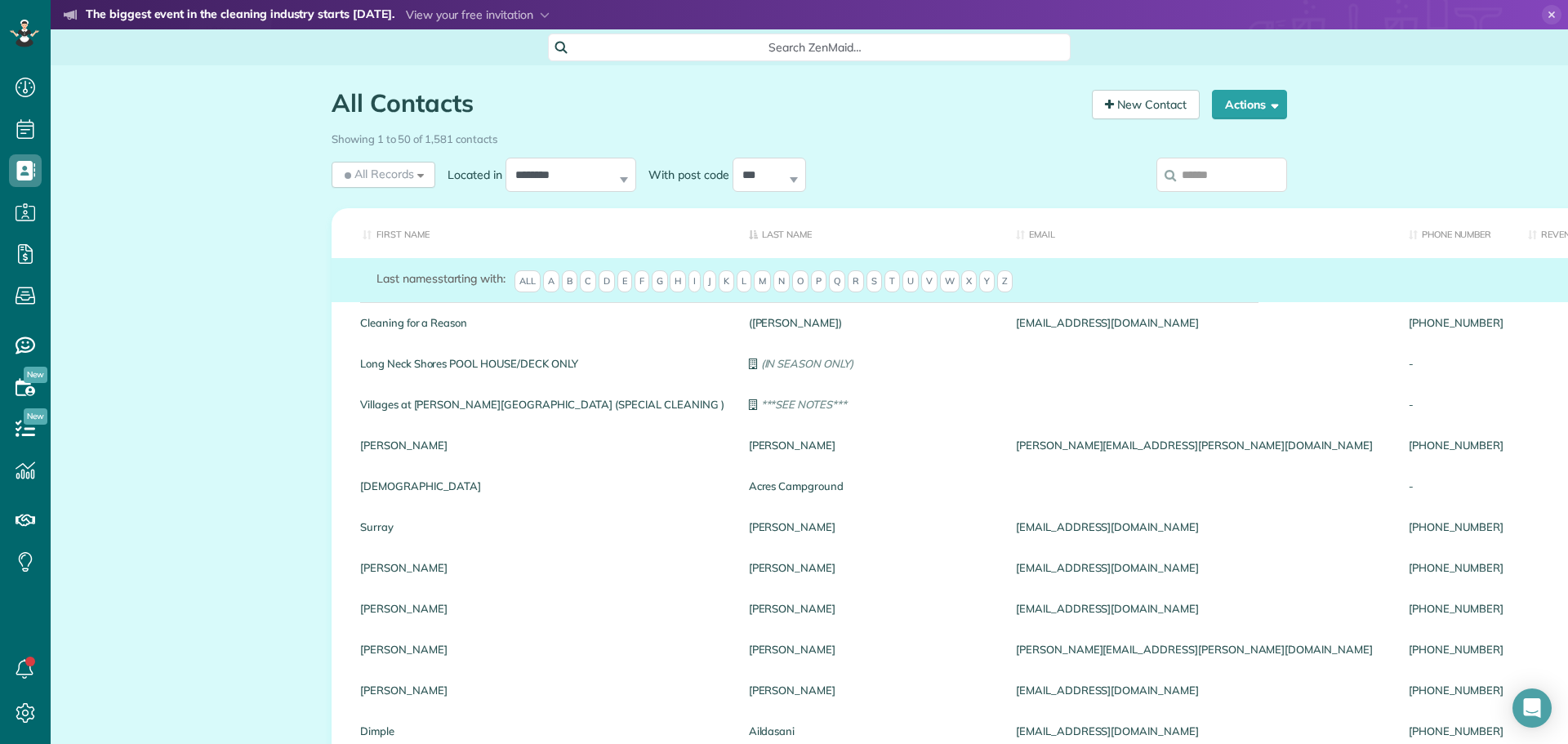
click at [1199, 172] on input "search" at bounding box center [1221, 174] width 130 height 34
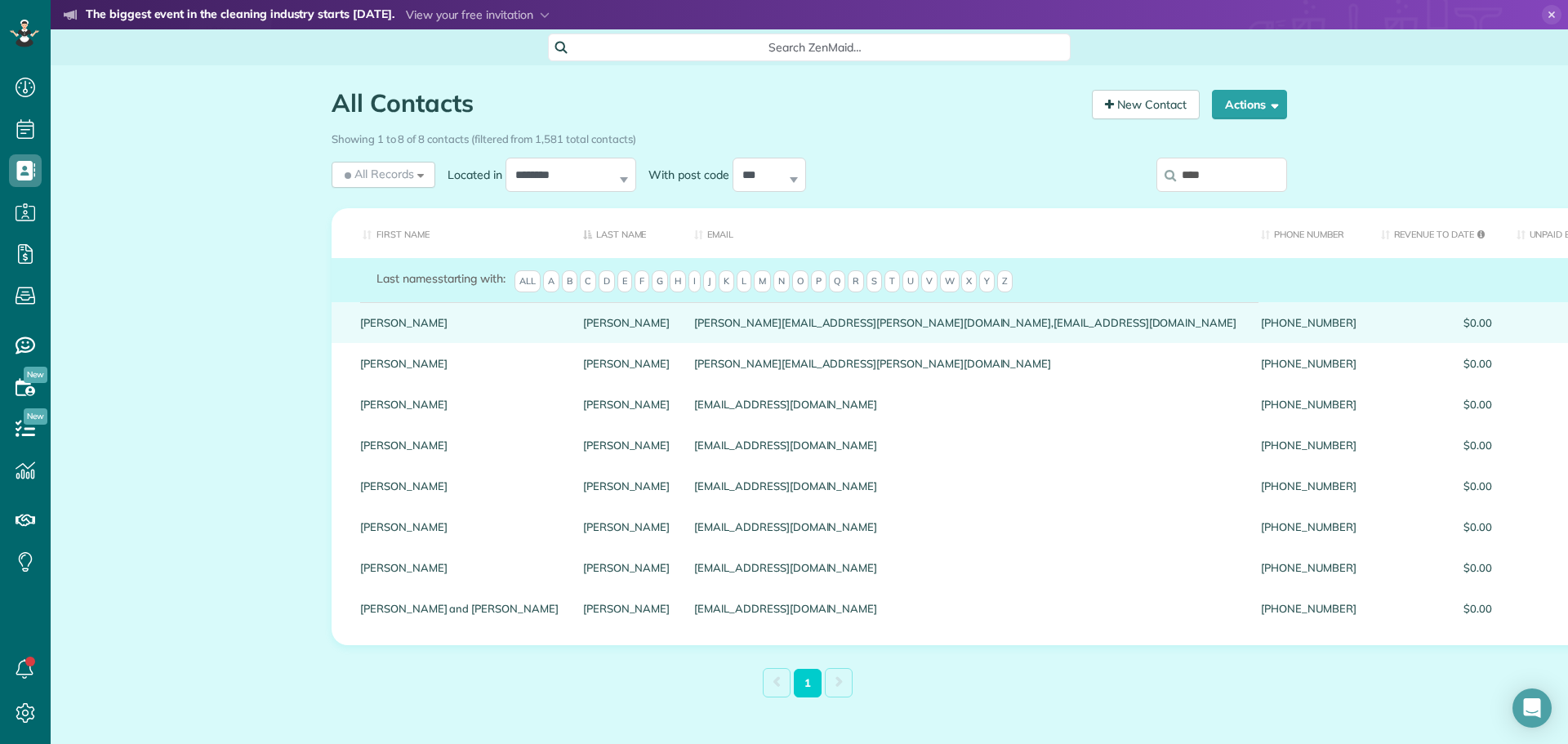
type input "****"
click at [361, 328] on link "Matt" at bounding box center [459, 322] width 199 height 11
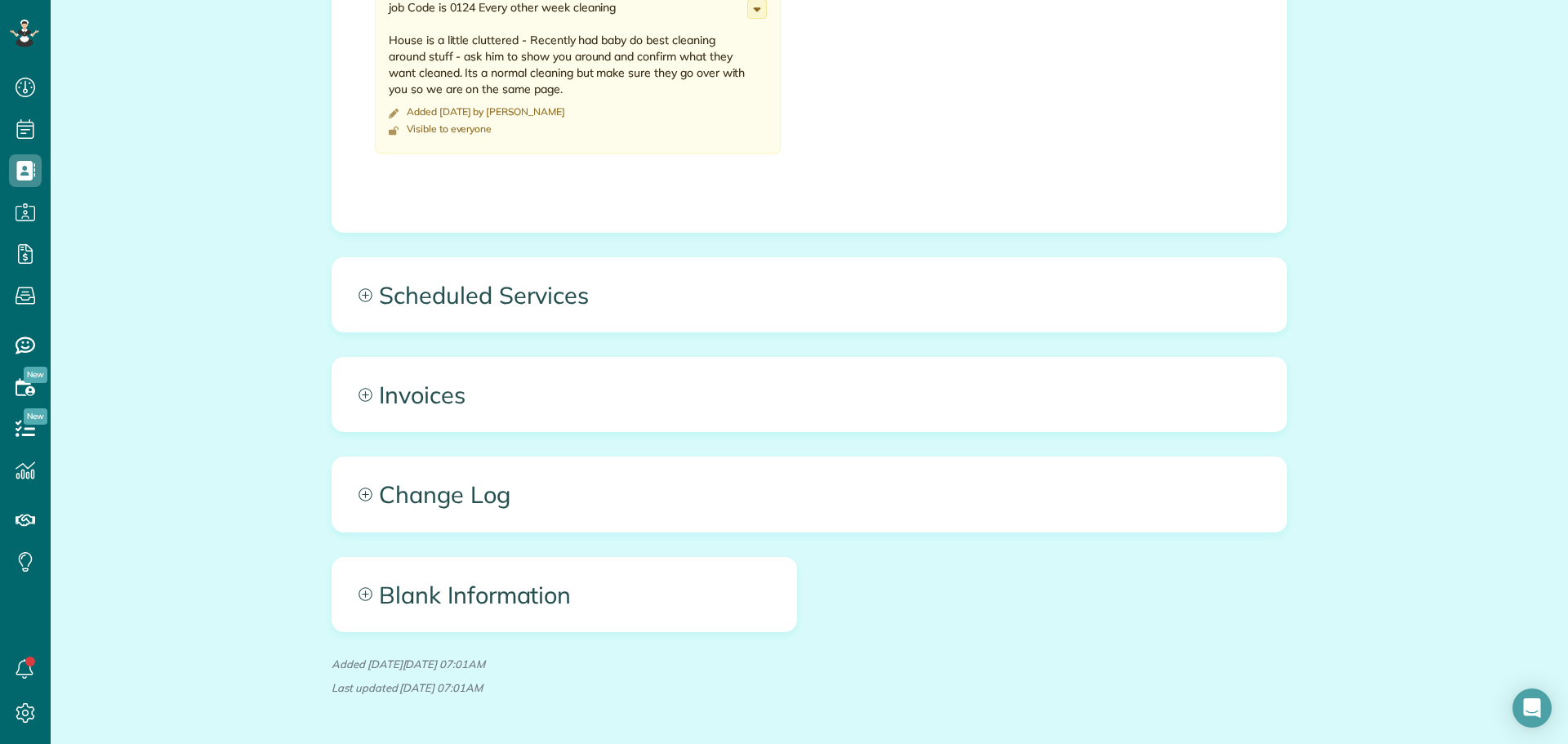
scroll to position [817, 0]
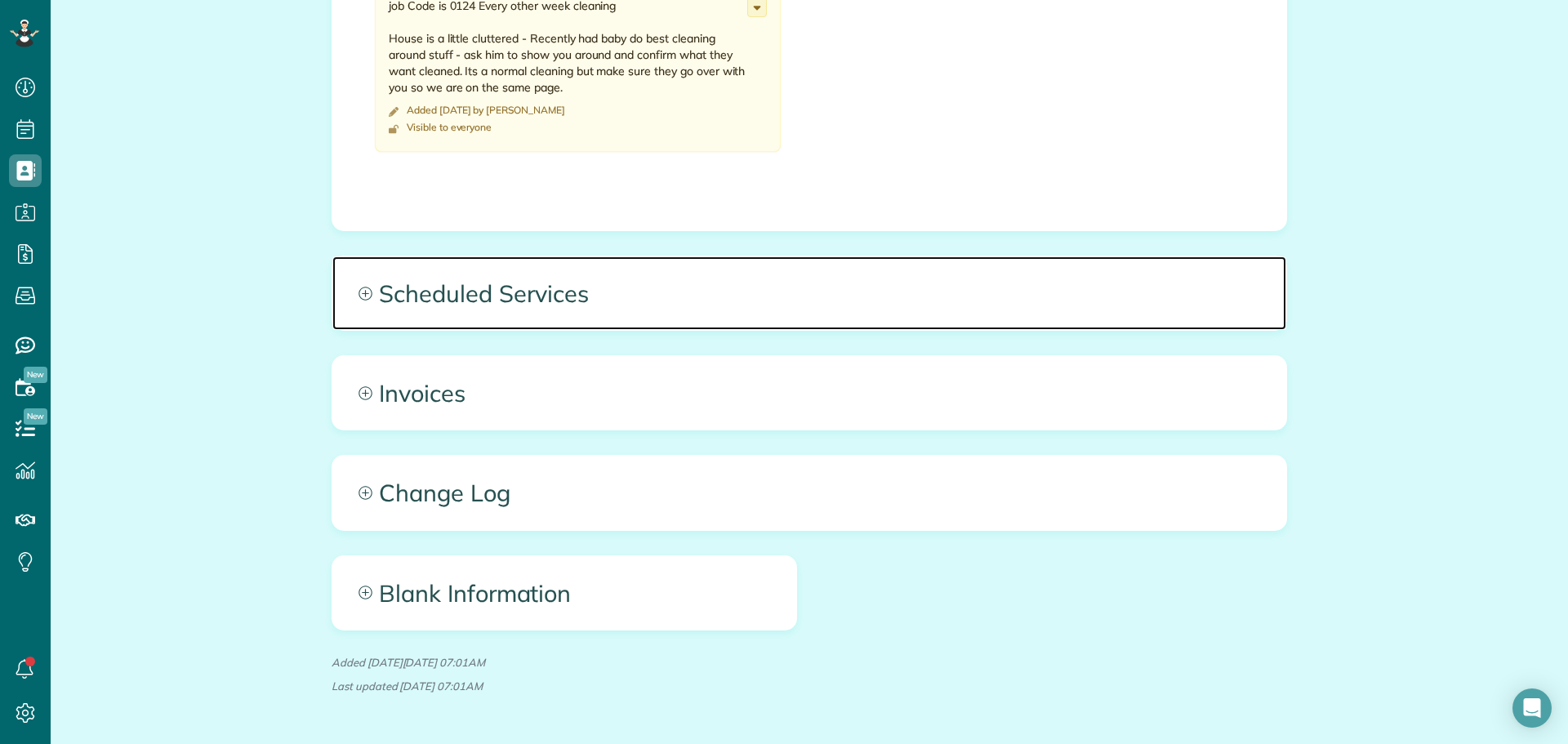
click at [470, 273] on span "Scheduled Services" at bounding box center [810, 293] width 954 height 74
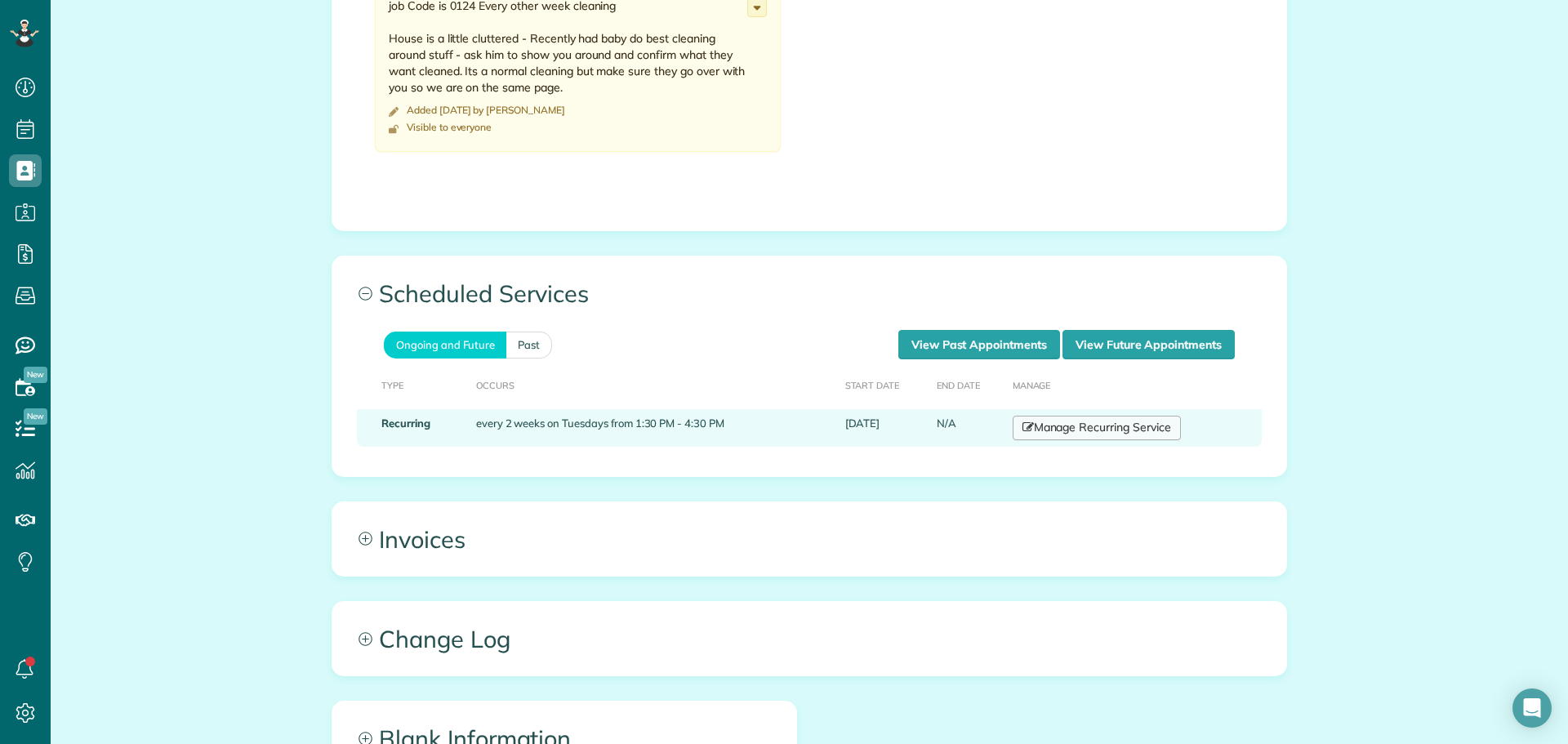
click at [1072, 416] on link "Manage Recurring Service" at bounding box center [1097, 428] width 168 height 25
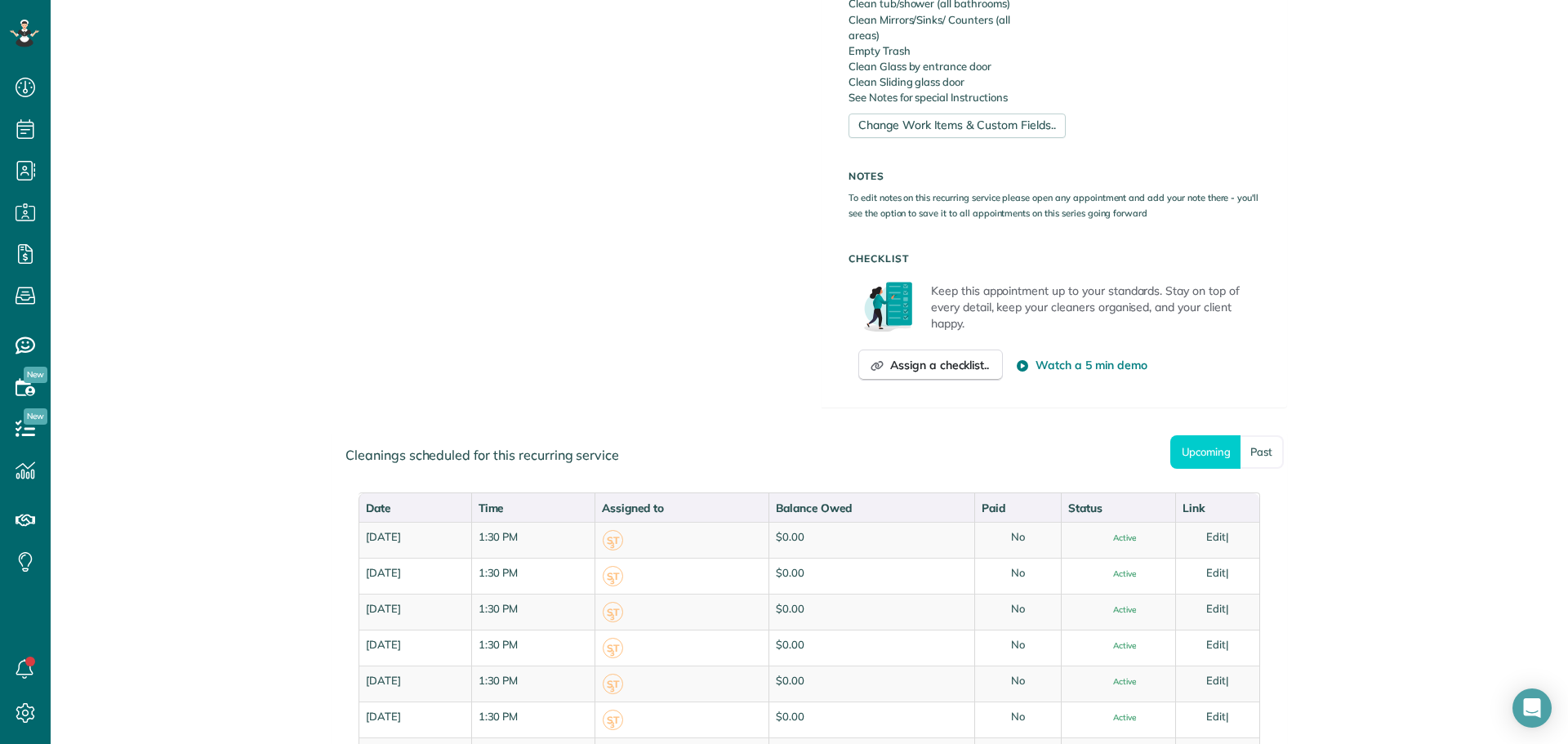
scroll to position [979, 0]
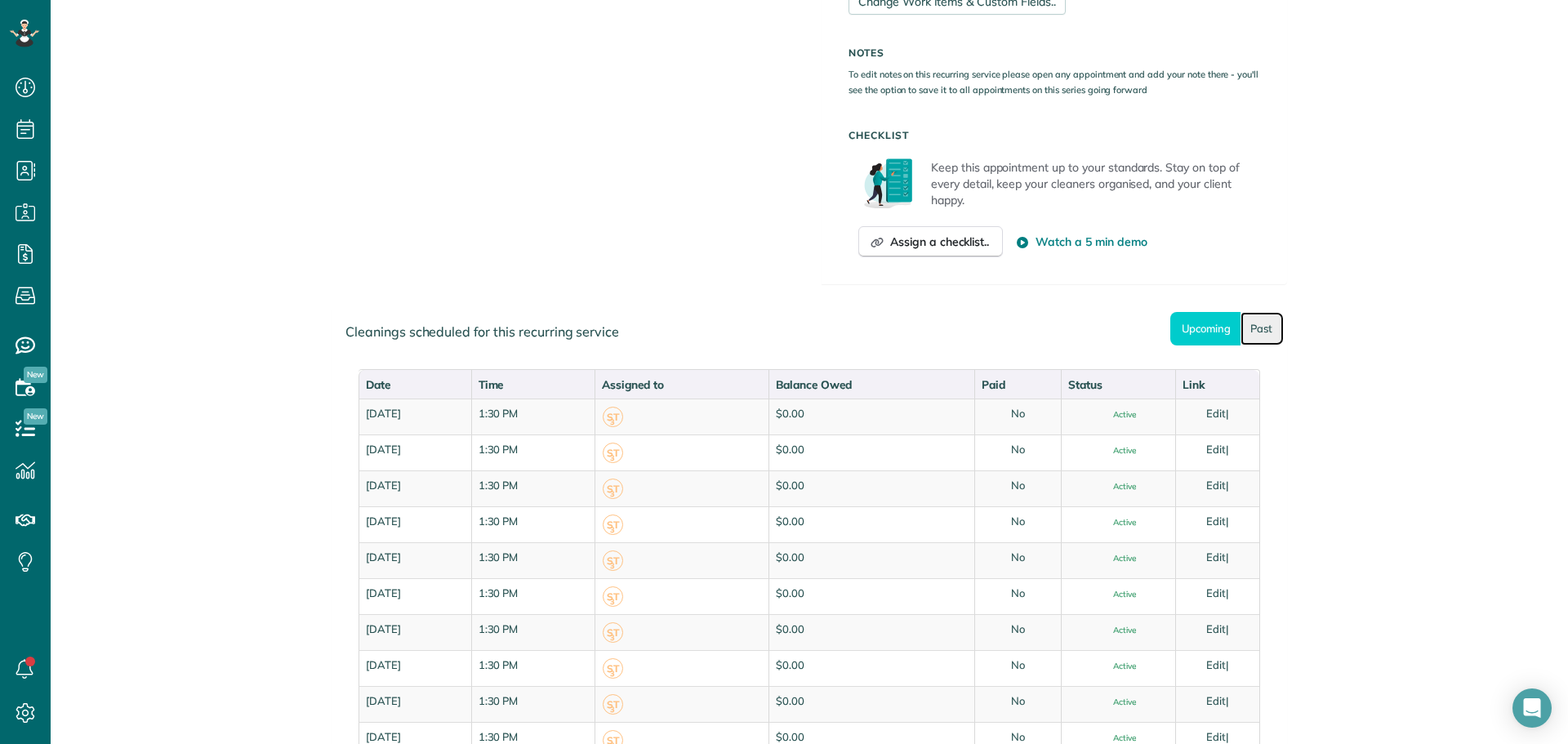
click at [1255, 333] on link "Past" at bounding box center [1262, 328] width 43 height 33
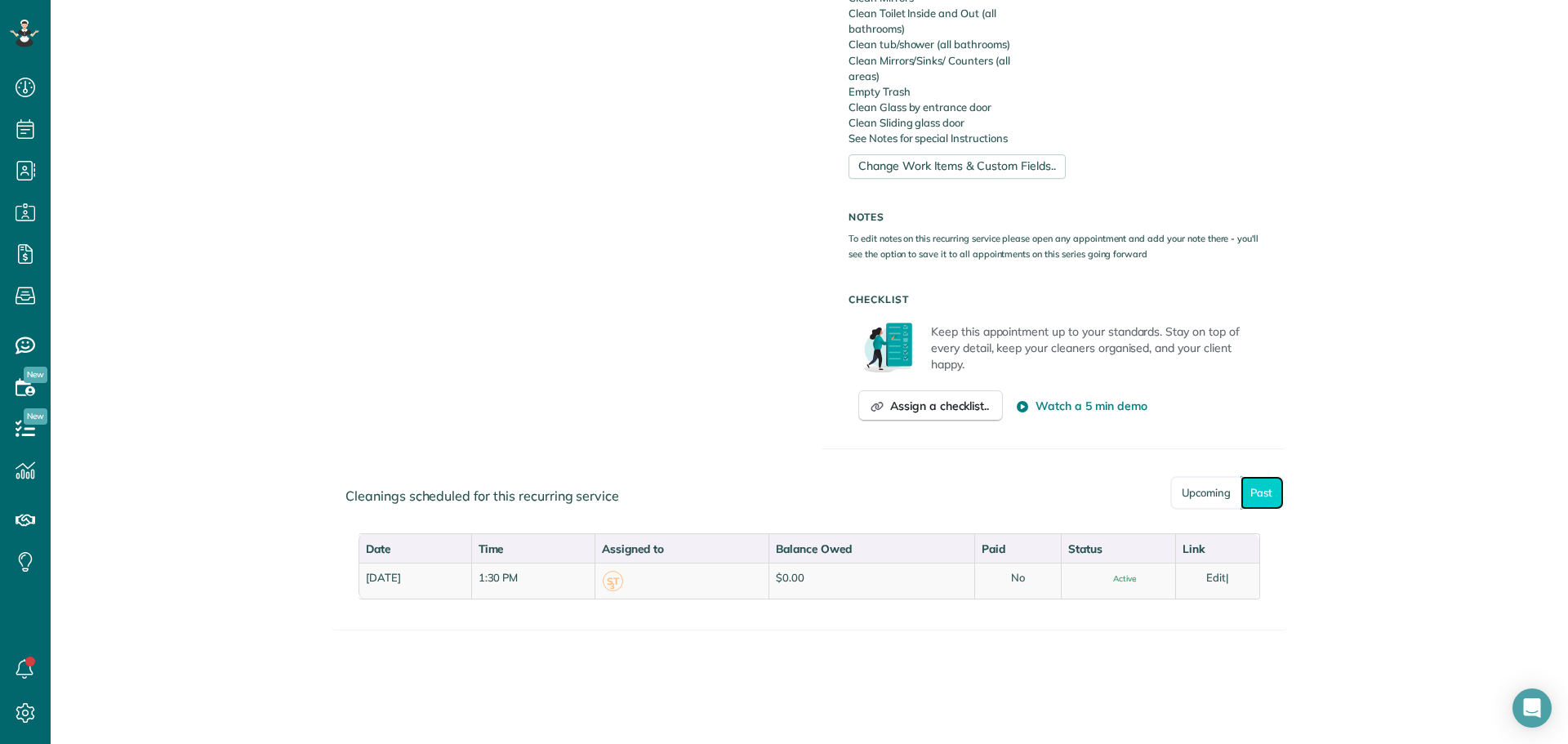
scroll to position [816, 0]
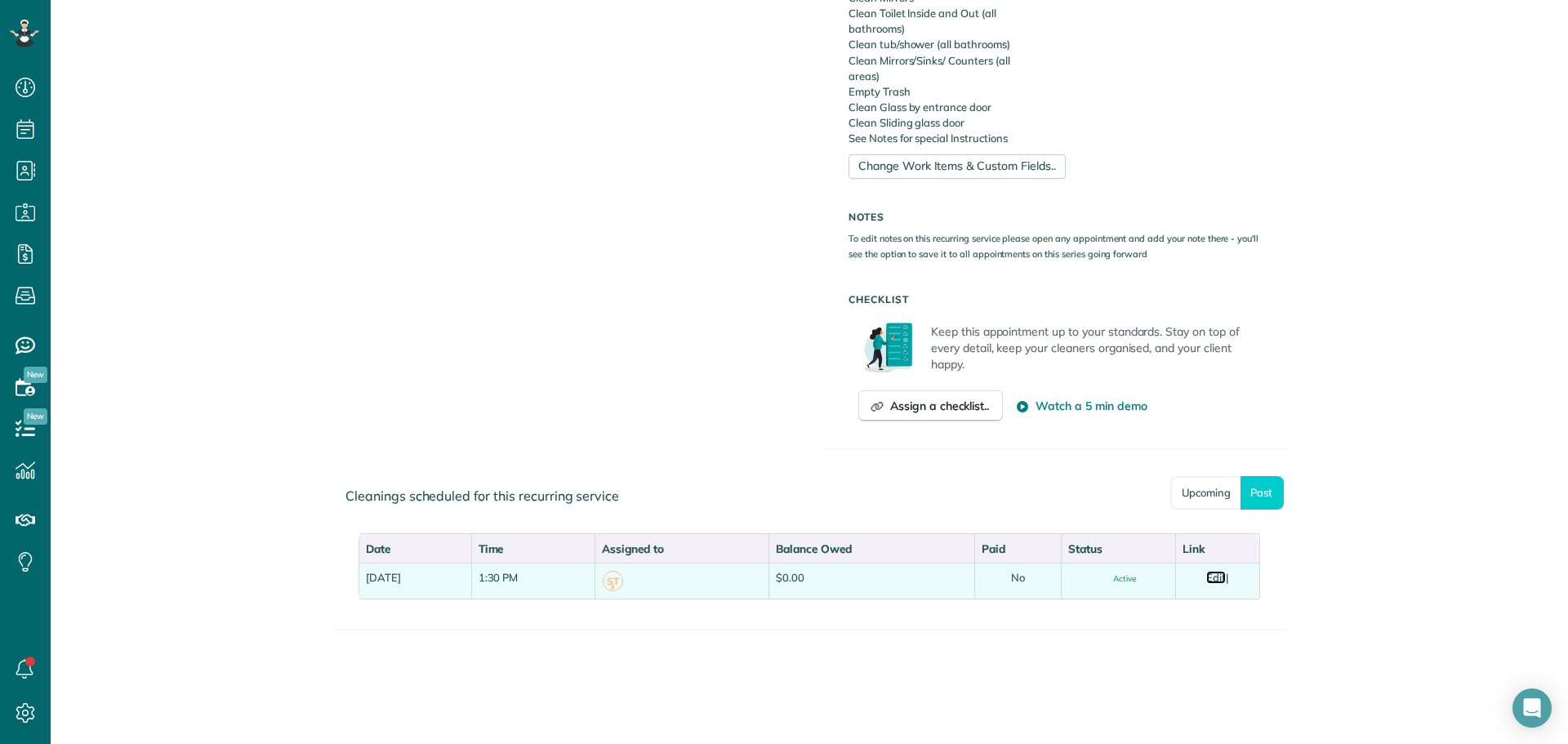
click at [1208, 579] on link "Edit" at bounding box center [1216, 577] width 19 height 13
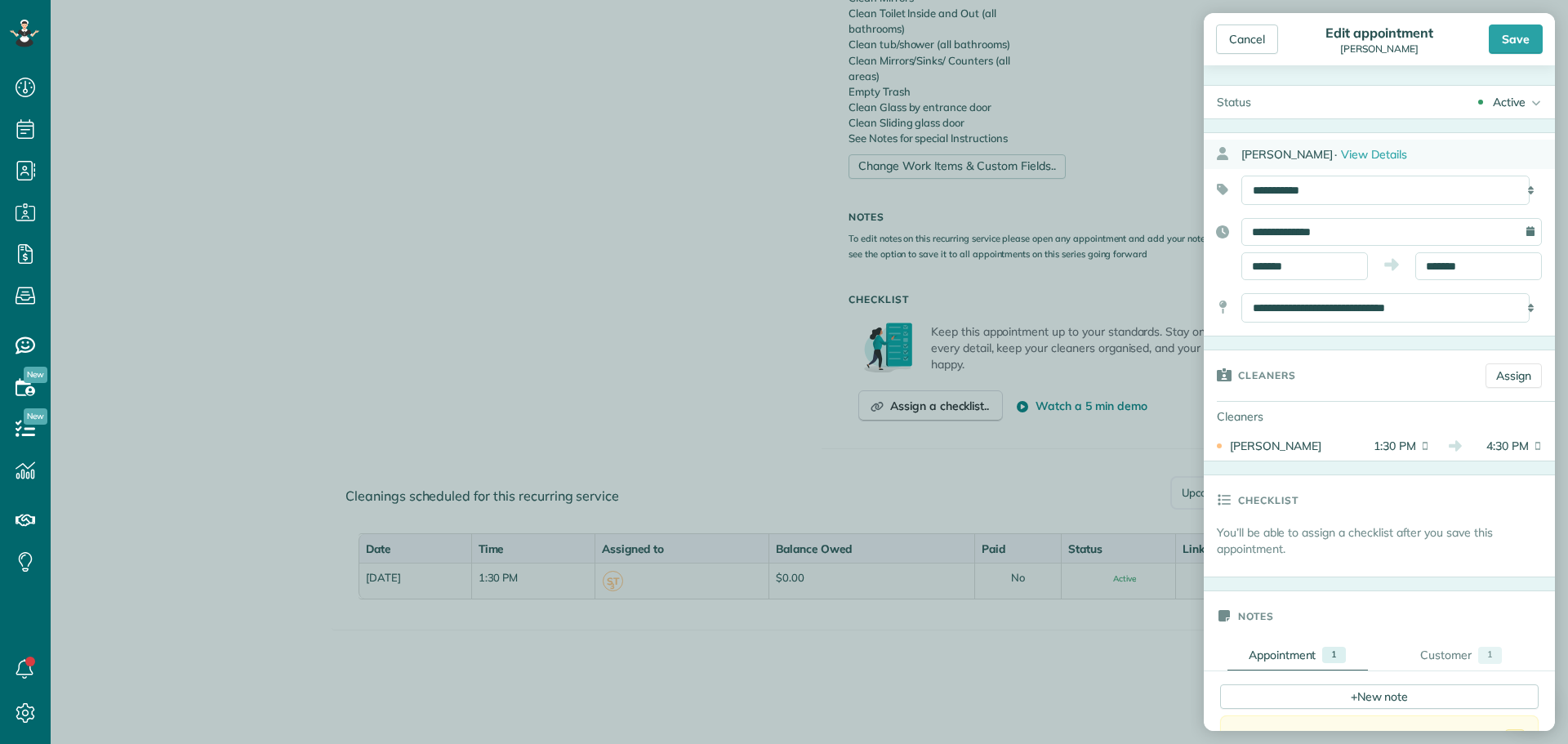
click at [1355, 143] on div "[PERSON_NAME] · View Details" at bounding box center [1398, 155] width 313 height 30
